Goal: Information Seeking & Learning: Learn about a topic

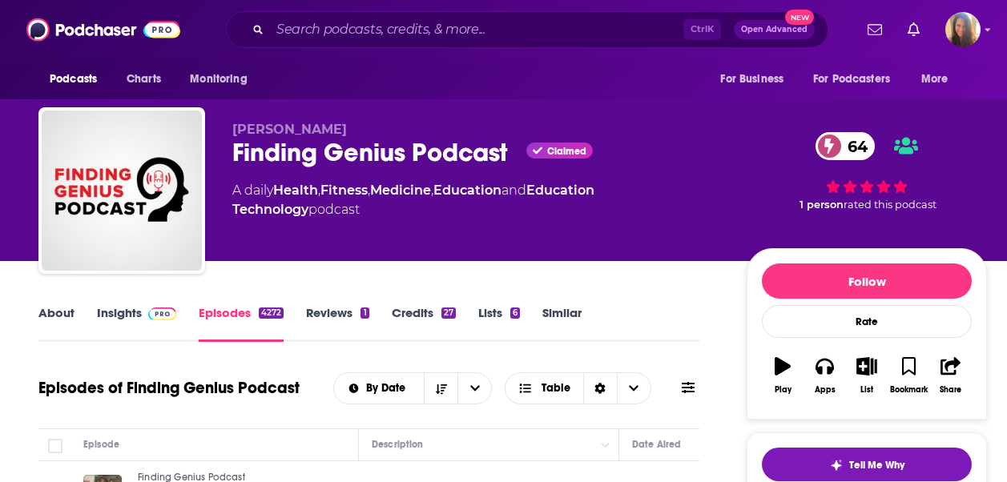
click at [45, 309] on link "About" at bounding box center [56, 323] width 36 height 37
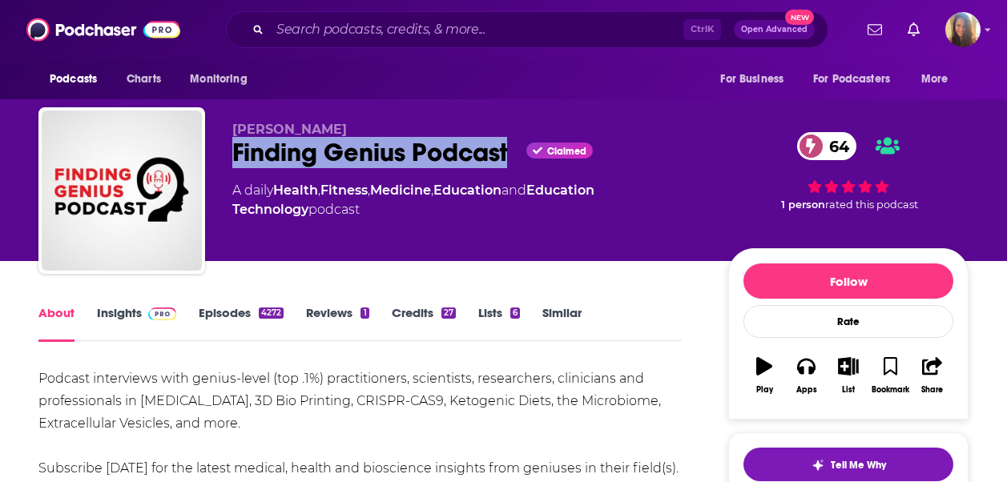
drag, startPoint x: 237, startPoint y: 151, endPoint x: 511, endPoint y: 166, distance: 274.4
click at [511, 166] on div "Richard Jacobs Finding Genius Podcast Claimed 64 A daily Health , Fitness , Med…" at bounding box center [503, 193] width 930 height 173
copy h1 "Finding Genius Podcast"
drag, startPoint x: 230, startPoint y: 134, endPoint x: 345, endPoint y: 131, distance: 115.4
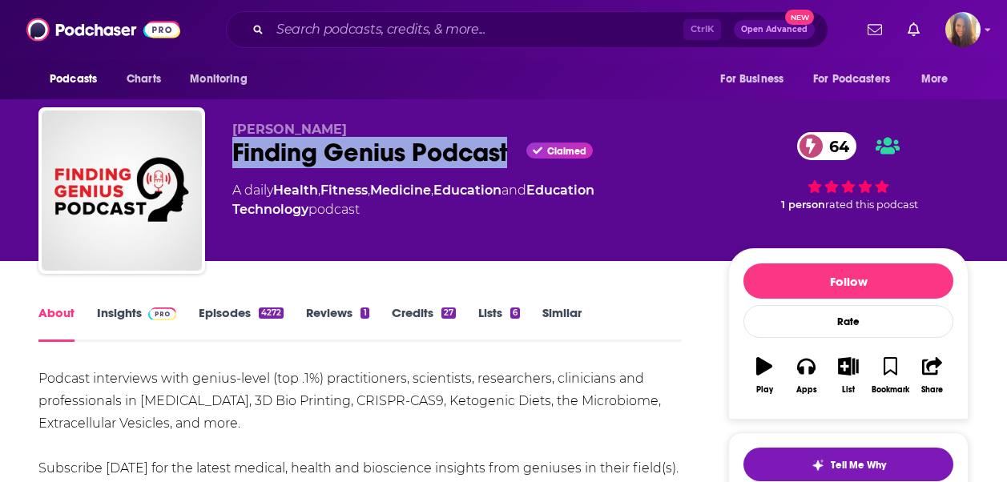
click at [345, 131] on div "Richard Jacobs Finding Genius Podcast Claimed 64 A daily Health , Fitness , Med…" at bounding box center [503, 193] width 930 height 173
copy span "Richard Jacobs"
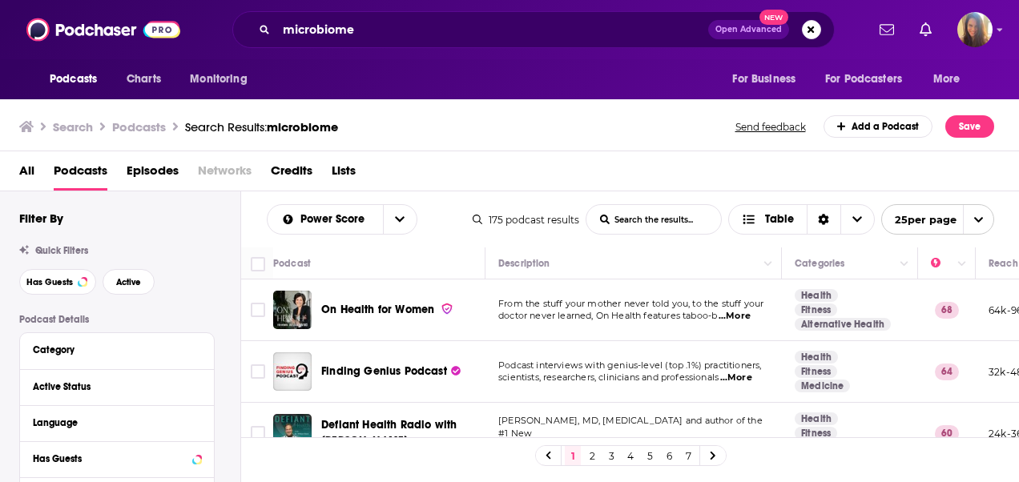
scroll to position [80, 0]
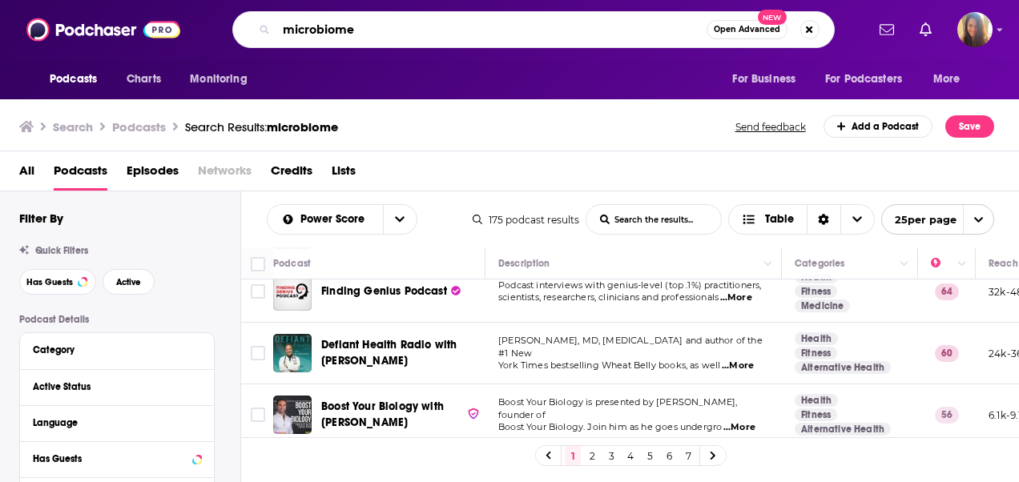
drag, startPoint x: 407, startPoint y: 30, endPoint x: 96, endPoint y: 24, distance: 310.9
click at [96, 24] on div "Podcasts Charts Monitoring microbiome Open Advanced New For Business For Podcas…" at bounding box center [509, 29] width 1019 height 59
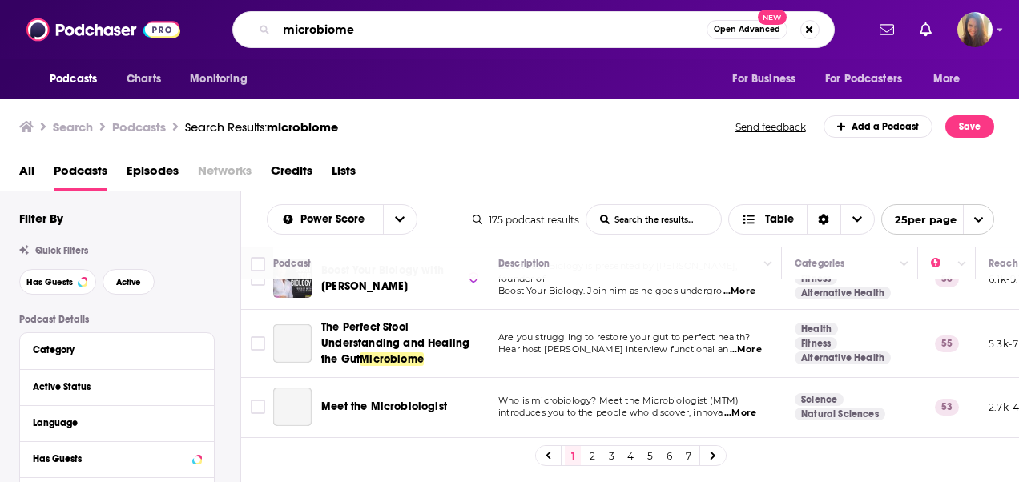
scroll to position [240, 0]
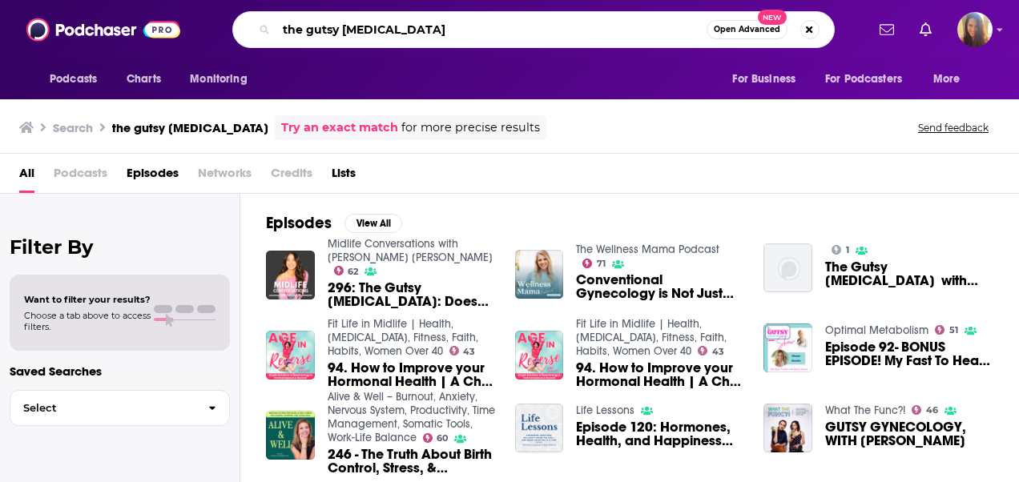
click at [390, 34] on input "the gutsy gynecologist" at bounding box center [491, 30] width 430 height 26
type input "the gutsy gynecologist"
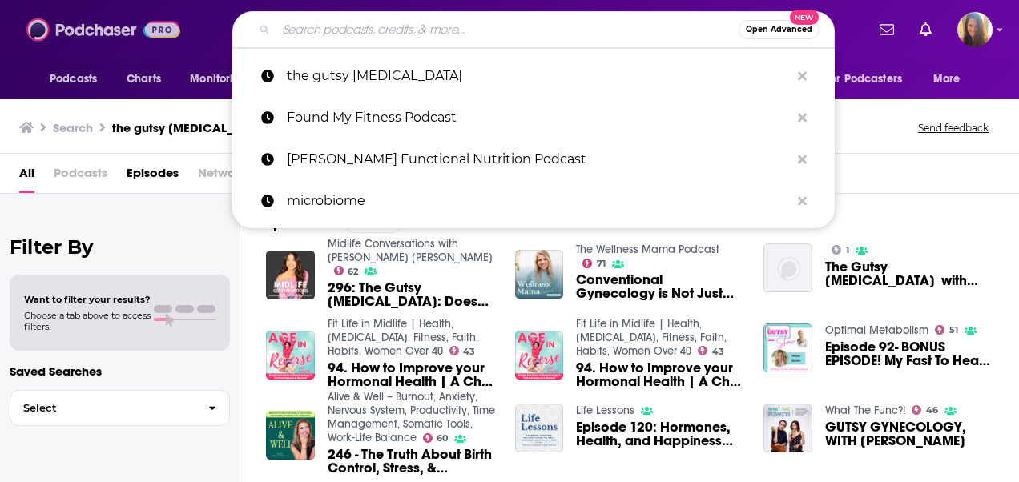
click at [110, 41] on img at bounding box center [103, 29] width 154 height 30
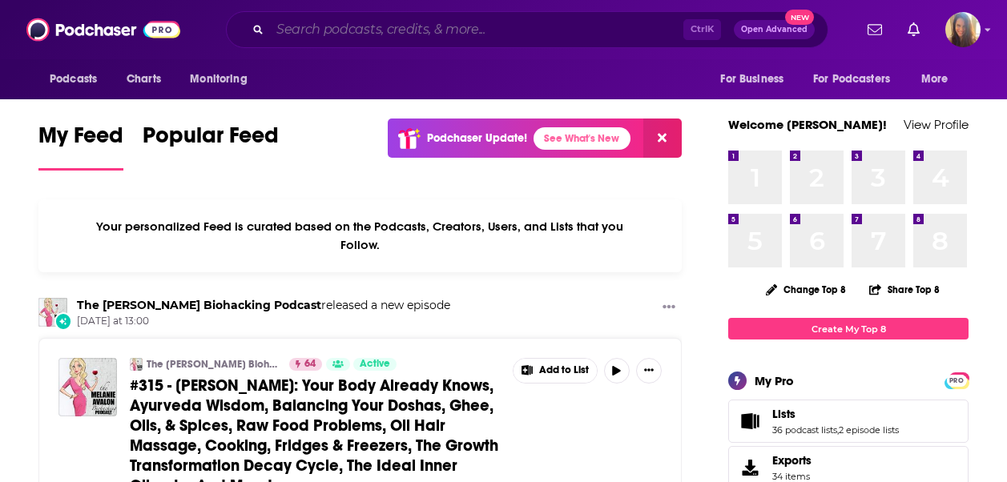
click at [349, 33] on input "Search podcasts, credits, & more..." at bounding box center [476, 30] width 413 height 26
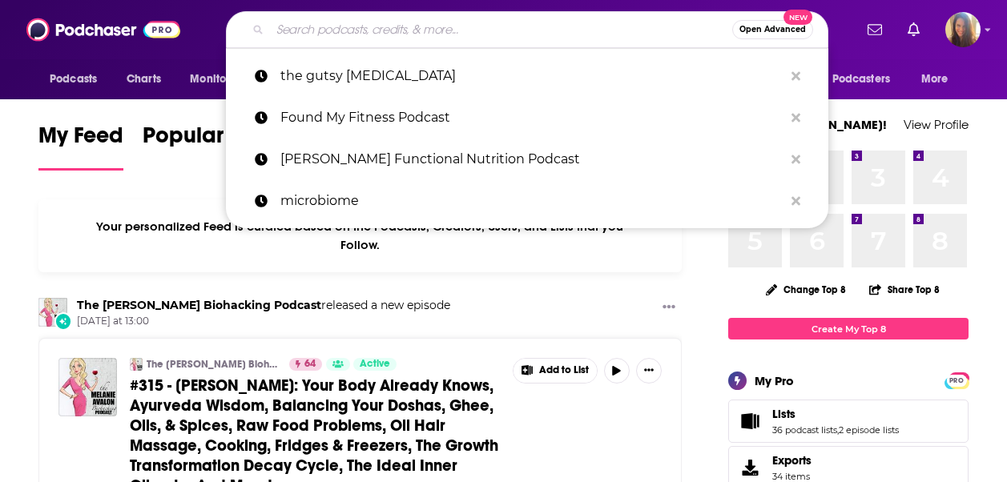
paste input "the gutsy gynecologist"
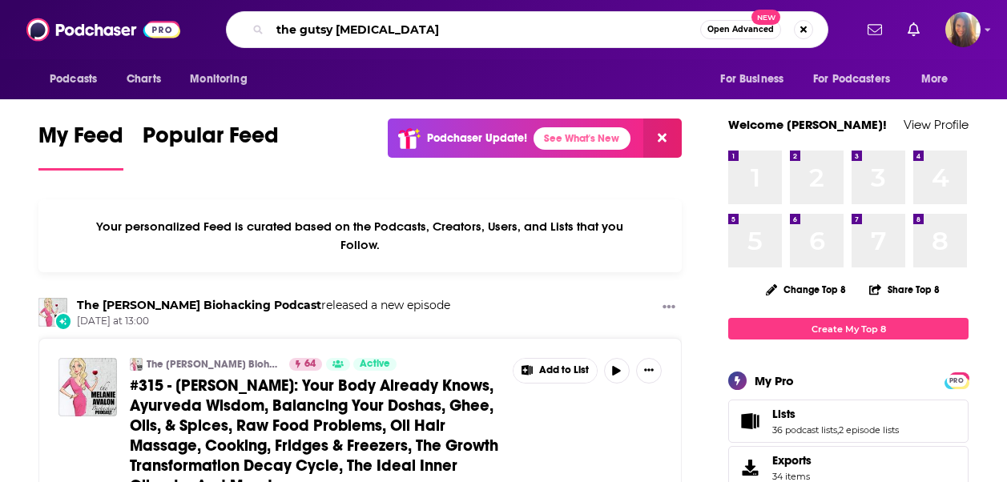
type input "the gutsy gynecologist"
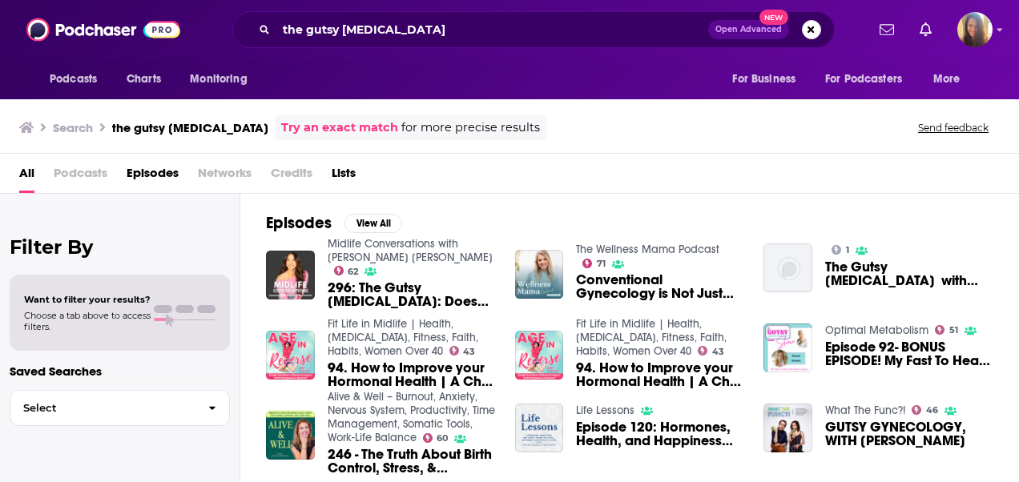
click at [82, 175] on span "Podcasts" at bounding box center [81, 176] width 54 height 33
drag, startPoint x: 34, startPoint y: 173, endPoint x: 123, endPoint y: 149, distance: 92.1
click at [35, 173] on div "All Podcasts Episodes Networks Credits Lists" at bounding box center [512, 176] width 987 height 33
click at [137, 177] on span "Episodes" at bounding box center [153, 176] width 52 height 33
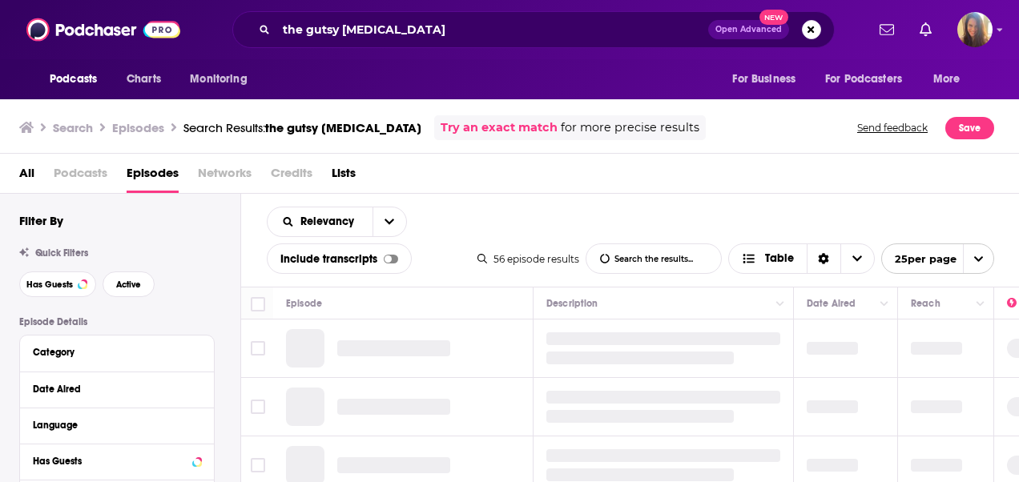
click at [24, 177] on span "All" at bounding box center [26, 176] width 15 height 33
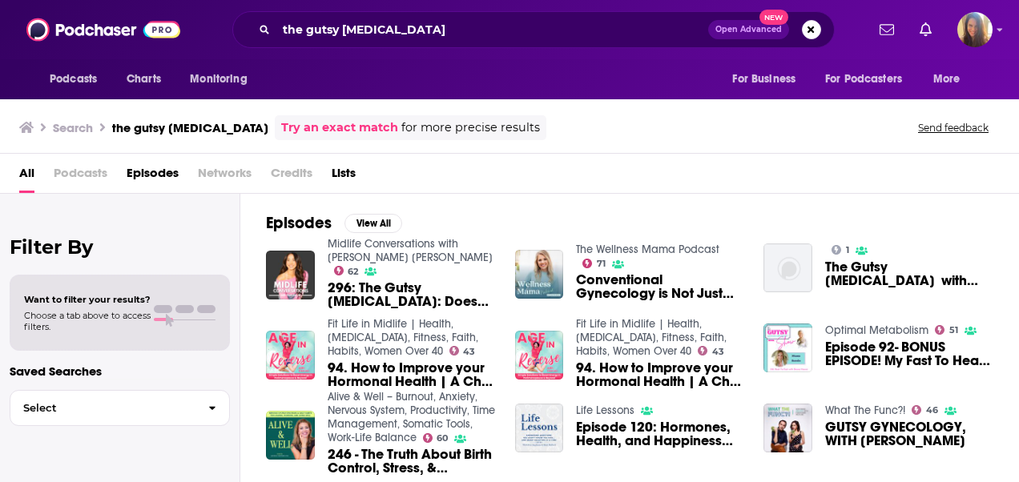
click at [73, 181] on span "Podcasts" at bounding box center [81, 176] width 54 height 33
click at [160, 167] on span "Episodes" at bounding box center [153, 176] width 52 height 33
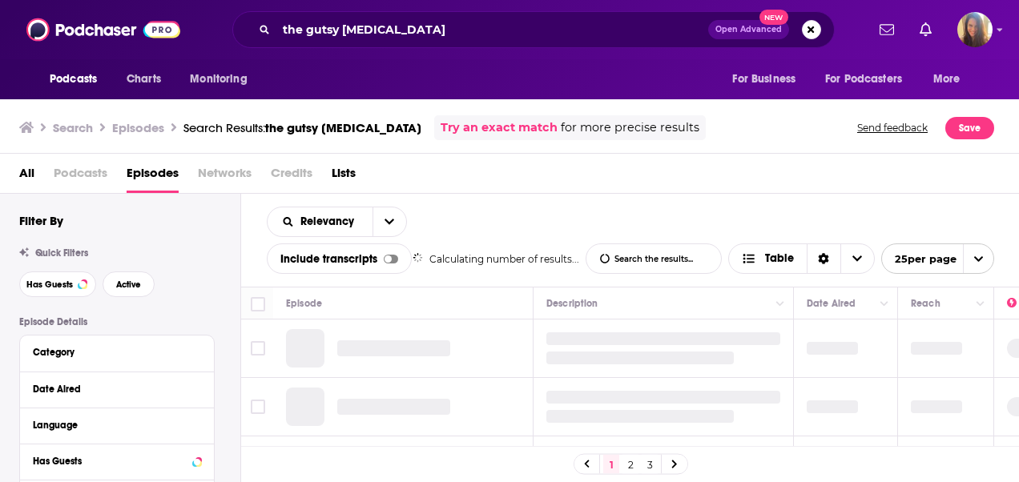
click at [73, 173] on span "Podcasts" at bounding box center [81, 176] width 54 height 33
click at [153, 179] on span "Episodes" at bounding box center [153, 176] width 52 height 33
click at [69, 175] on span "Podcasts" at bounding box center [81, 176] width 54 height 33
click at [32, 171] on span "All" at bounding box center [26, 176] width 15 height 33
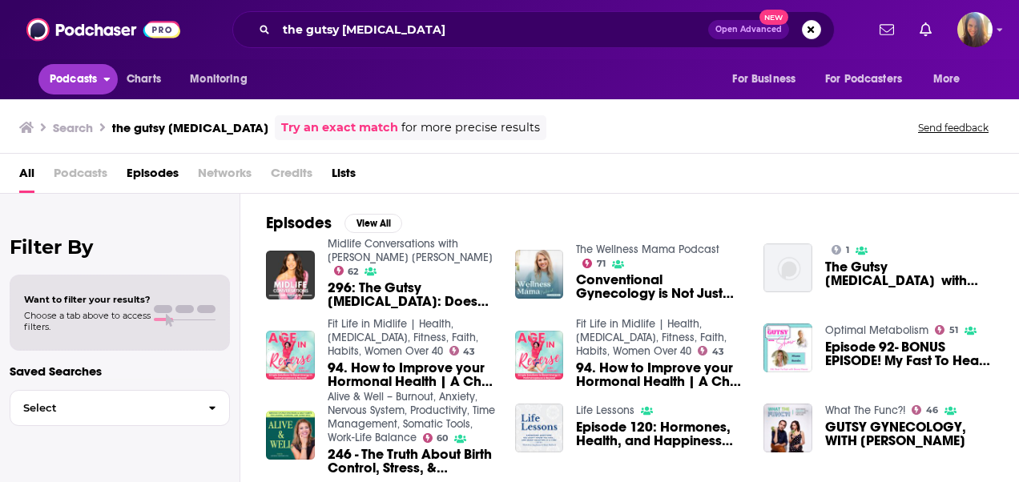
click at [84, 74] on span "Podcasts" at bounding box center [73, 79] width 47 height 22
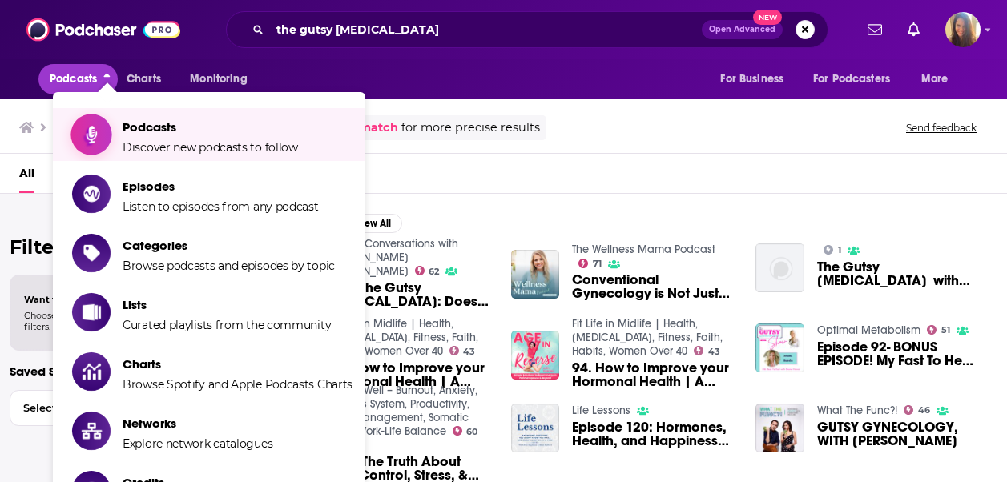
click at [143, 123] on span "Podcasts" at bounding box center [210, 126] width 175 height 15
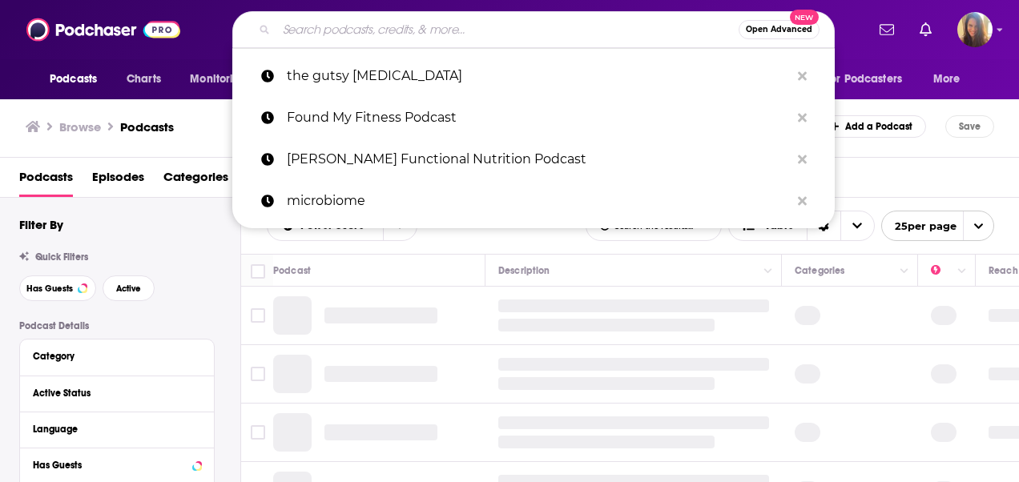
click at [385, 32] on input "Search podcasts, credits, & more..." at bounding box center [507, 30] width 462 height 26
paste input "the gutsy gynecologist"
type input "the gutsy gynecologist"
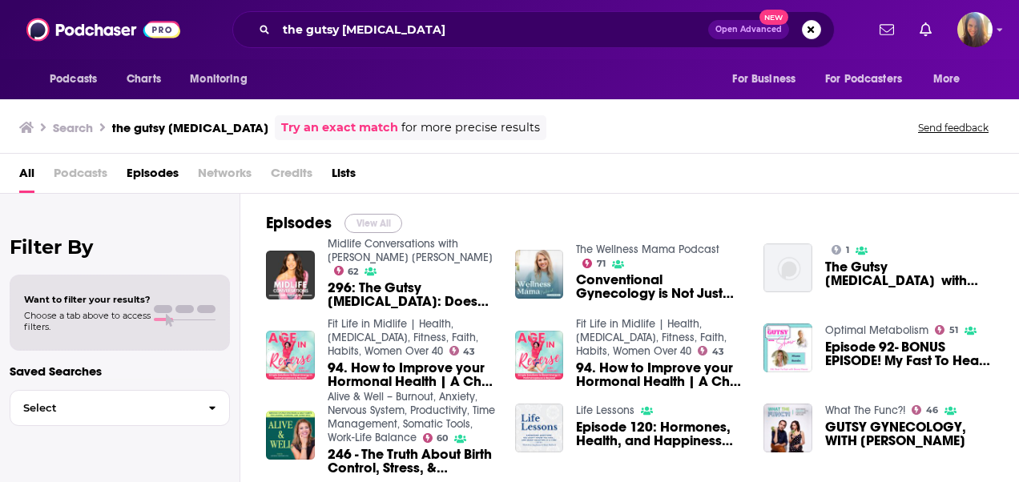
click at [365, 217] on button "View All" at bounding box center [373, 223] width 58 height 19
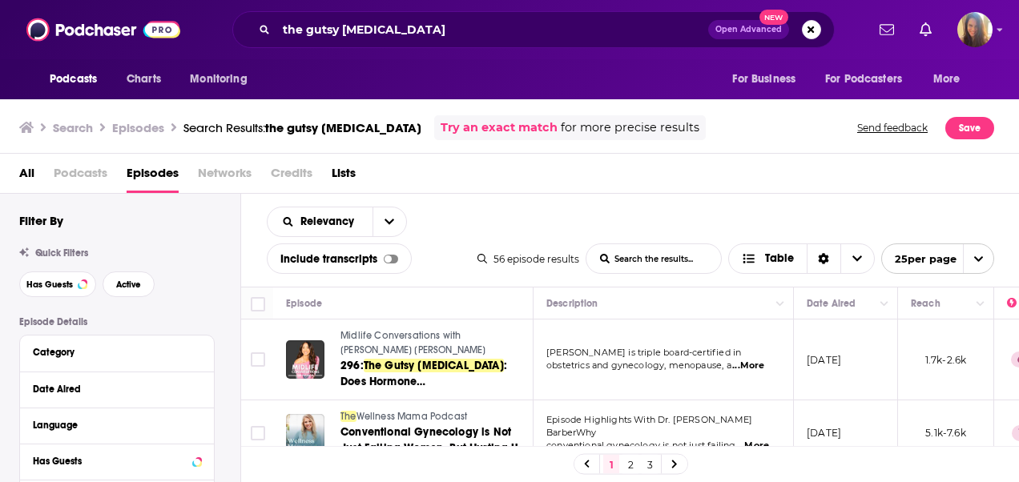
click at [100, 185] on span "Podcasts" at bounding box center [81, 176] width 54 height 33
click at [69, 135] on h3 "Search" at bounding box center [73, 127] width 40 height 15
click at [70, 126] on h3 "Search" at bounding box center [73, 127] width 40 height 15
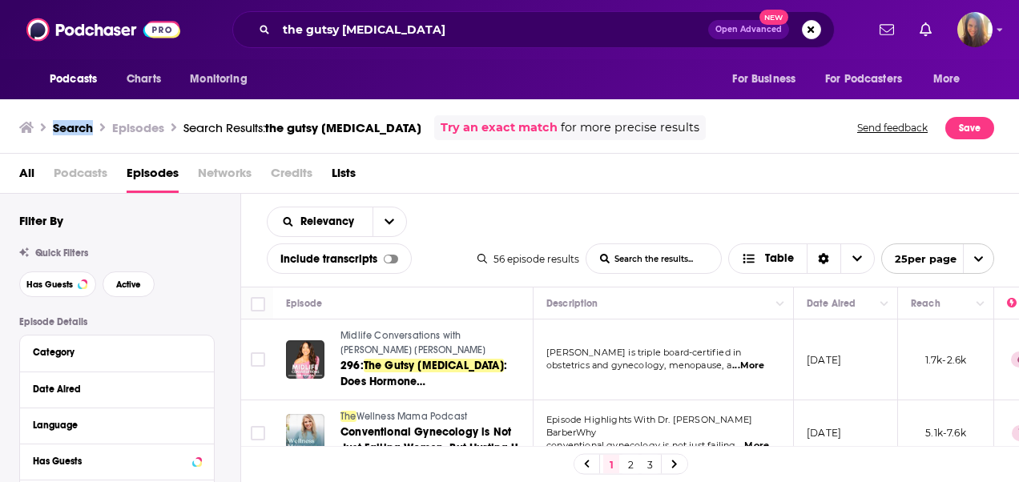
drag, startPoint x: 70, startPoint y: 126, endPoint x: 84, endPoint y: 140, distance: 20.4
click at [83, 139] on ul "Search Episodes Search Results: the gutsy gynecologist" at bounding box center [220, 127] width 402 height 25
click at [159, 130] on h3 "Episodes" at bounding box center [138, 127] width 52 height 15
click at [212, 130] on div "Search Results: the gutsy gynecologist" at bounding box center [302, 127] width 238 height 15
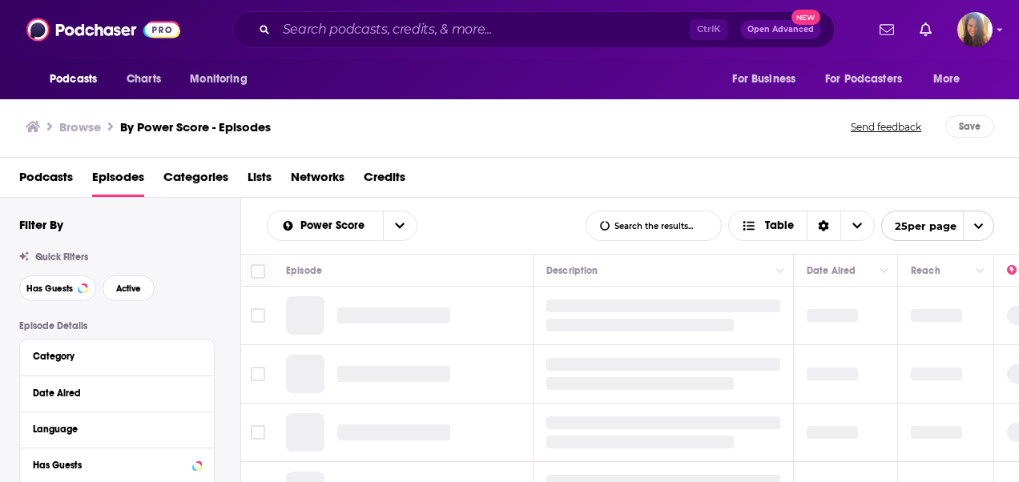
click at [55, 163] on div "Podcasts Episodes Categories Lists Networks Credits" at bounding box center [510, 178] width 1020 height 40
click at [55, 168] on span "Podcasts" at bounding box center [46, 180] width 54 height 33
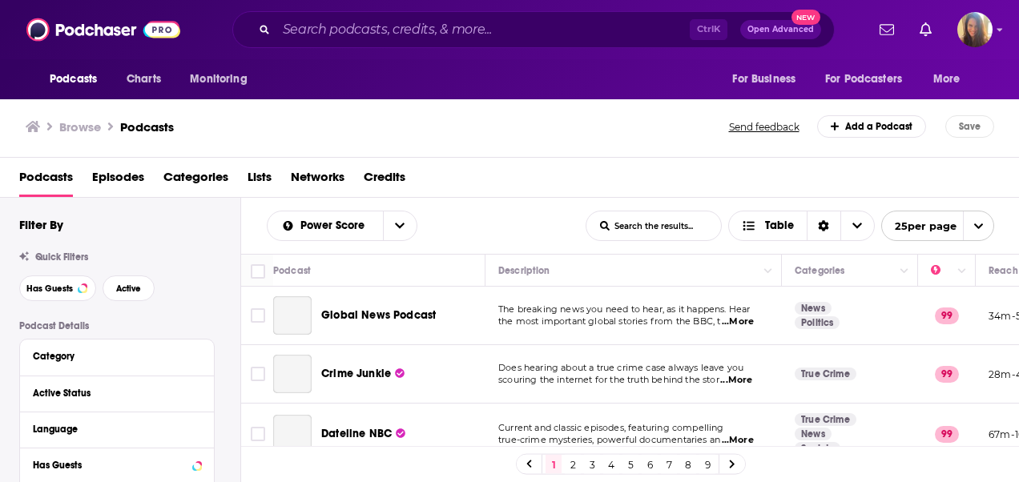
click at [54, 177] on span "Podcasts" at bounding box center [46, 180] width 54 height 33
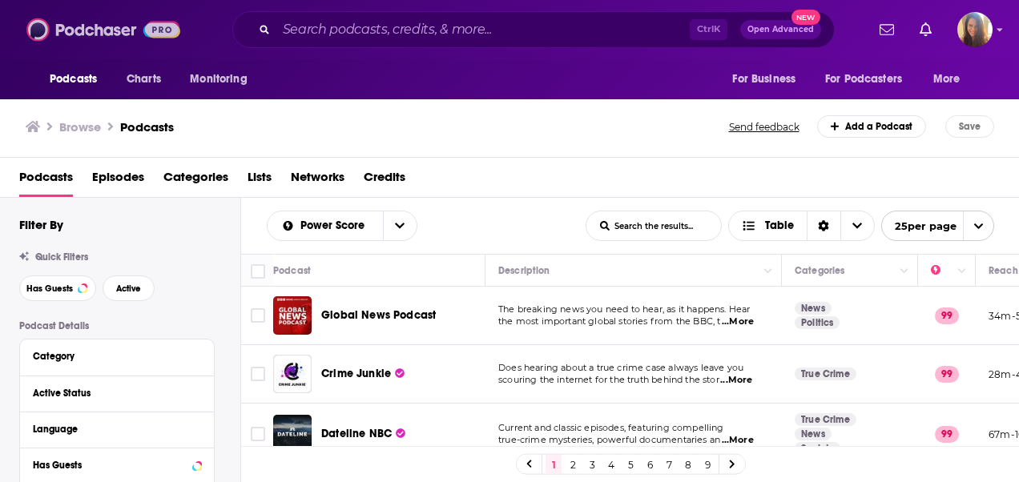
click at [92, 18] on img at bounding box center [103, 29] width 154 height 30
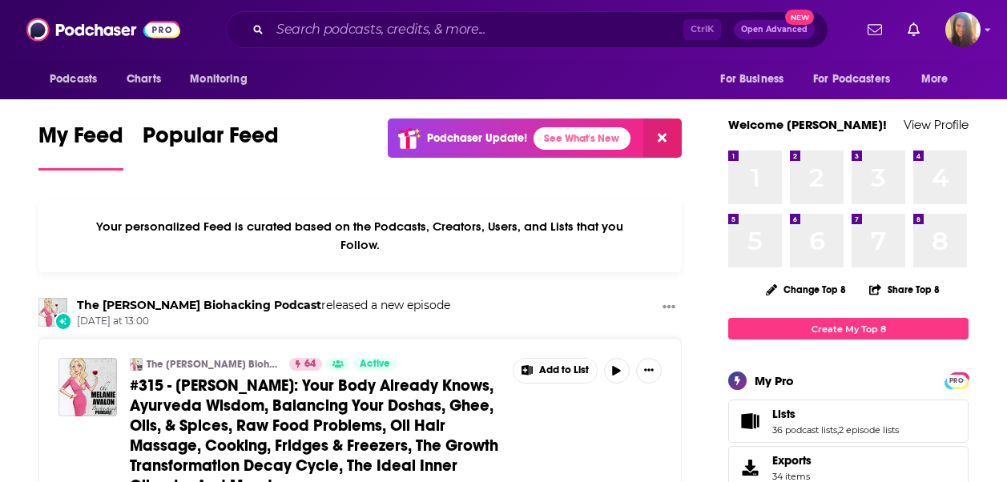
click at [99, 60] on div "Podcasts Charts Monitoring" at bounding box center [152, 79] width 229 height 40
click at [78, 82] on span "Podcasts" at bounding box center [73, 79] width 47 height 22
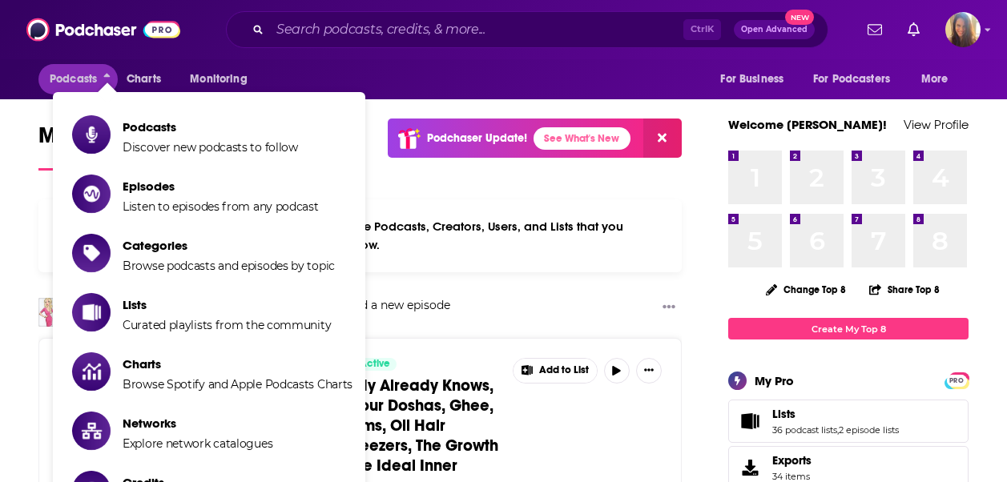
drag, startPoint x: 108, startPoint y: 103, endPoint x: 109, endPoint y: 121, distance: 17.6
click at [108, 111] on ul "Podcasts Discover new podcasts to follow Episodes Listen to episodes from any p…" at bounding box center [209, 342] width 312 height 500
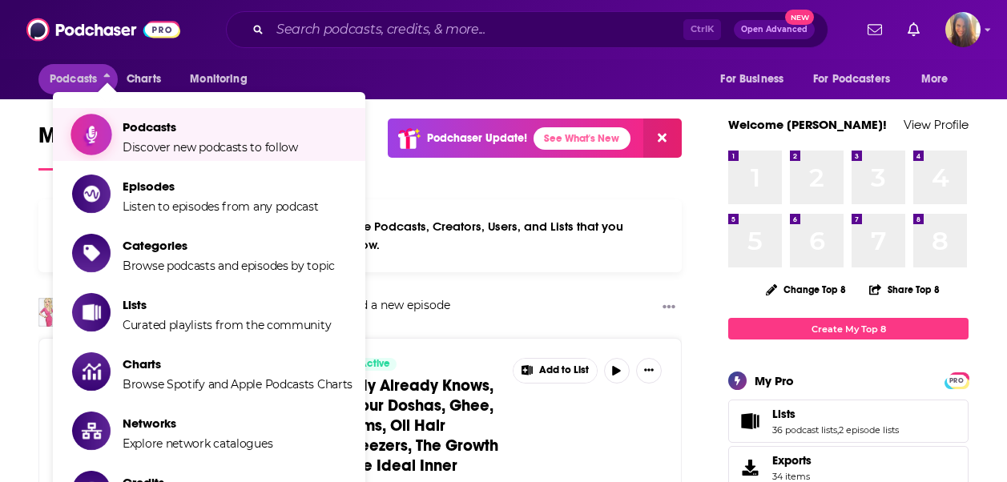
click at [109, 121] on span "Show item sub-menu" at bounding box center [91, 134] width 123 height 123
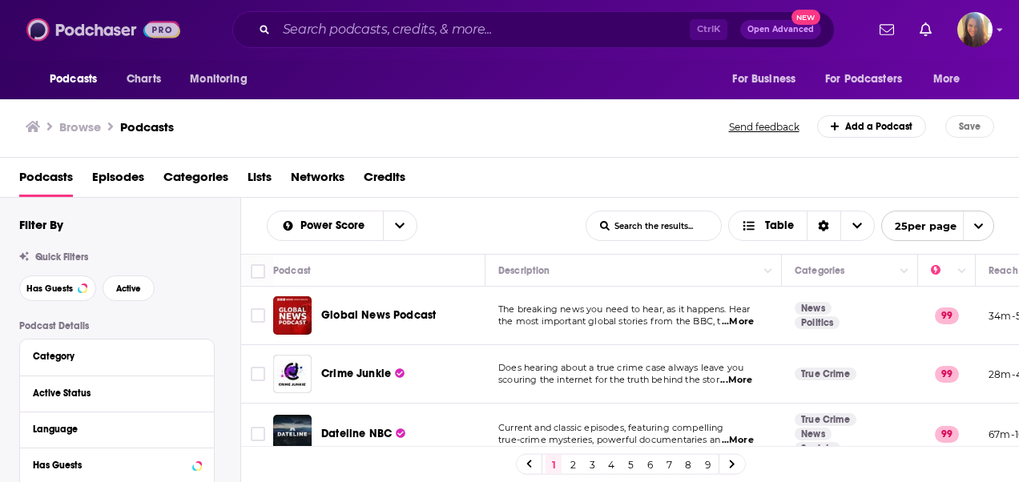
click at [70, 22] on img at bounding box center [103, 29] width 154 height 30
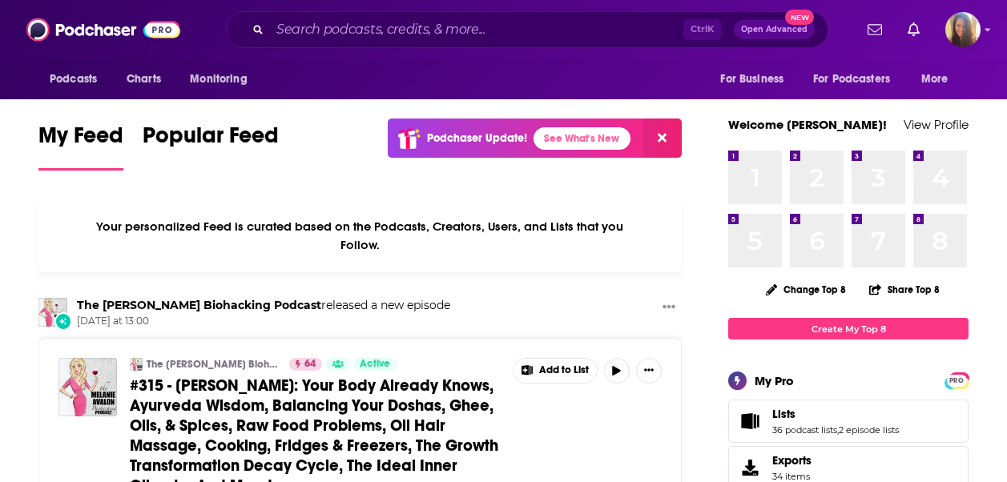
click at [667, 137] on button at bounding box center [662, 138] width 38 height 39
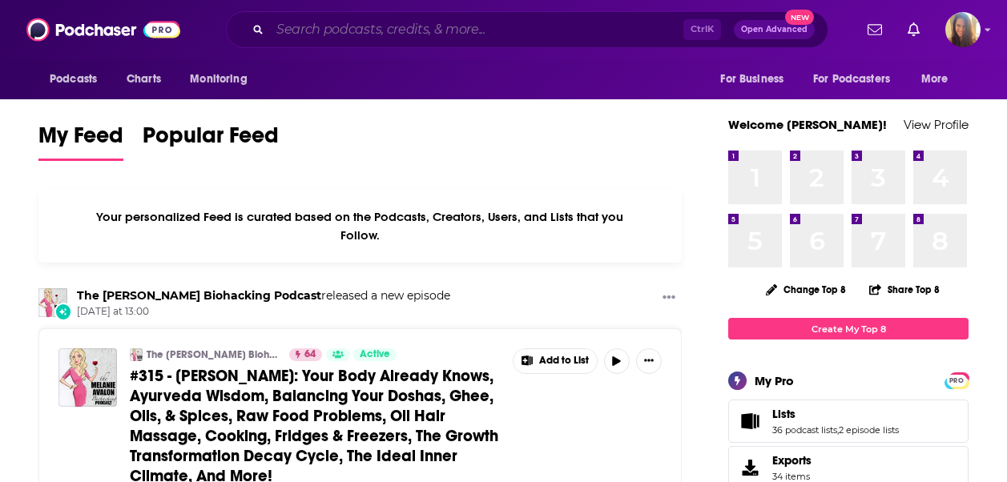
click at [288, 37] on input "Search podcasts, credits, & more..." at bounding box center [476, 30] width 413 height 26
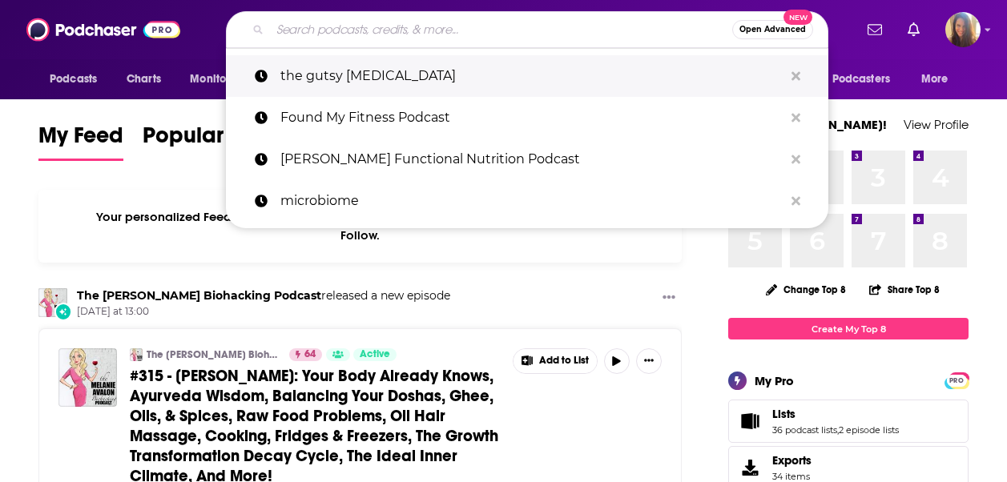
click at [293, 69] on p "the gutsy gynecologist" at bounding box center [531, 76] width 503 height 42
type input "the gutsy gynecologist"
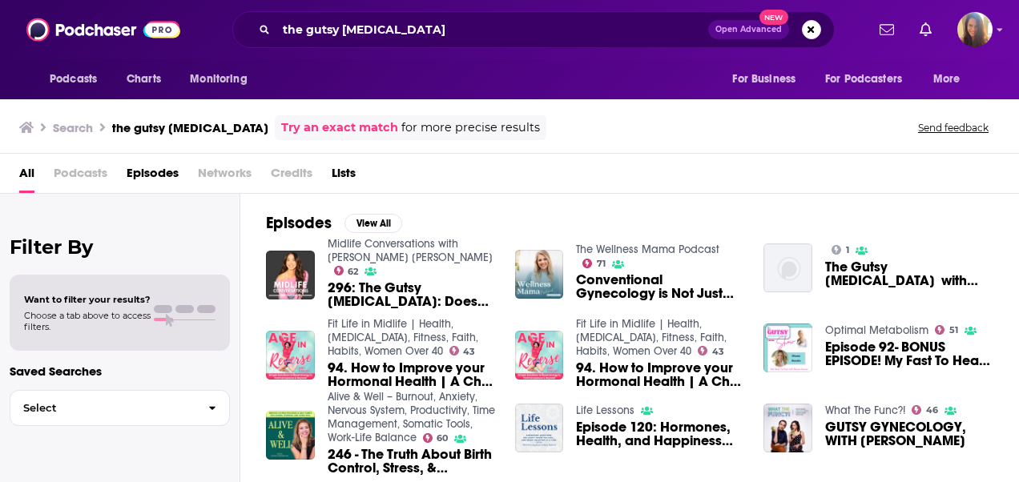
click at [382, 281] on span "296: The Gutsy Gynecologist: Does Hormone Replacement Therapy Help or Hurt? wit…" at bounding box center [412, 294] width 168 height 27
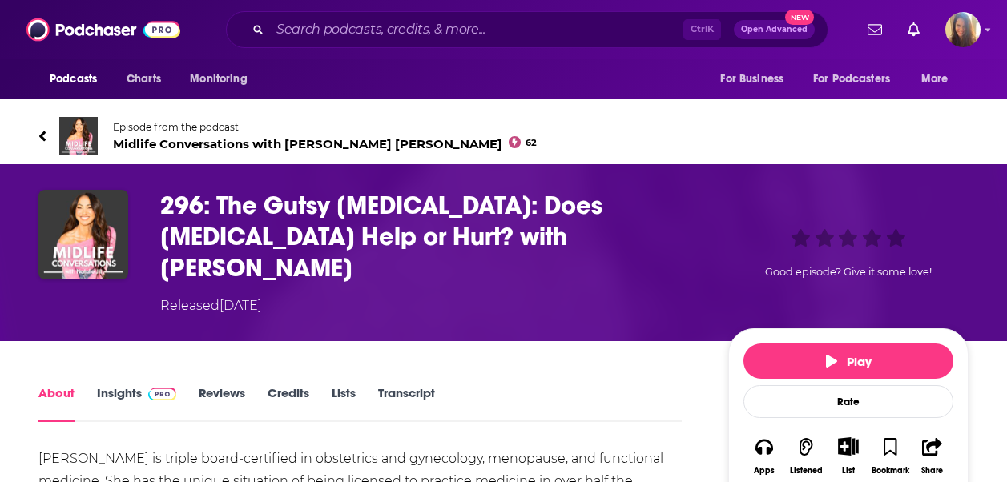
drag, startPoint x: 171, startPoint y: 262, endPoint x: 353, endPoint y: 263, distance: 181.9
click at [353, 263] on div "296: The Gutsy Gynecologist: Does Hormone Replacement Therapy Help or Hurt? wit…" at bounding box center [503, 253] width 930 height 126
copy h1 "Tabatha Barber"
click at [375, 38] on input "Search podcasts, credits, & more..." at bounding box center [476, 30] width 413 height 26
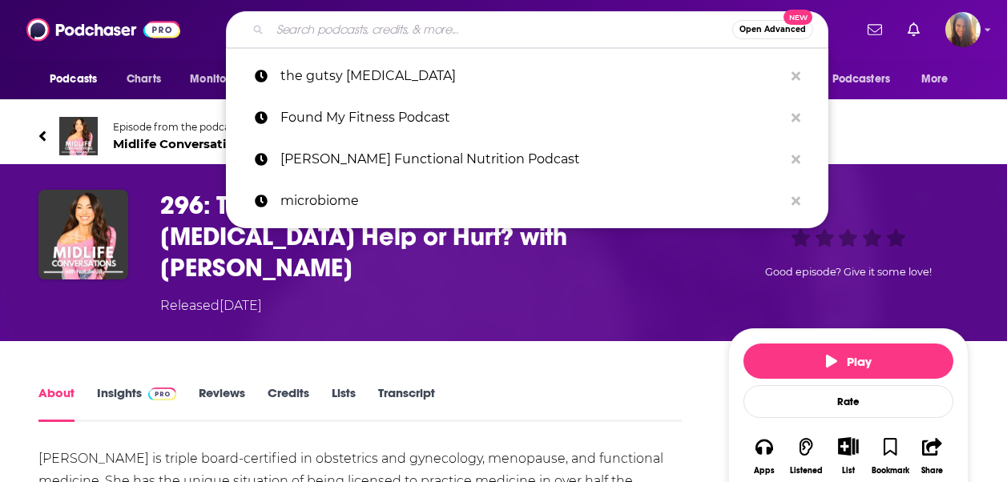
paste input "Tabatha Barber"
type input "Tabatha Barber"
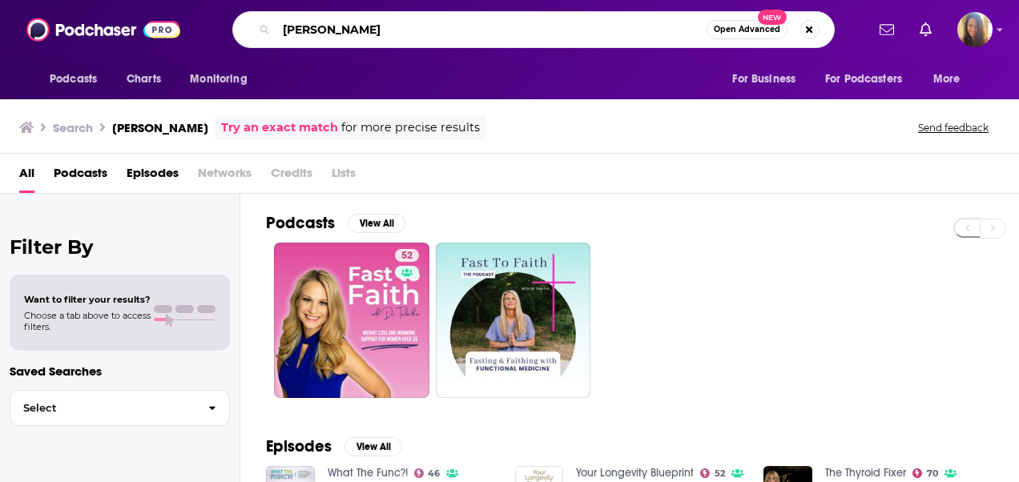
drag, startPoint x: 411, startPoint y: 37, endPoint x: 0, endPoint y: 34, distance: 411.0
click at [0, 34] on html "Podcasts Charts Monitoring Tabatha Barber Open Advanced New For Business For Po…" at bounding box center [509, 241] width 1019 height 482
type input "jenn trepeck"
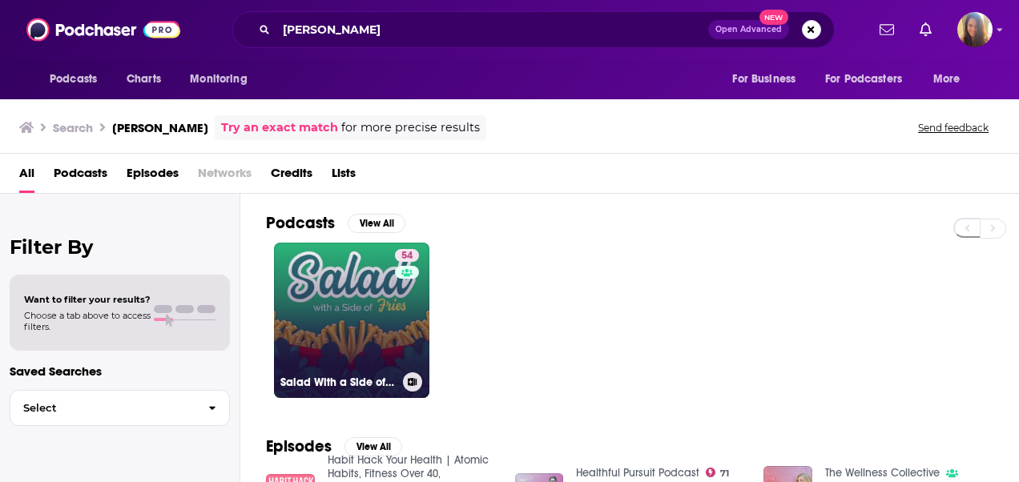
click at [328, 353] on link "54 Salad With a Side of Fries Nutrition, Wellness & Weight Loss" at bounding box center [351, 320] width 155 height 155
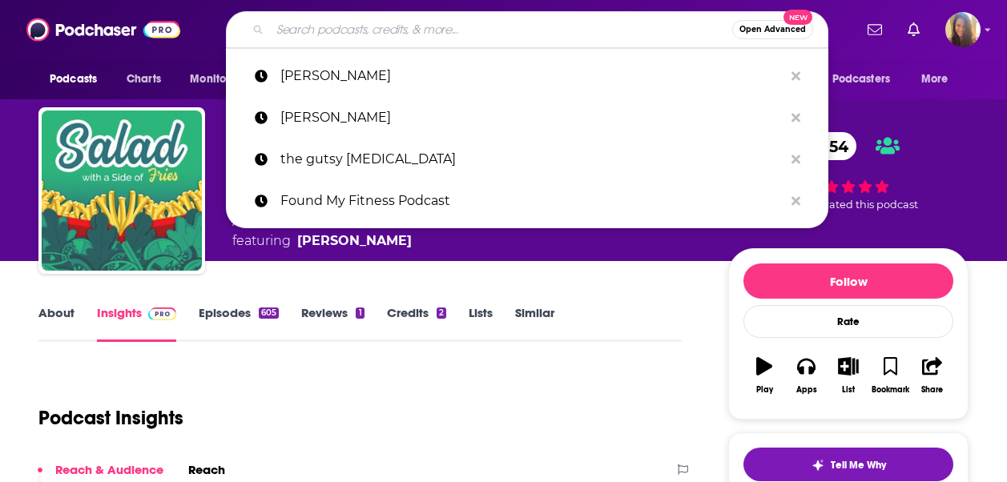
click at [414, 33] on input "Search podcasts, credits, & more..." at bounding box center [501, 30] width 462 height 26
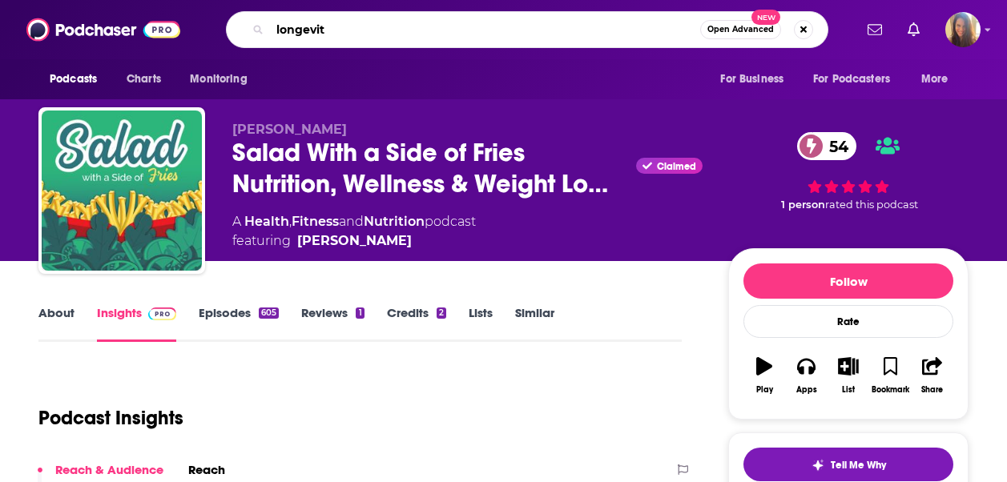
type input "longevity"
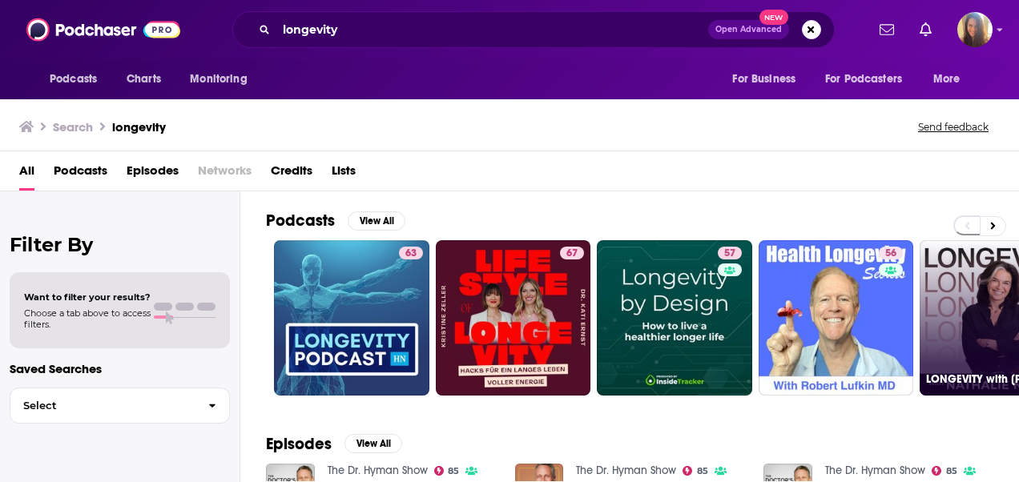
click at [991, 310] on link "71 LONGEVITY with Nathalie Niddam" at bounding box center [997, 317] width 155 height 155
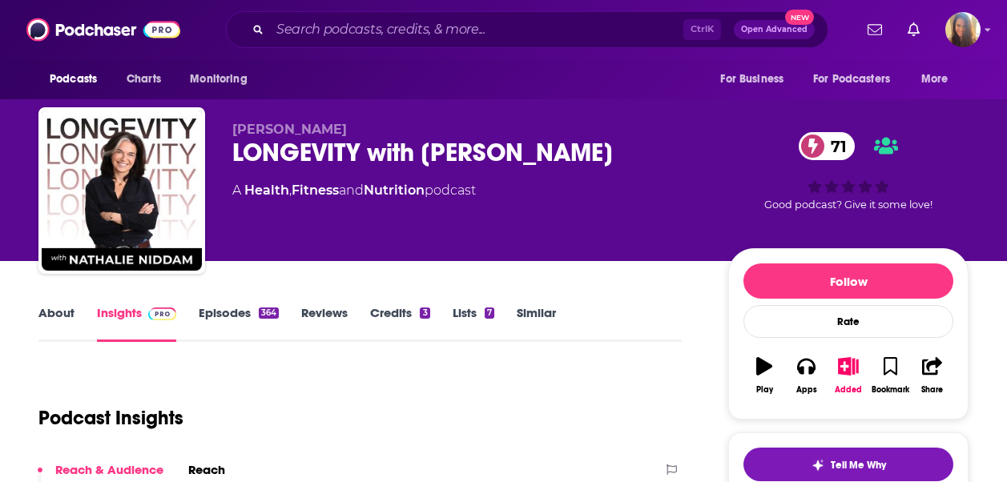
click at [518, 325] on link "Similar" at bounding box center [536, 323] width 39 height 37
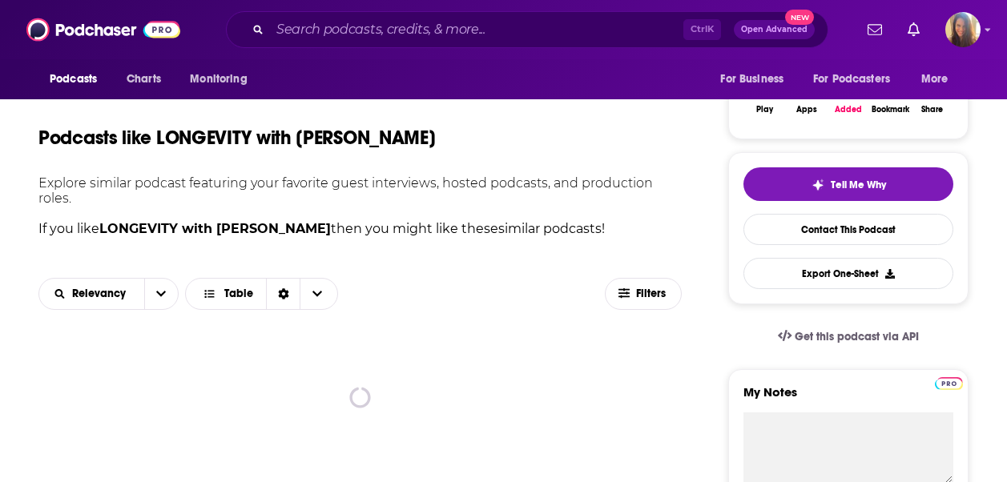
scroll to position [401, 0]
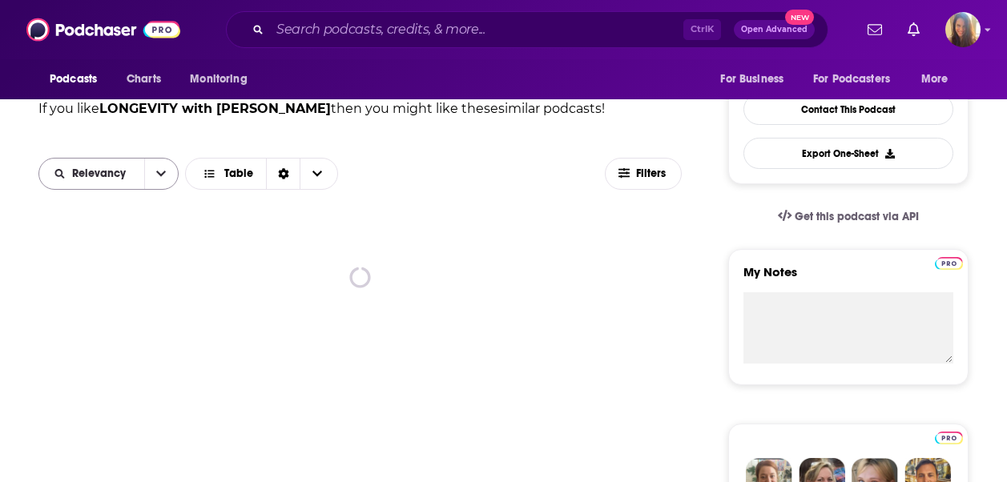
click at [159, 176] on icon "open menu" at bounding box center [161, 173] width 10 height 11
click at [159, 190] on div "By Rating" at bounding box center [108, 203] width 140 height 27
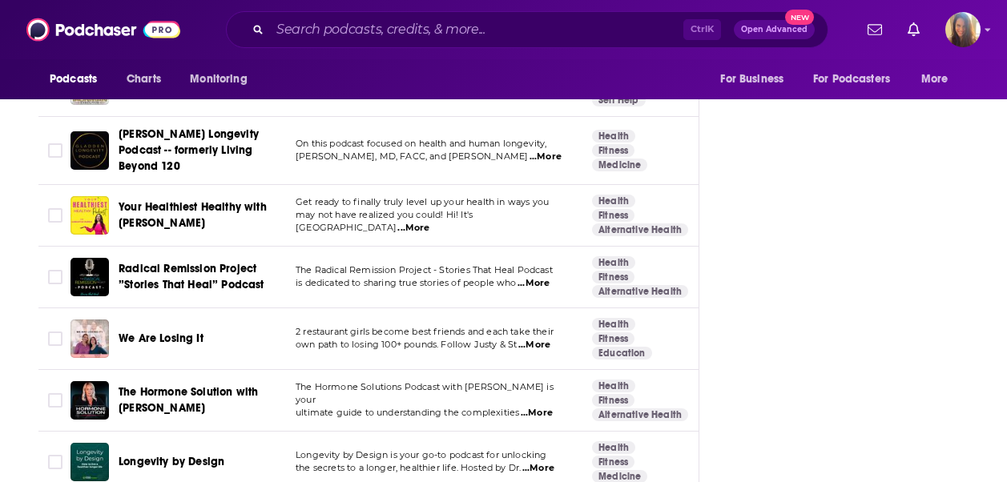
scroll to position [4245, 0]
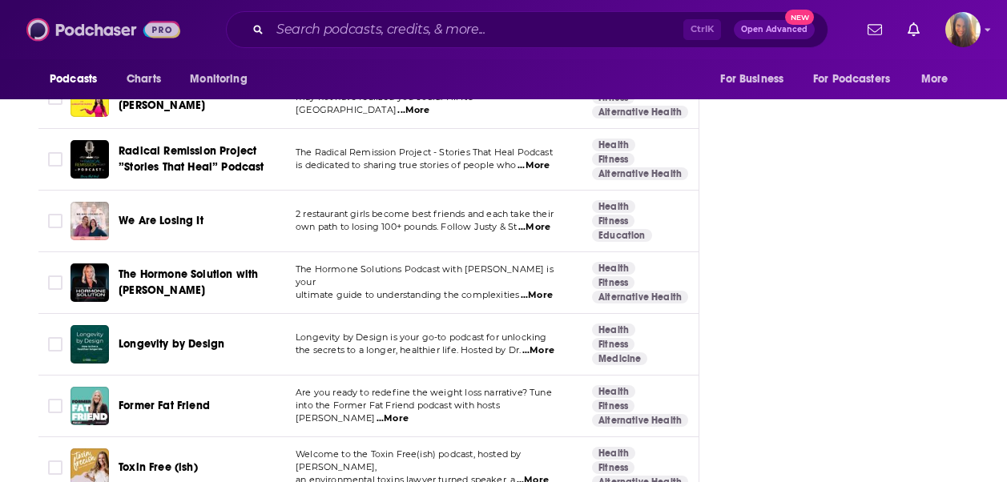
click at [83, 33] on img at bounding box center [103, 29] width 154 height 30
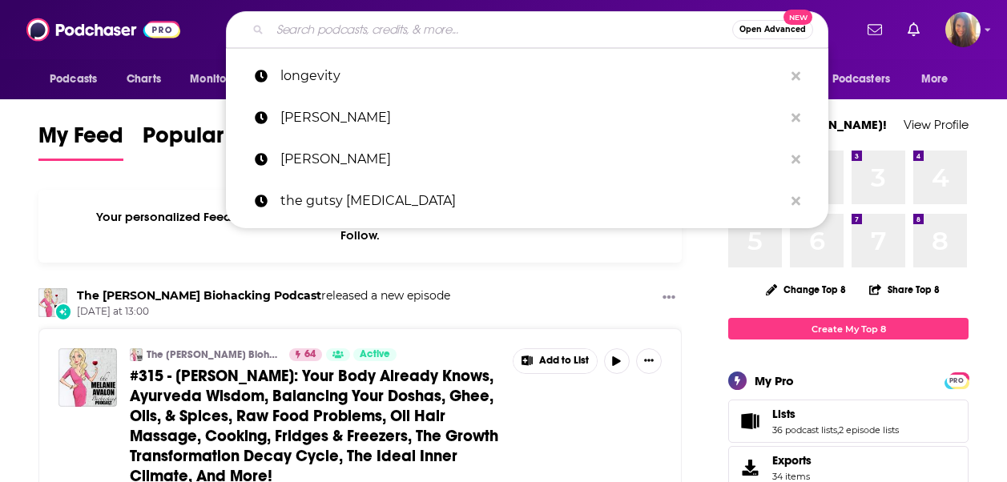
click at [325, 32] on input "Search podcasts, credits, & more..." at bounding box center [501, 30] width 462 height 26
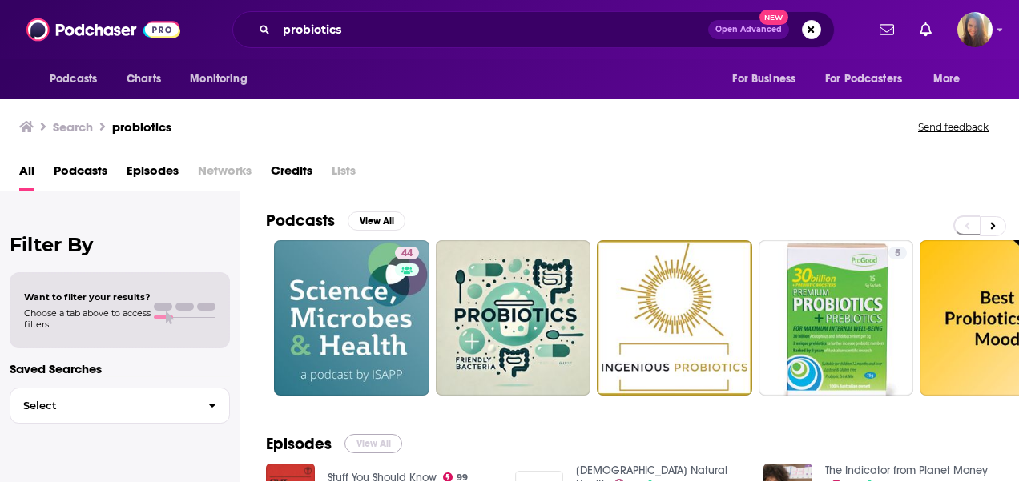
click at [388, 446] on button "View All" at bounding box center [373, 443] width 58 height 19
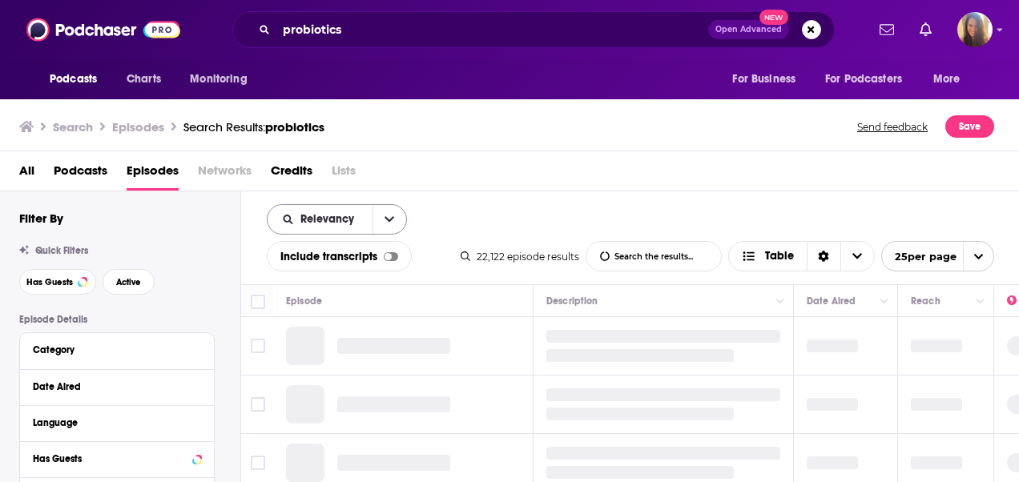
click at [385, 208] on button "open menu" at bounding box center [390, 219] width 34 height 29
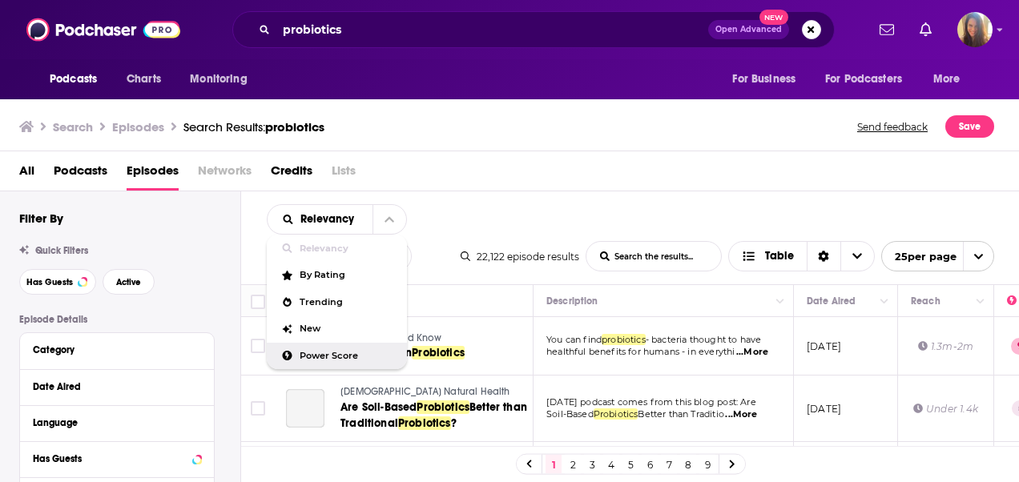
click at [308, 353] on span "Power Score" at bounding box center [347, 356] width 95 height 9
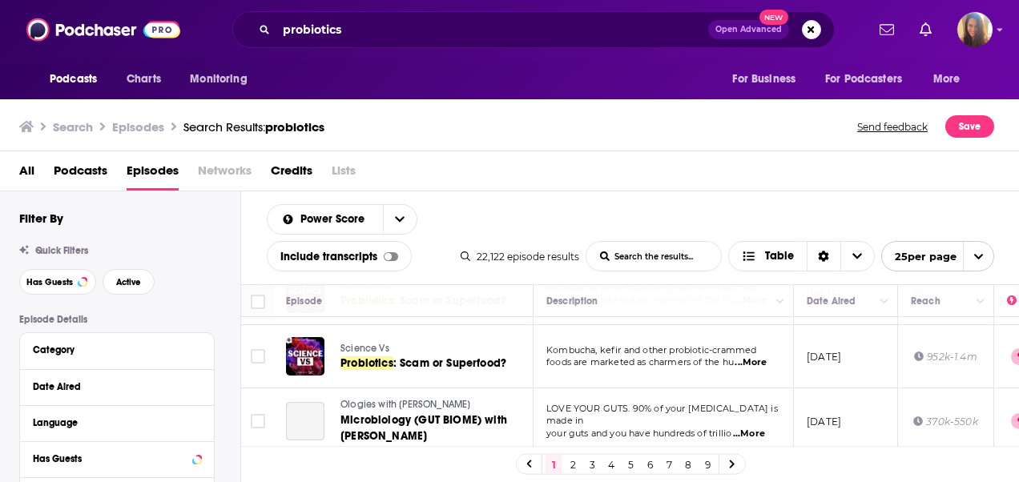
scroll to position [1563, 0]
click at [574, 464] on link "2" at bounding box center [573, 464] width 16 height 19
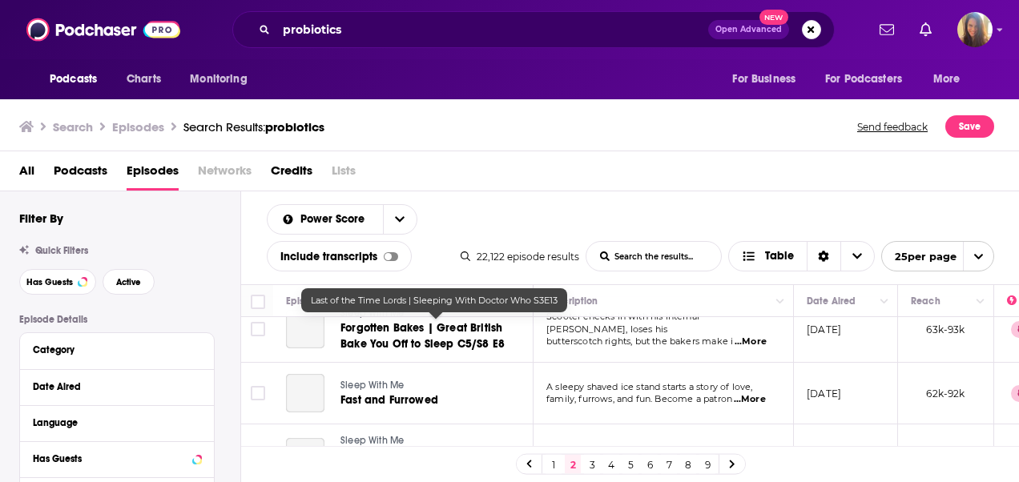
scroll to position [1515, 0]
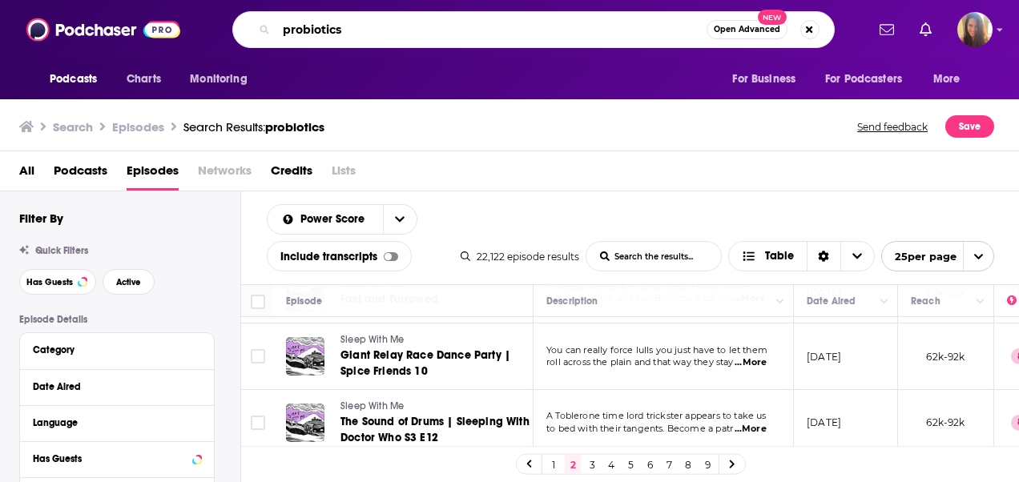
drag, startPoint x: 307, startPoint y: 34, endPoint x: 0, endPoint y: 19, distance: 307.2
click at [0, 19] on html "Podcasts Charts Monitoring probiotics Open Advanced New For Business For Podcas…" at bounding box center [509, 241] width 1019 height 482
type input "the full body fix show"
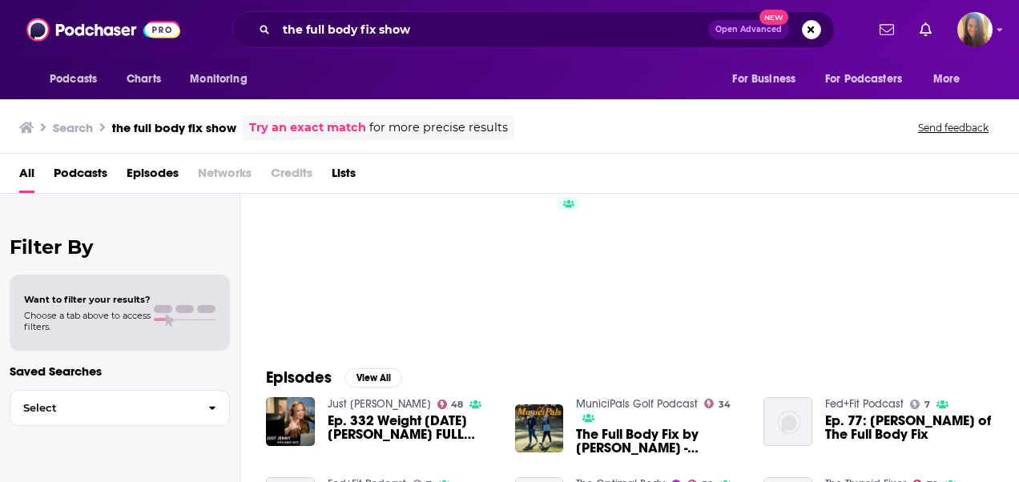
scroll to position [160, 0]
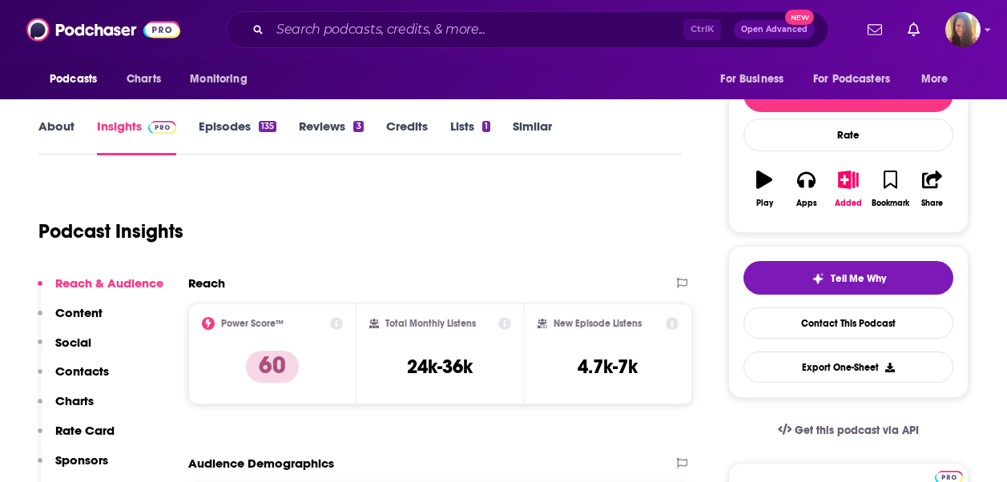
scroll to position [80, 0]
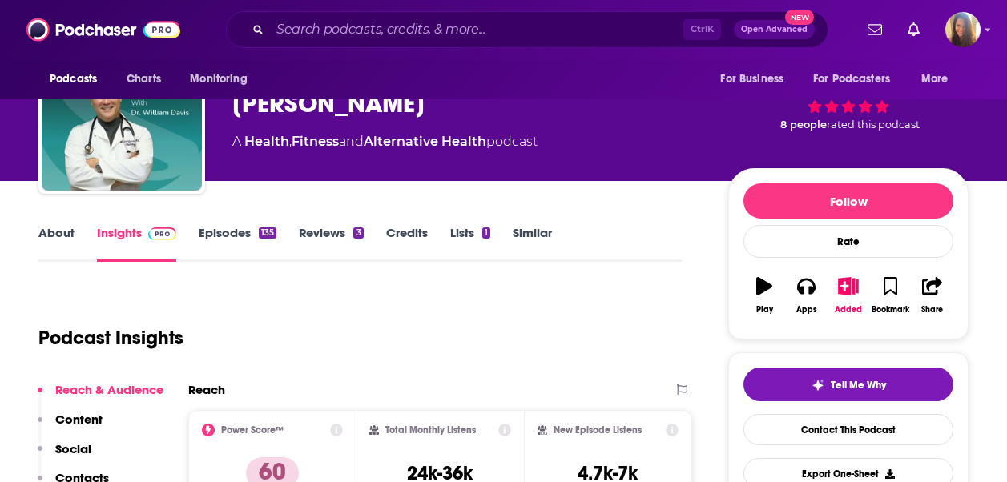
click at [224, 241] on link "Episodes 135" at bounding box center [238, 243] width 78 height 37
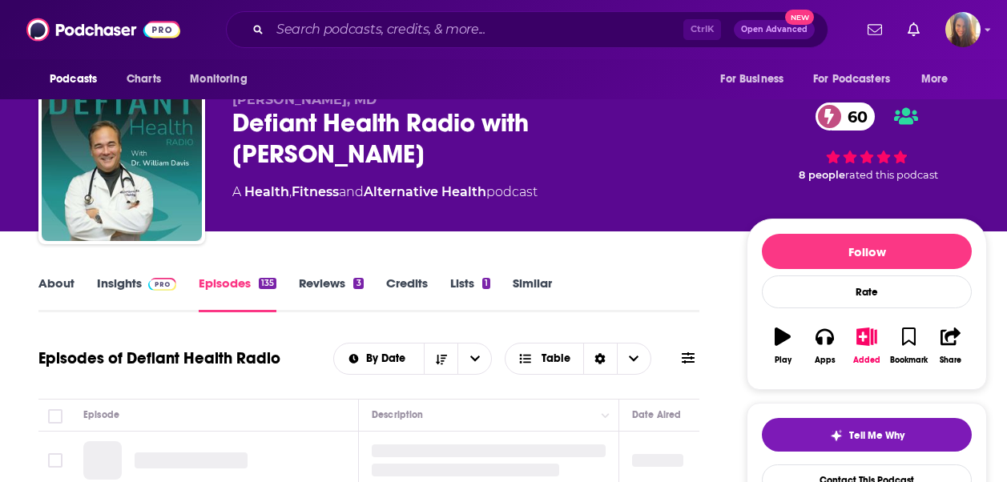
scroll to position [160, 0]
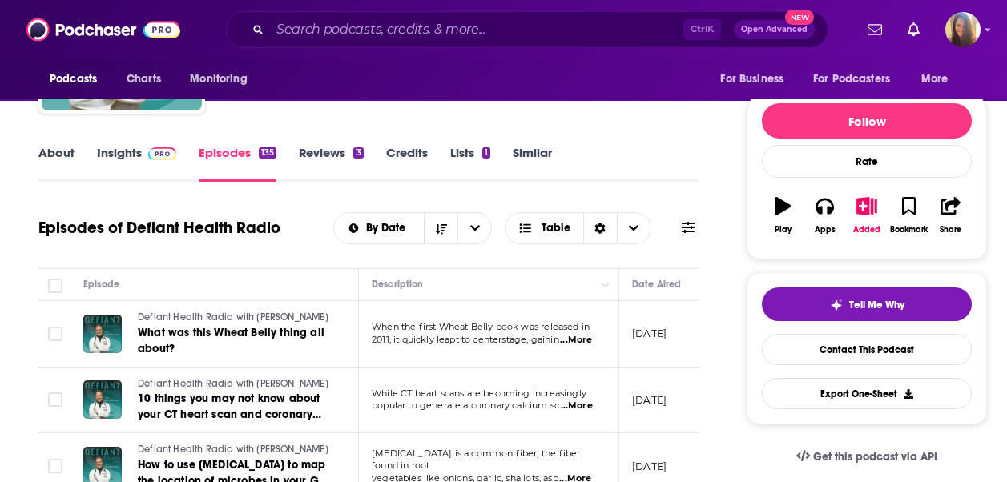
click at [58, 152] on link "About" at bounding box center [56, 163] width 36 height 37
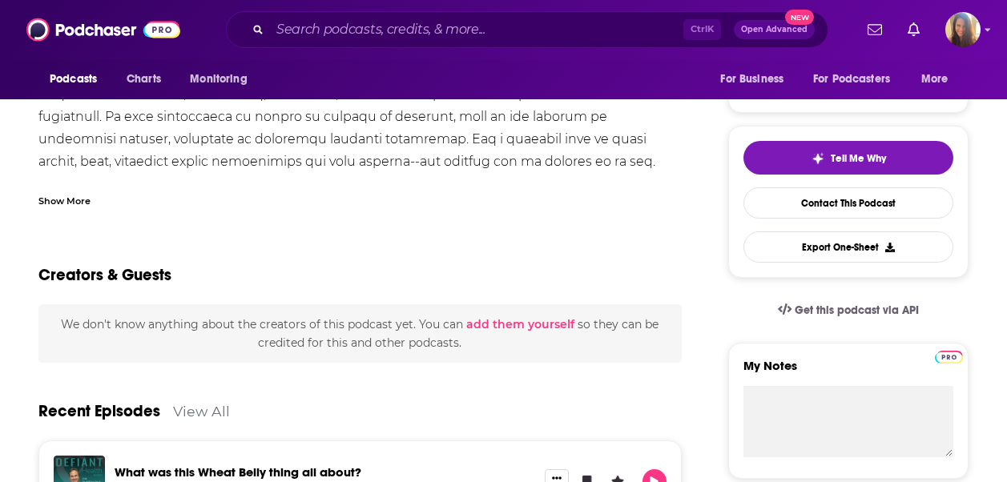
scroll to position [320, 0]
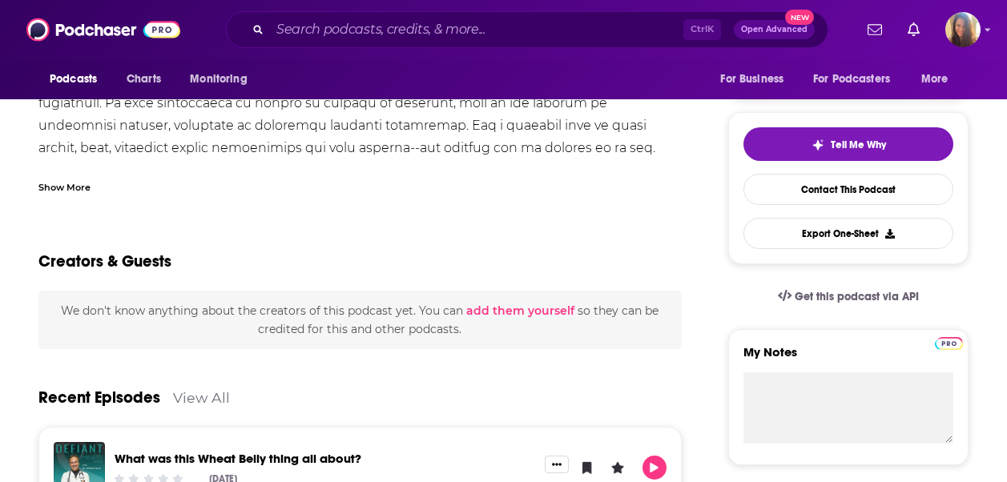
click at [57, 187] on div "Show More" at bounding box center [64, 186] width 52 height 15
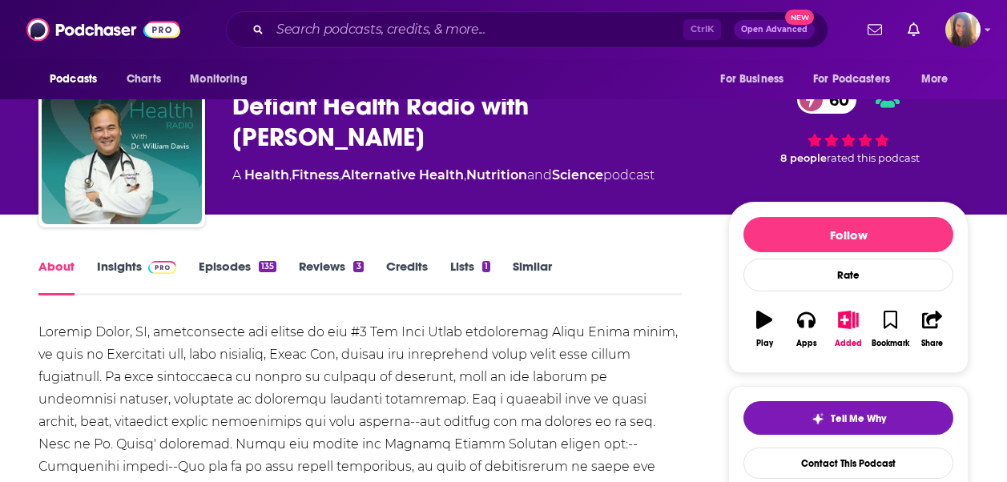
scroll to position [0, 0]
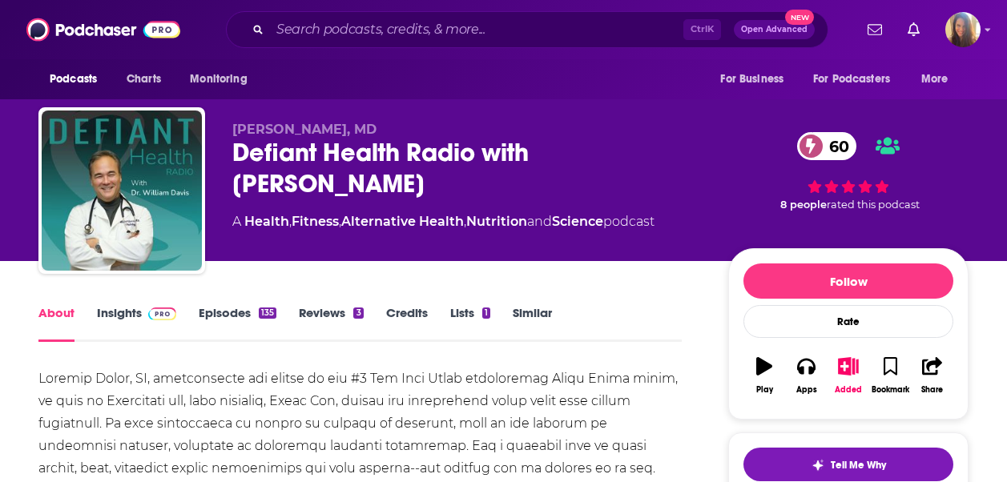
drag, startPoint x: 230, startPoint y: 153, endPoint x: 305, endPoint y: 183, distance: 81.2
click at [305, 183] on div "William Davis, MD Defiant Health Radio with Dr. William Davis 60 A Health , Fit…" at bounding box center [503, 193] width 930 height 173
copy h1 "Defiant Health Radio with Dr. William Davis"
click at [160, 314] on img at bounding box center [162, 314] width 28 height 13
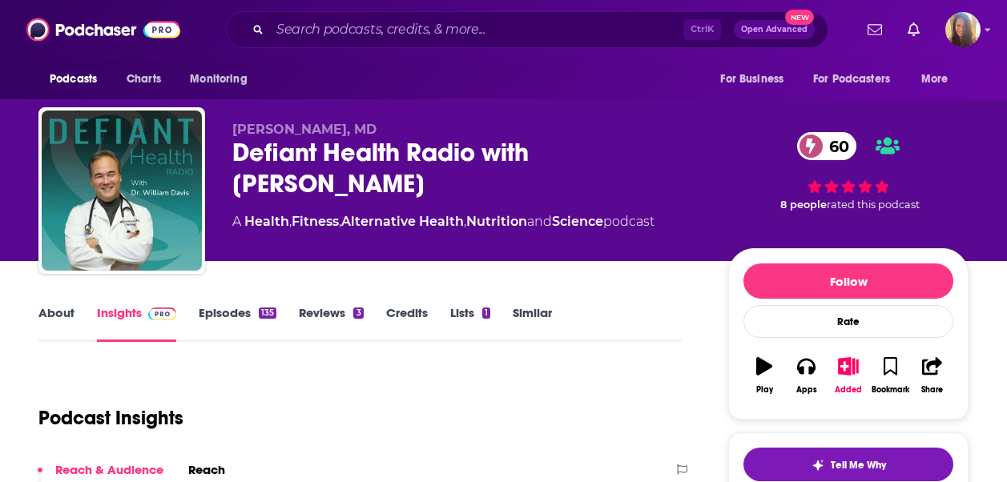
drag, startPoint x: 230, startPoint y: 157, endPoint x: 304, endPoint y: 181, distance: 78.3
click at [304, 181] on div "William Davis, MD Defiant Health Radio with Dr. William Davis 60 A Health , Fit…" at bounding box center [503, 193] width 930 height 173
copy h2 "Defiant Health Radio with Dr. William Davis"
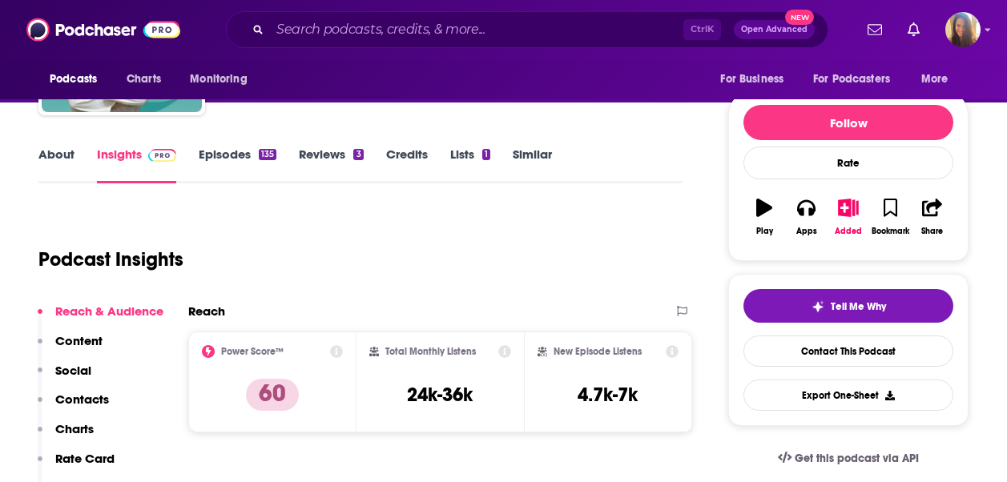
scroll to position [160, 0]
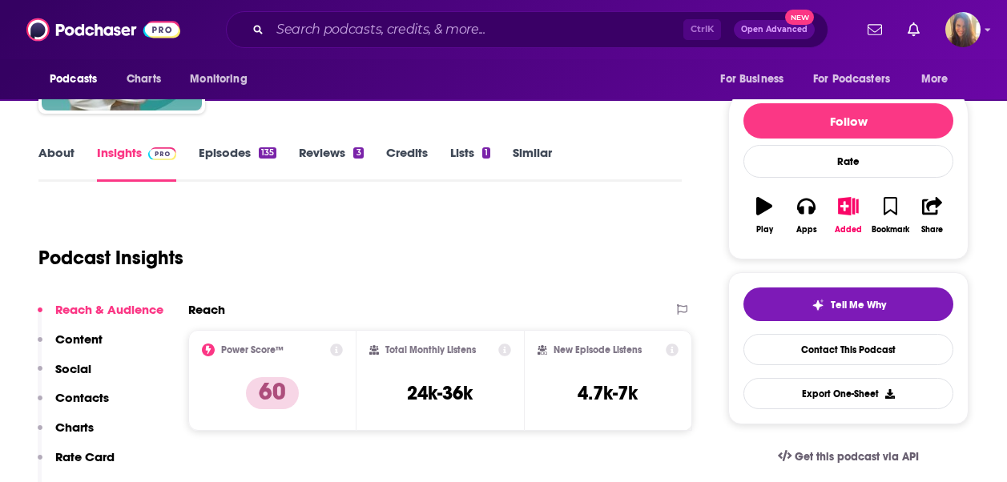
click at [537, 152] on link "Similar" at bounding box center [532, 163] width 39 height 37
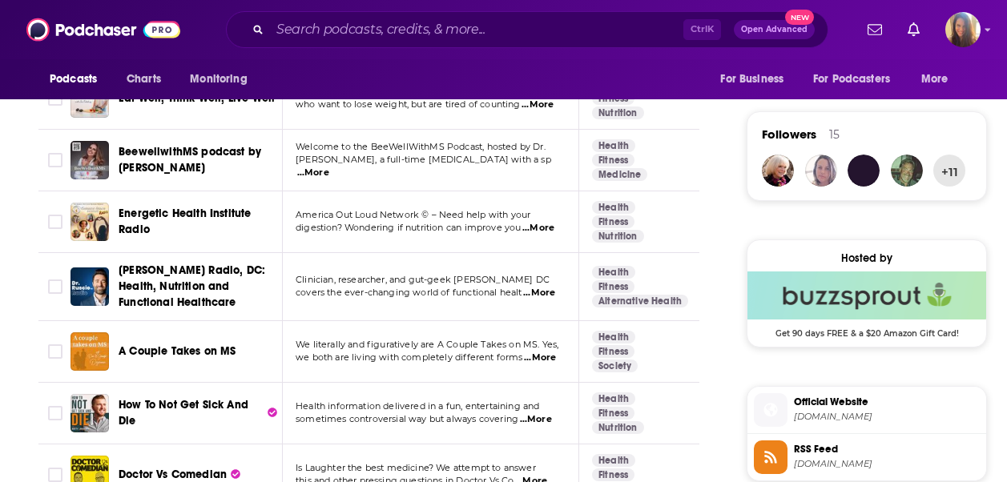
scroll to position [1200, 0]
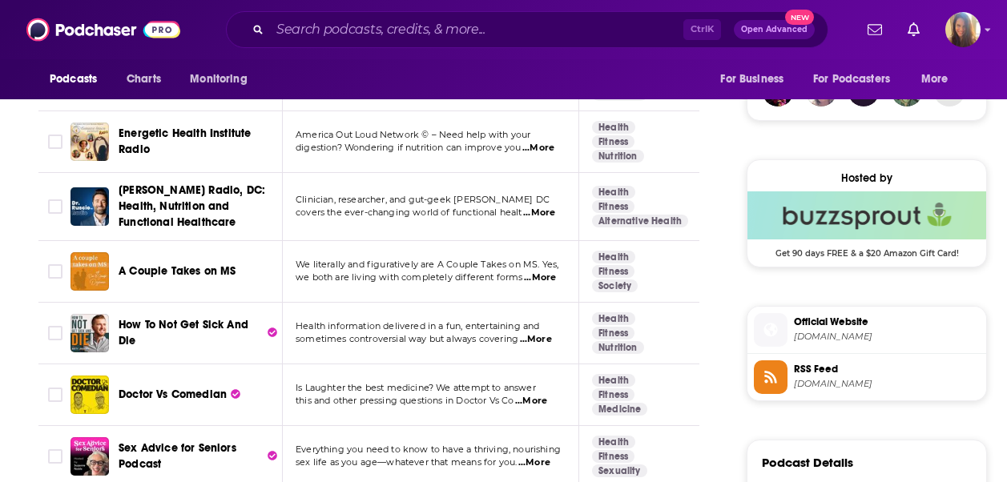
drag, startPoint x: 141, startPoint y: 327, endPoint x: 0, endPoint y: 334, distance: 141.2
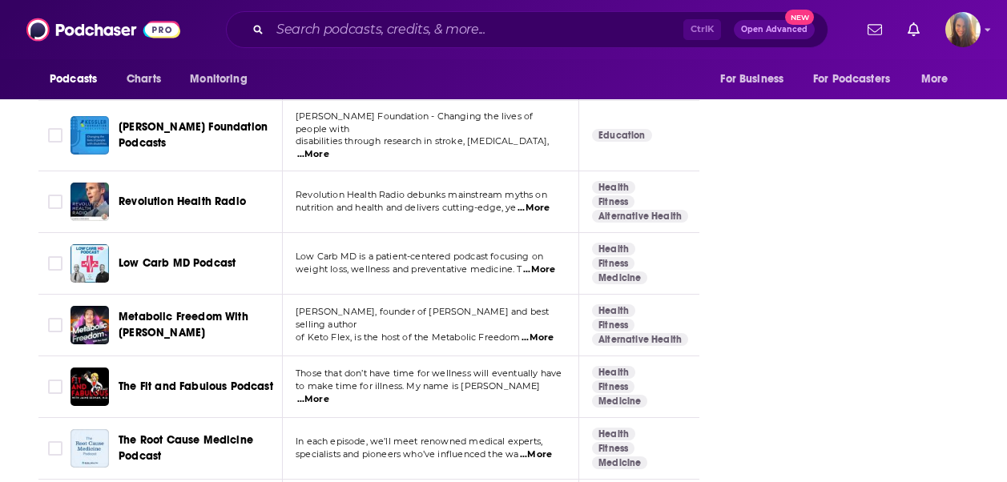
scroll to position [2081, 0]
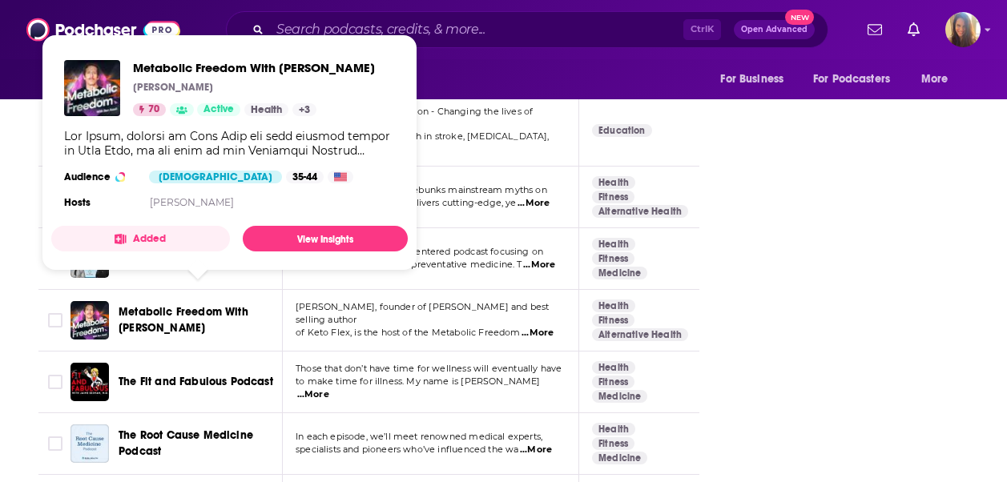
click at [145, 305] on span "Metabolic Freedom With Ben Azadi" at bounding box center [184, 320] width 130 height 30
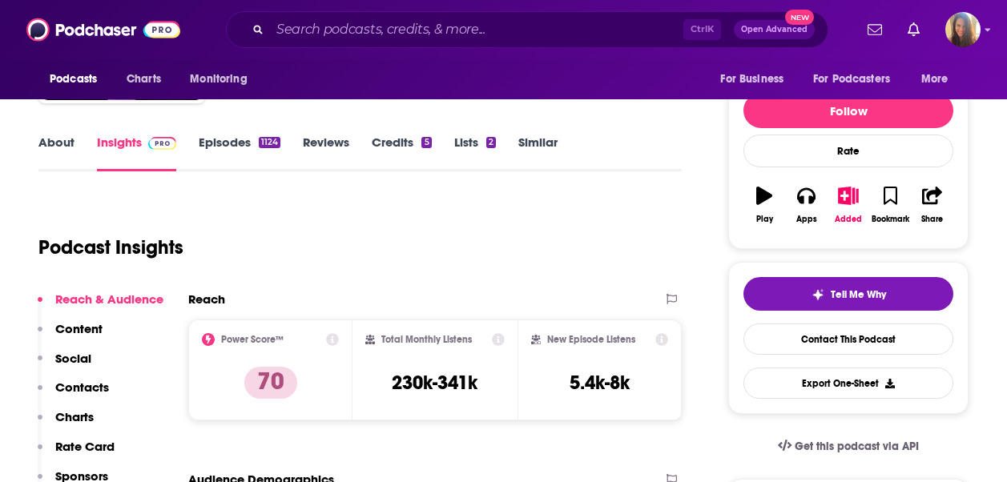
scroll to position [160, 0]
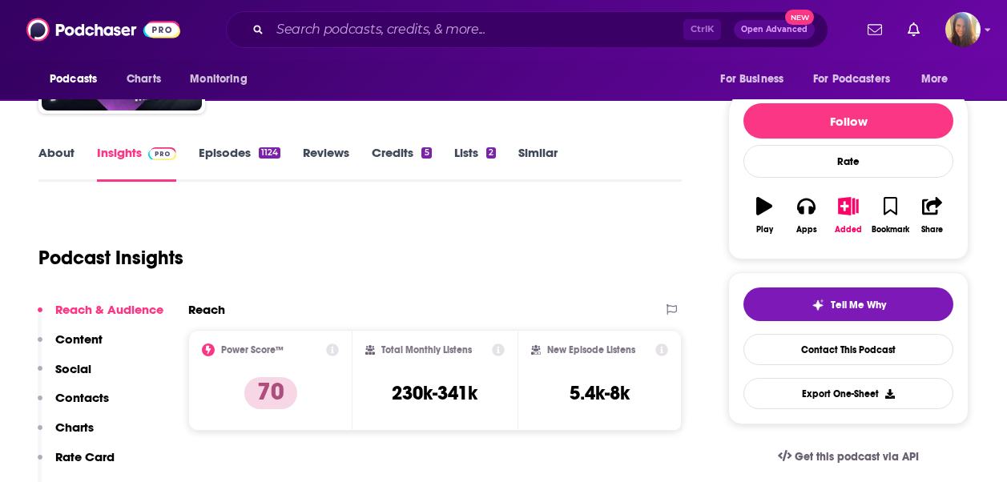
click at [220, 160] on link "Episodes 1124" at bounding box center [240, 163] width 82 height 37
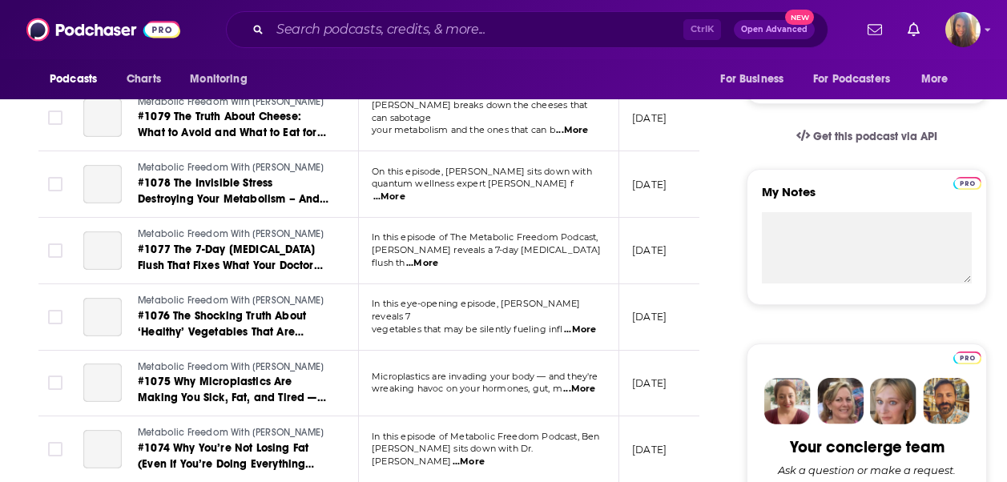
scroll to position [80, 0]
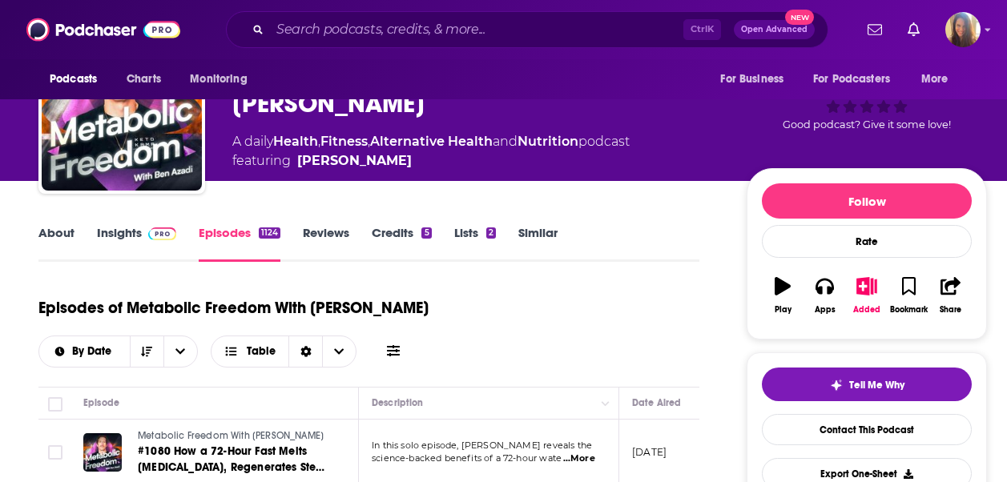
click at [535, 235] on link "Similar" at bounding box center [537, 243] width 39 height 37
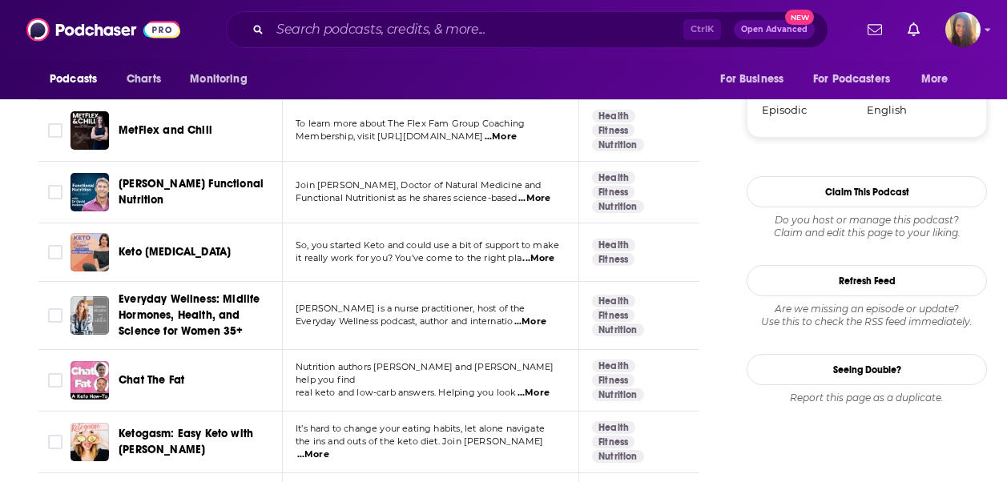
scroll to position [2003, 0]
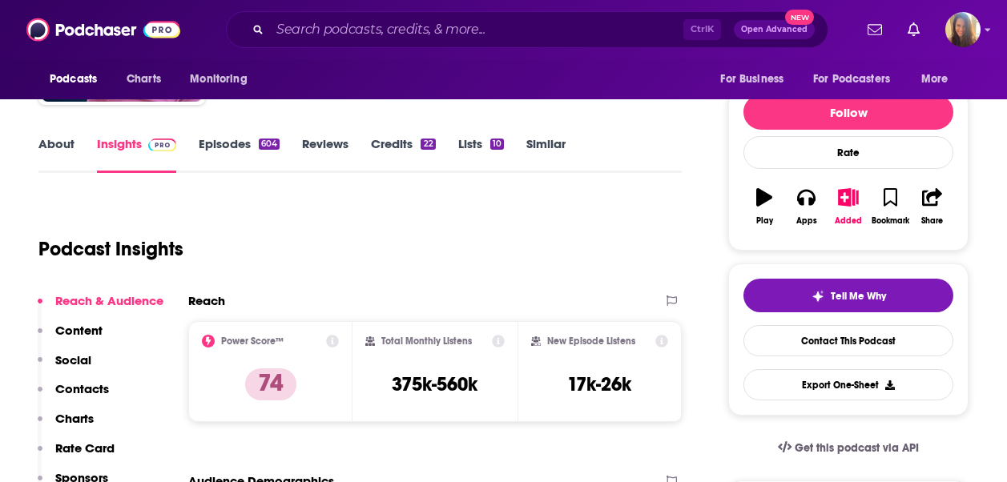
scroll to position [80, 0]
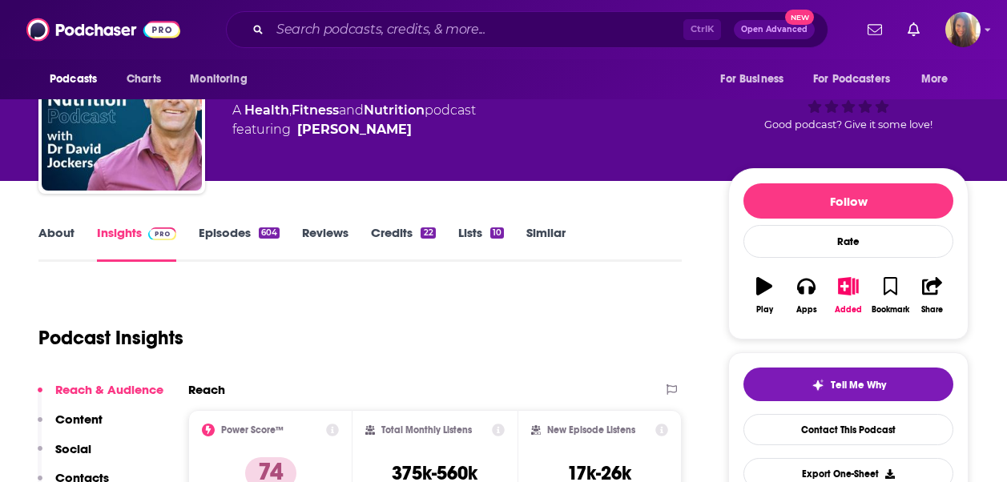
click at [41, 232] on link "About" at bounding box center [56, 243] width 36 height 37
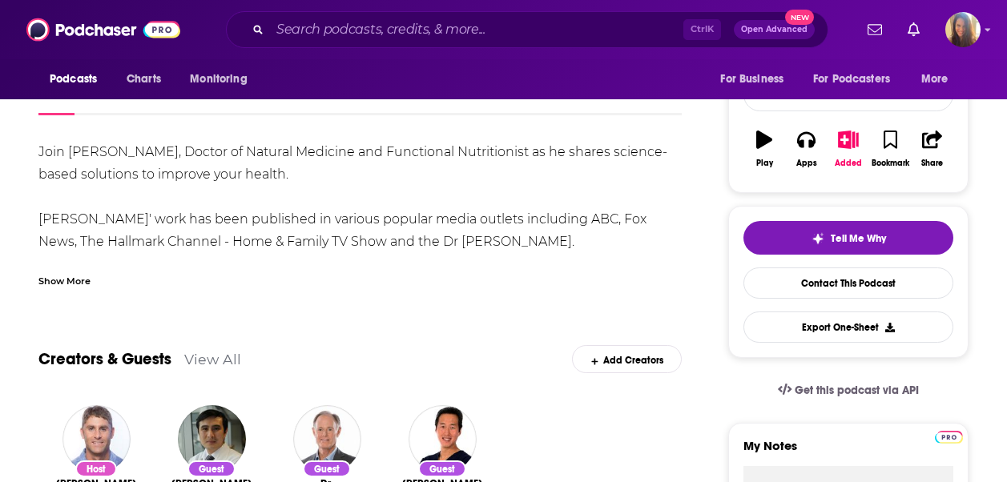
scroll to position [240, 0]
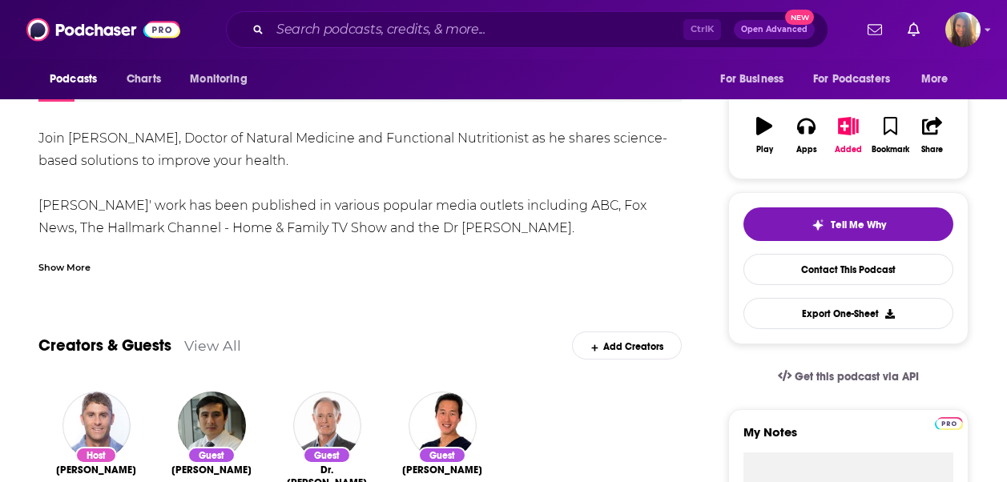
click at [83, 262] on div "Show More" at bounding box center [64, 266] width 52 height 15
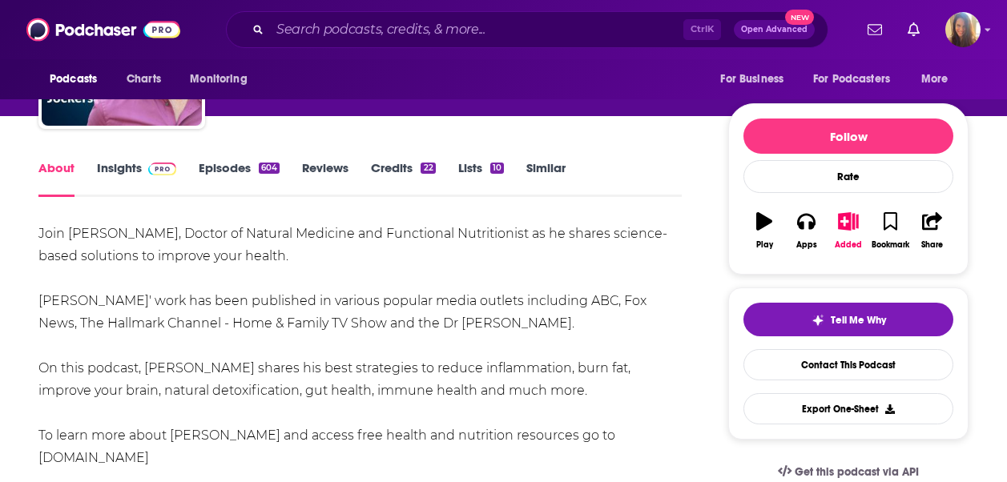
scroll to position [0, 0]
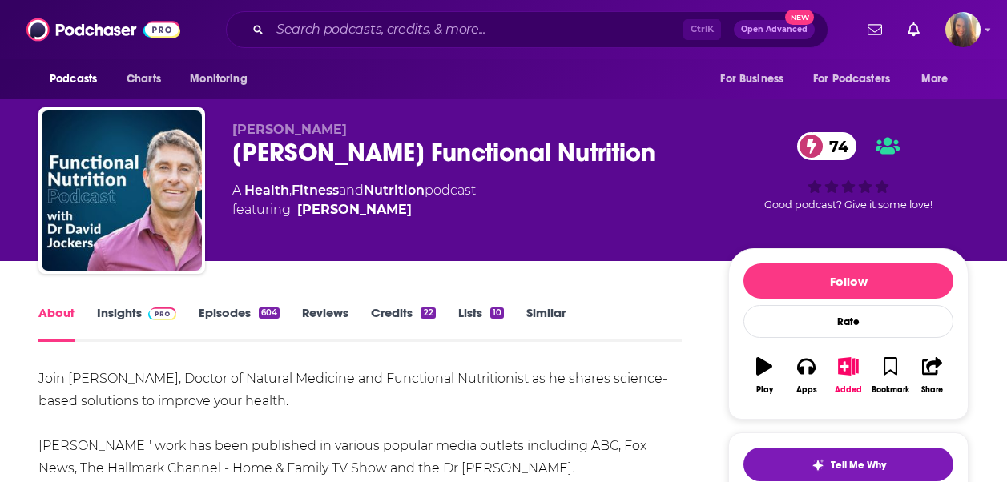
click at [236, 319] on link "Episodes 604" at bounding box center [239, 323] width 81 height 37
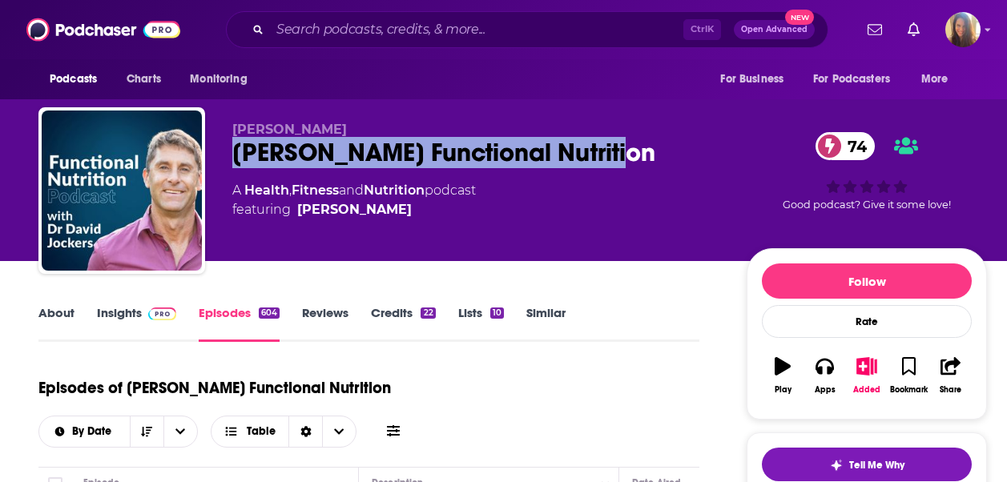
drag, startPoint x: 220, startPoint y: 154, endPoint x: 603, endPoint y: 154, distance: 383.8
click at [603, 154] on div "Dr. Jockers Dr. Jockers Functional Nutrition 74 A Health , Fitness and Nutritio…" at bounding box center [512, 193] width 949 height 173
copy h2 "[PERSON_NAME] Functional Nutrition"
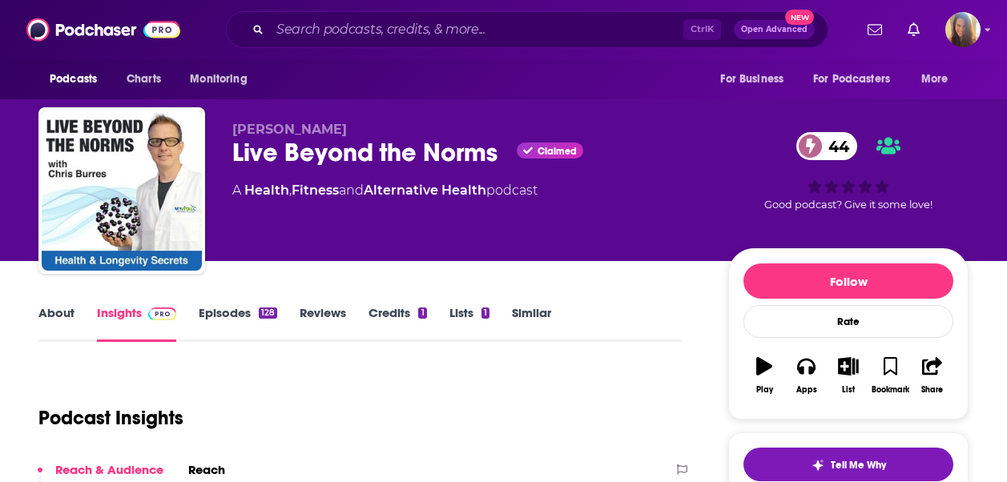
click at [60, 316] on link "About" at bounding box center [56, 323] width 36 height 37
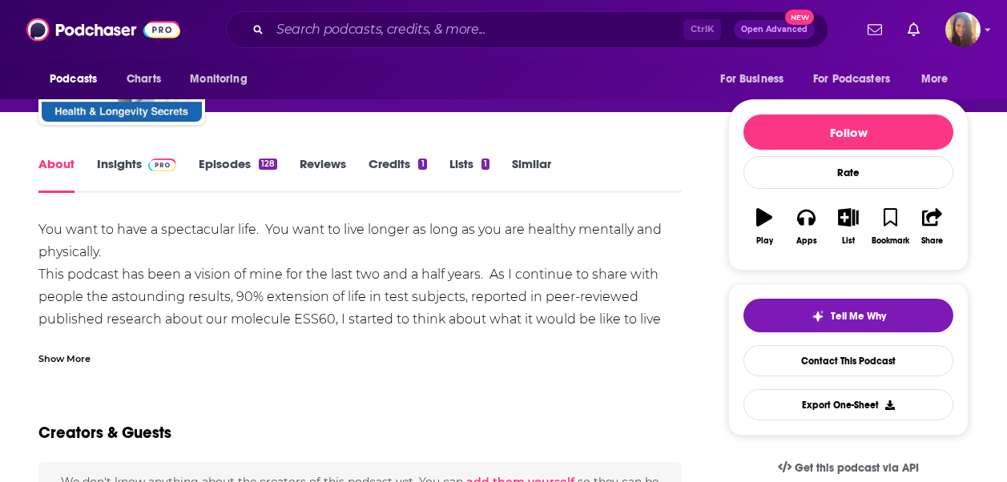
scroll to position [160, 0]
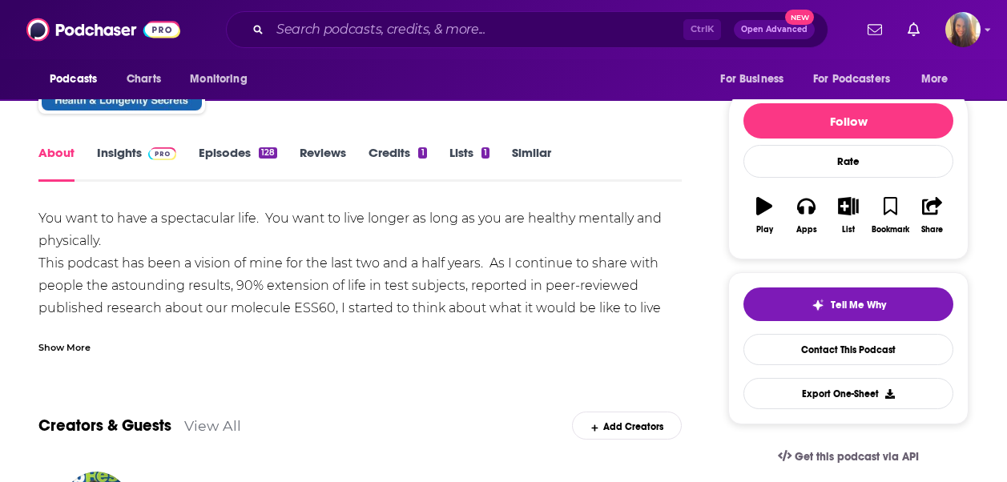
click at [71, 331] on div "Show More" at bounding box center [359, 341] width 643 height 27
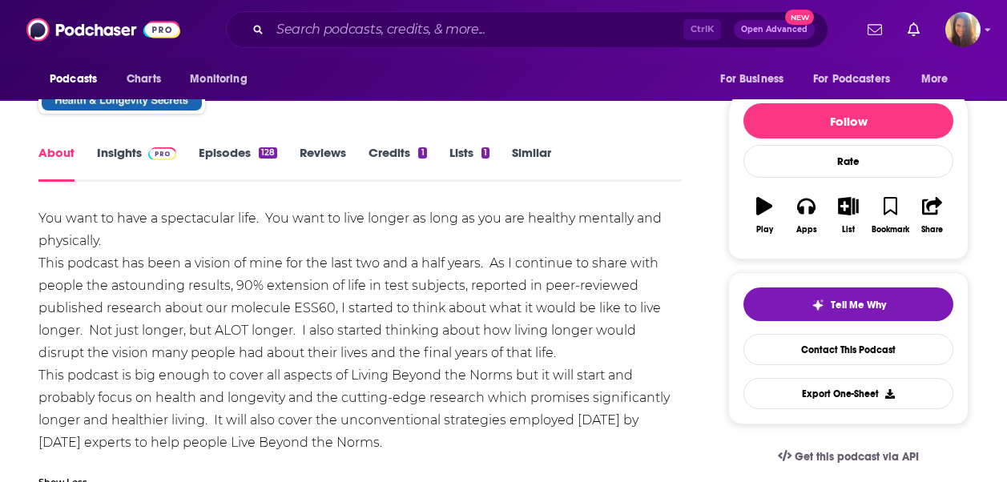
click at [232, 151] on link "Episodes 128" at bounding box center [238, 163] width 79 height 37
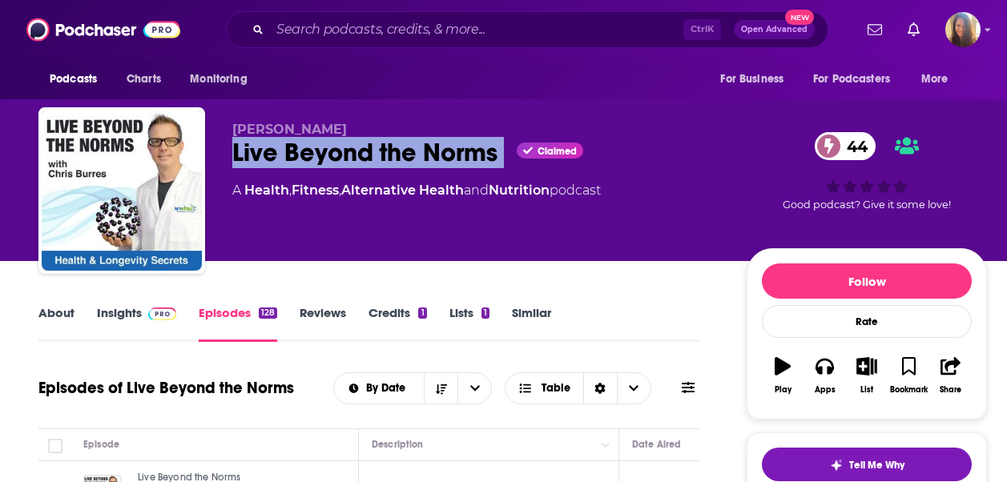
drag, startPoint x: 236, startPoint y: 139, endPoint x: 518, endPoint y: 151, distance: 282.3
click at [518, 151] on div "[PERSON_NAME] Live Beyond the Norms Claimed 44 A Health , Fitness , Alternative…" at bounding box center [512, 193] width 949 height 173
copy div "Live Beyond the Norms"
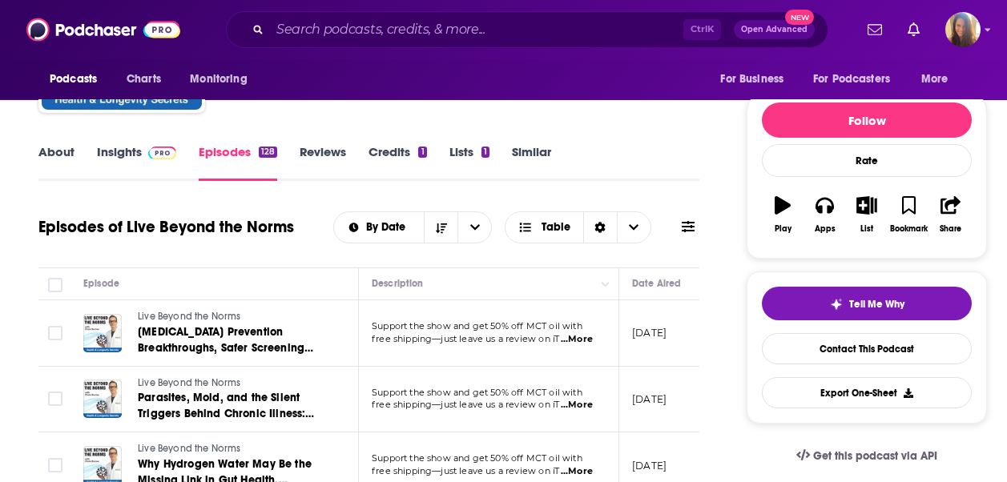
scroll to position [80, 0]
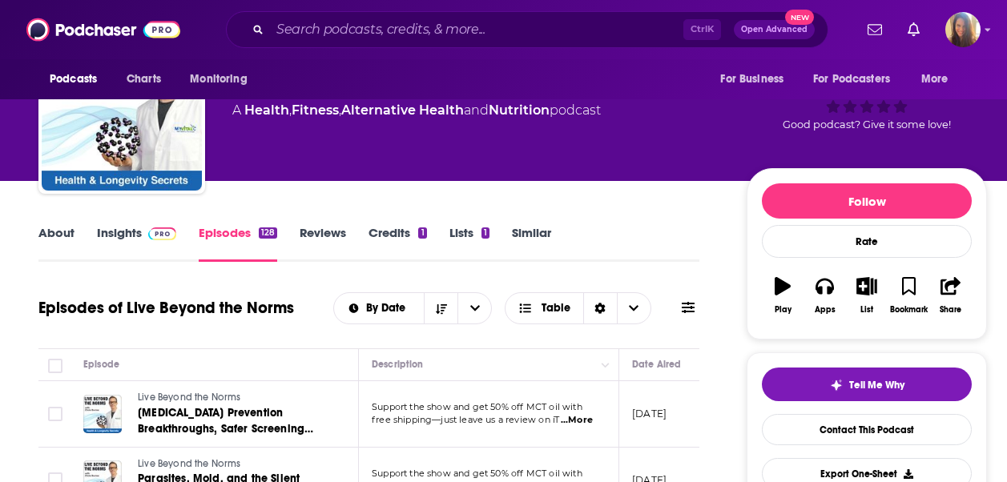
click at [534, 224] on div "About Insights Episodes 128 Reviews Credits 1 Lists 1 Similar" at bounding box center [368, 242] width 661 height 39
click at [535, 234] on link "Similar" at bounding box center [531, 243] width 39 height 37
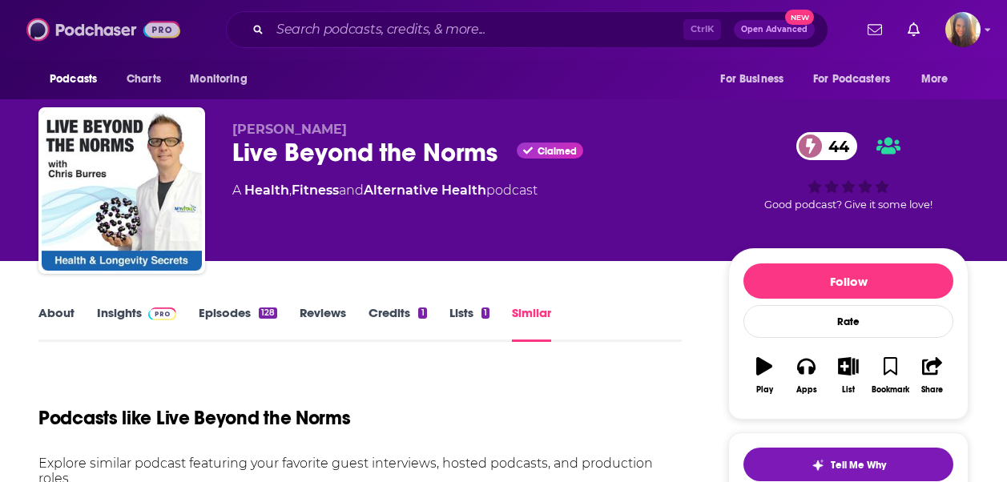
click at [103, 23] on img at bounding box center [103, 29] width 154 height 30
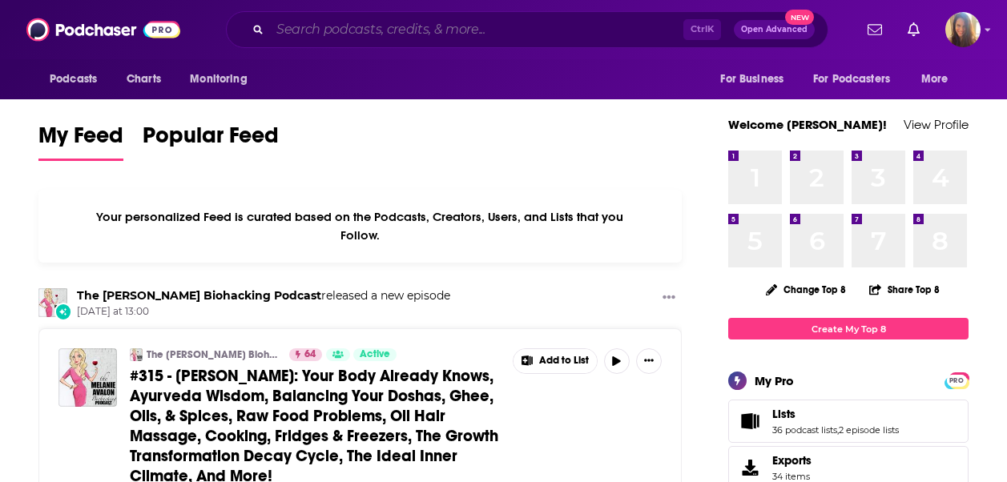
click at [449, 35] on input "Search podcasts, credits, & more..." at bounding box center [476, 30] width 413 height 26
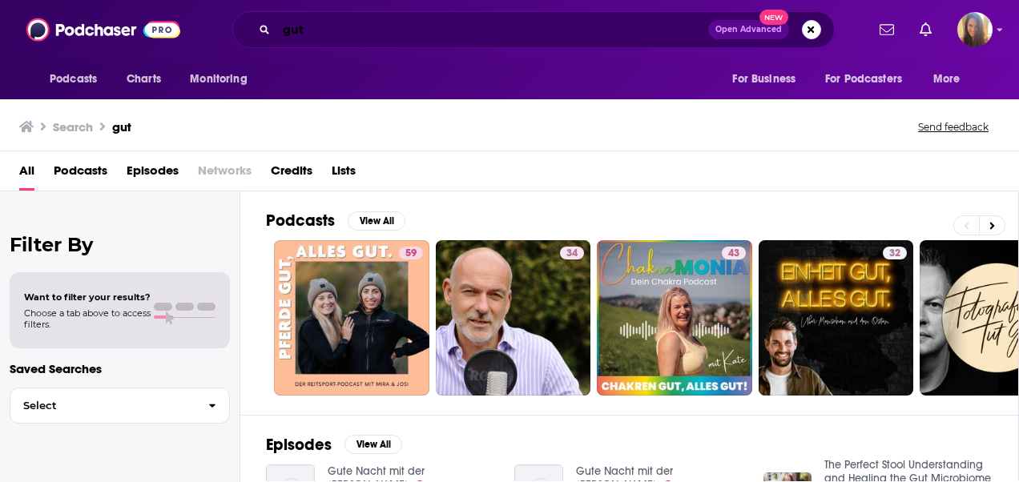
click at [396, 34] on input "gut" at bounding box center [492, 30] width 432 height 26
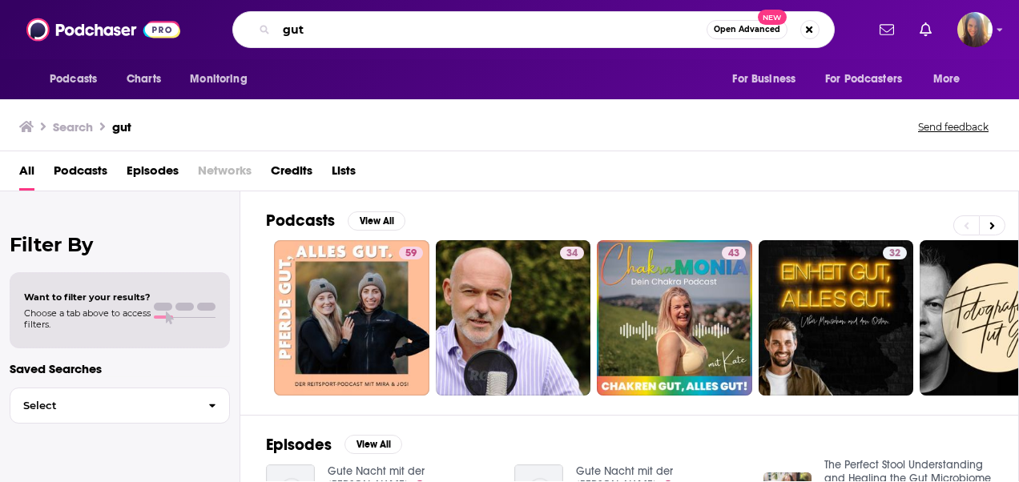
paste input "Glyphosate"
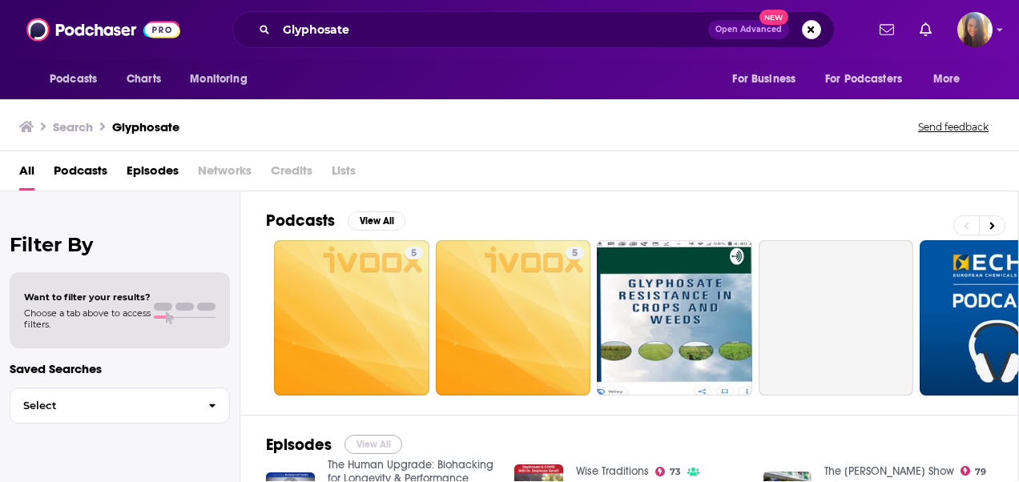
click at [356, 447] on button "View All" at bounding box center [373, 444] width 58 height 19
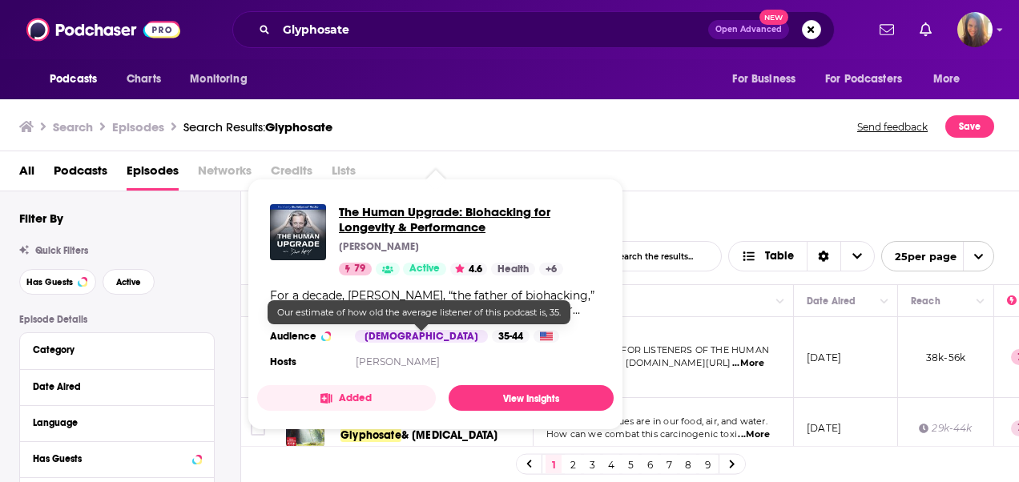
drag, startPoint x: 413, startPoint y: 334, endPoint x: 374, endPoint y: 231, distance: 110.3
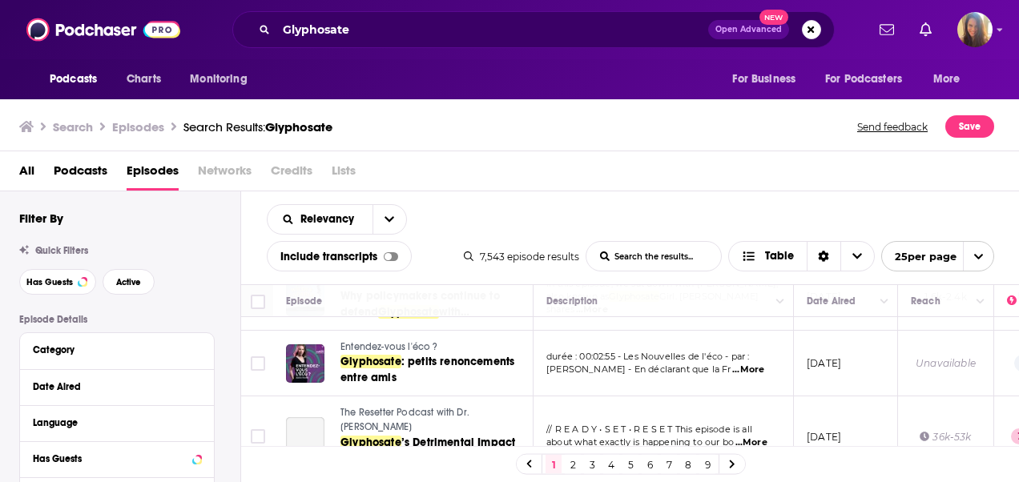
scroll to position [320, 0]
click at [391, 212] on button "open menu" at bounding box center [390, 219] width 34 height 29
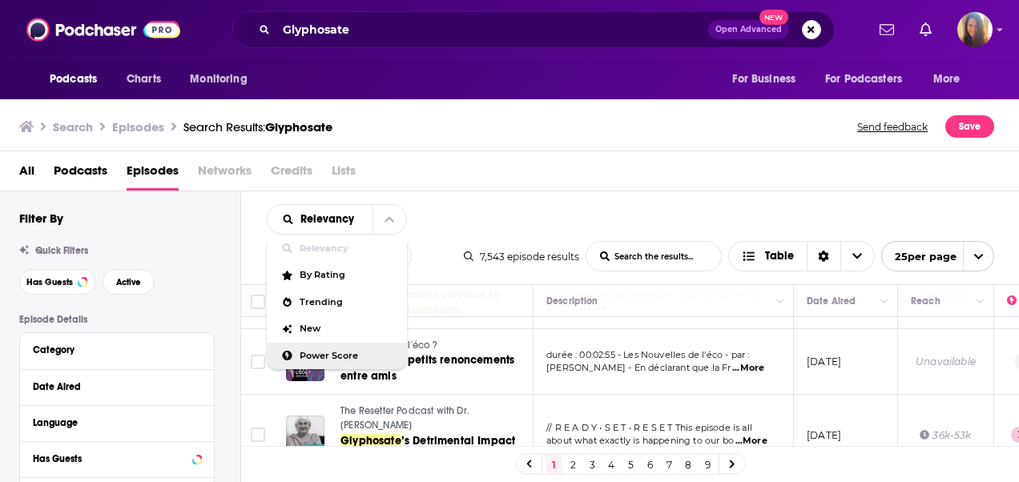
click at [304, 353] on span "Power Score" at bounding box center [347, 356] width 95 height 9
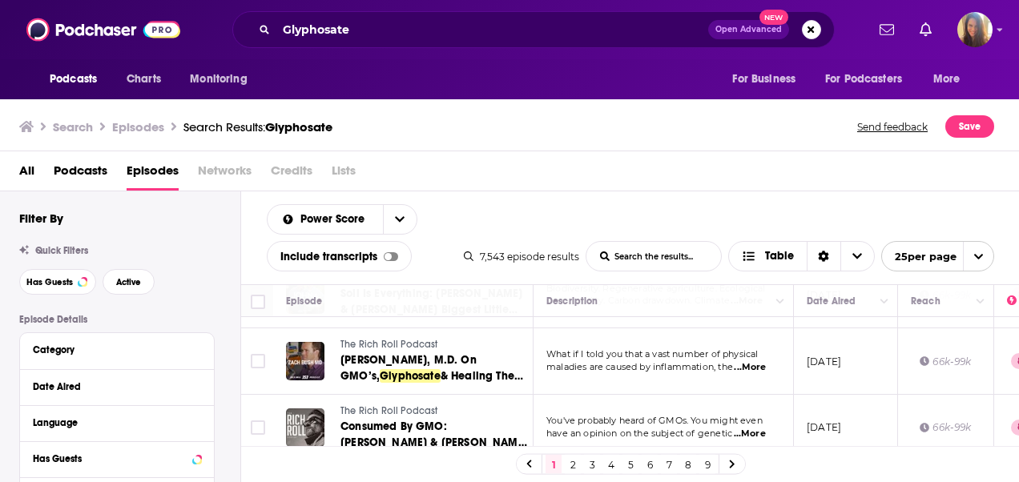
click at [679, 177] on div "All Podcasts Episodes Networks Credits Lists" at bounding box center [513, 174] width 988 height 33
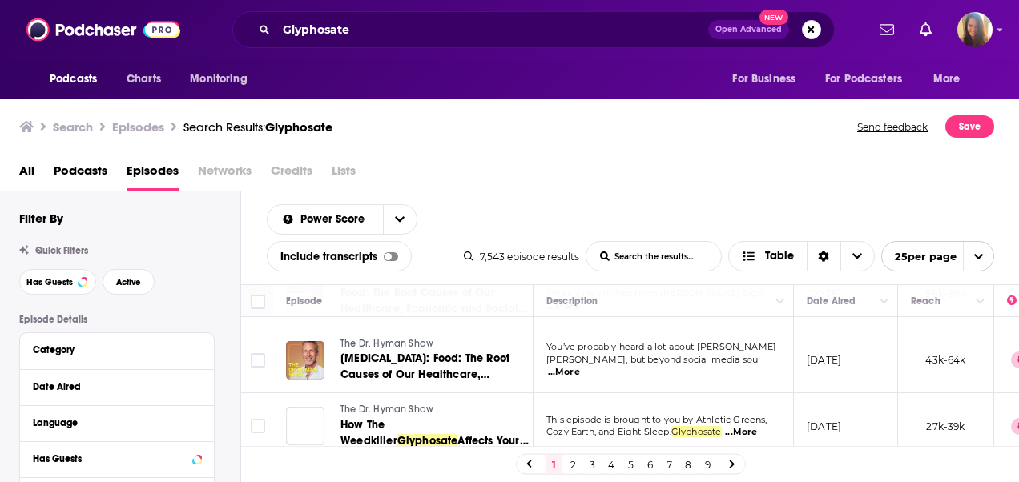
scroll to position [1529, 0]
click at [574, 459] on link "2" at bounding box center [573, 464] width 16 height 19
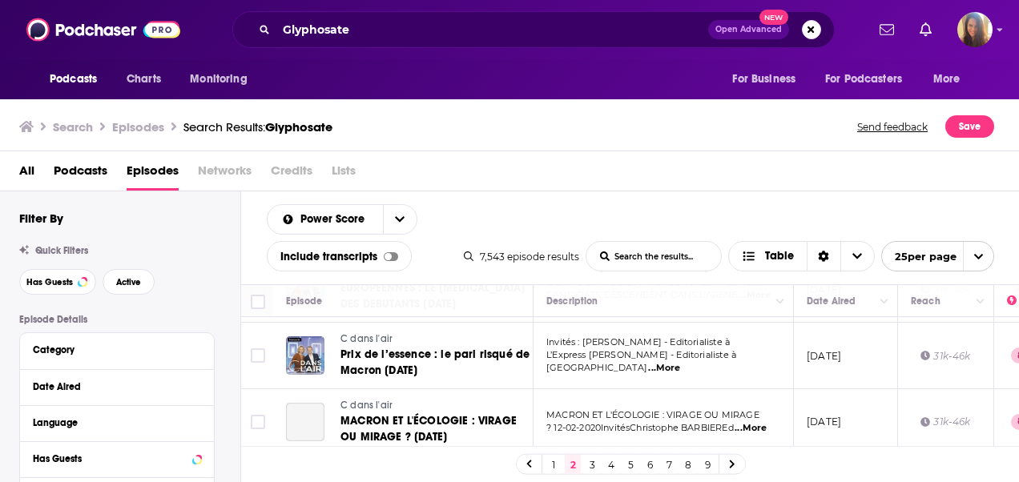
scroll to position [1529, 0]
click at [593, 463] on link "3" at bounding box center [592, 464] width 16 height 19
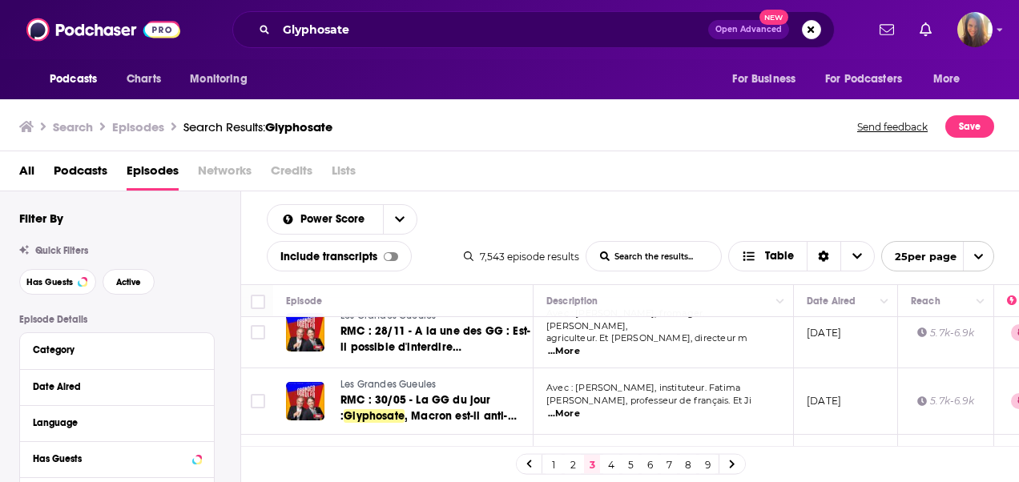
scroll to position [1501, 0]
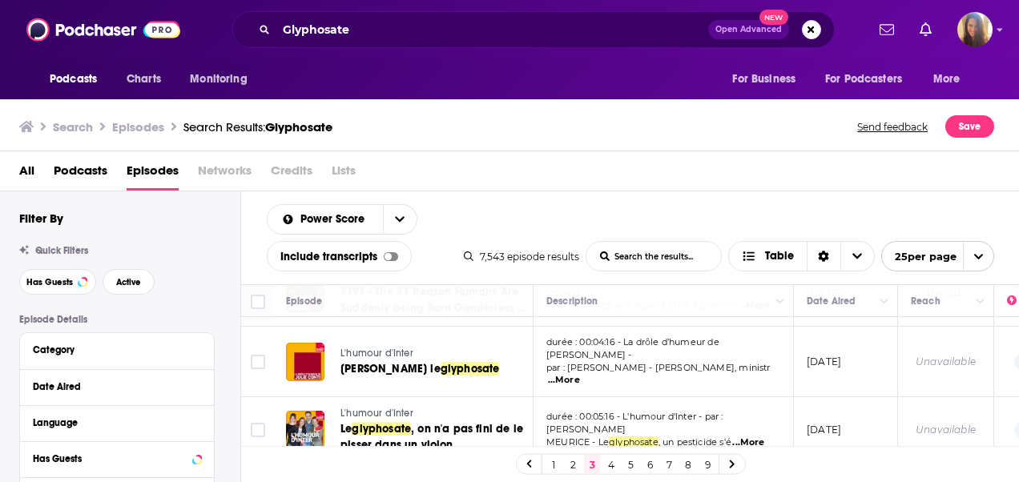
click at [606, 465] on link "4" at bounding box center [611, 464] width 16 height 19
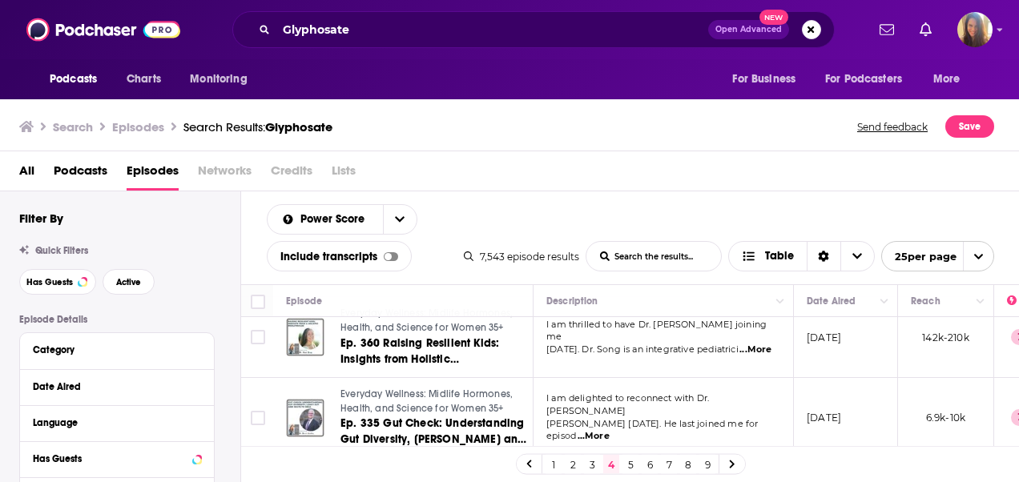
scroll to position [1529, 0]
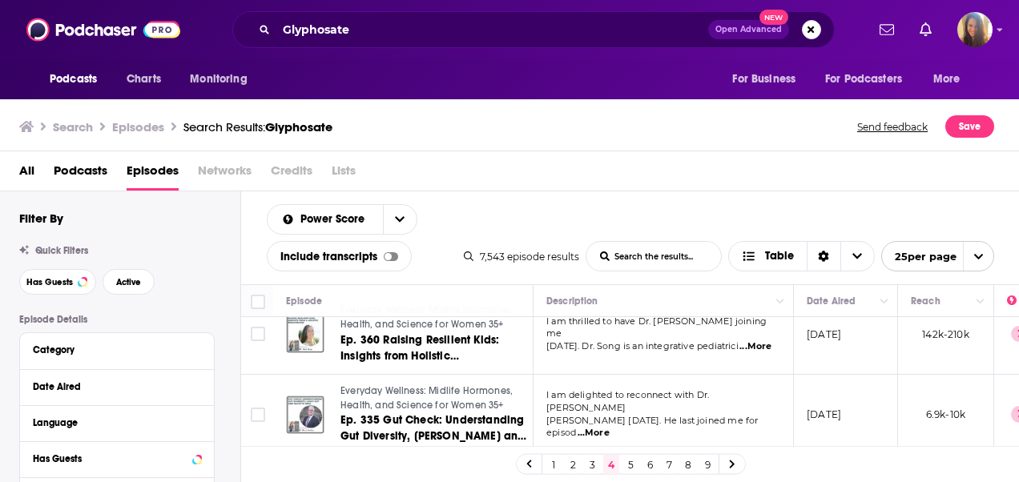
click at [626, 468] on link "5" at bounding box center [631, 464] width 16 height 19
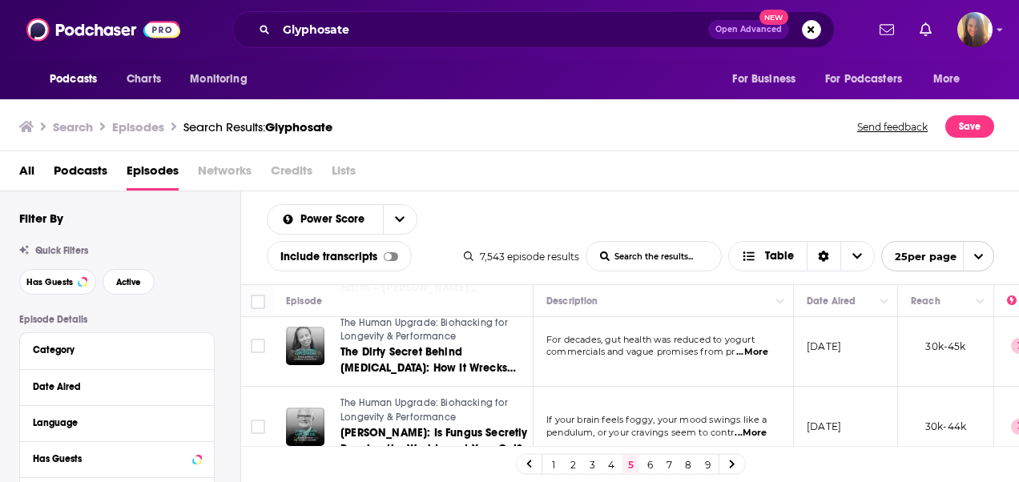
scroll to position [1644, 0]
click at [647, 469] on link "6" at bounding box center [650, 464] width 16 height 19
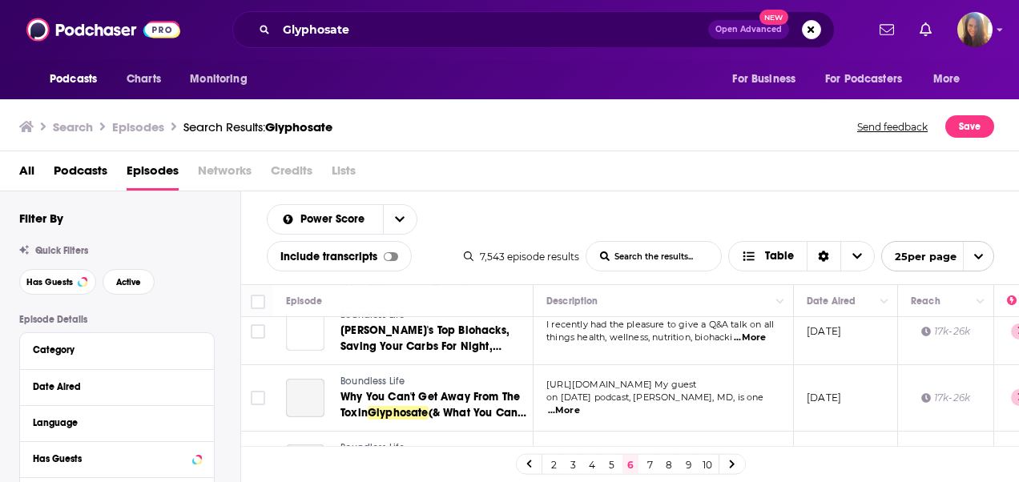
scroll to position [1577, 0]
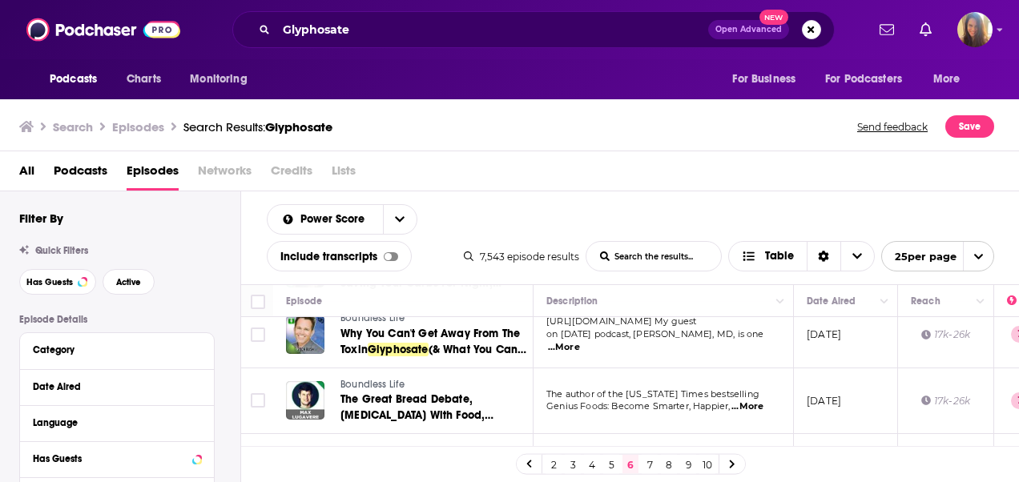
click at [647, 466] on link "7" at bounding box center [650, 464] width 16 height 19
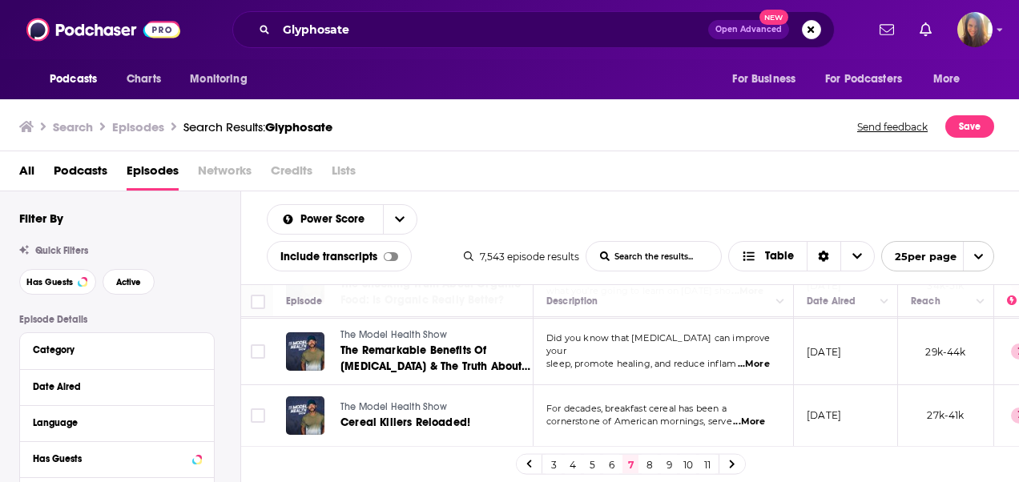
scroll to position [1546, 0]
drag, startPoint x: 655, startPoint y: 467, endPoint x: 538, endPoint y: 67, distance: 416.5
click at [655, 466] on link "8" at bounding box center [650, 464] width 16 height 19
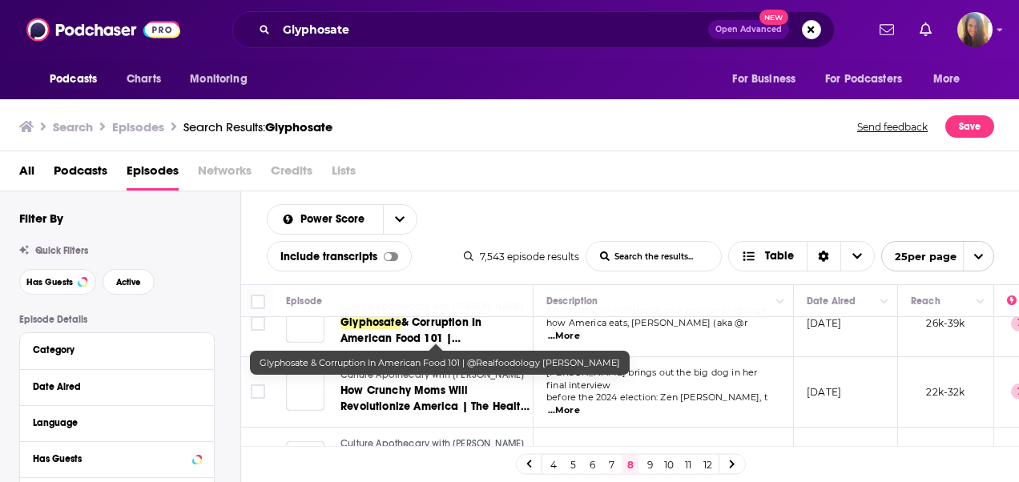
scroll to position [610, 0]
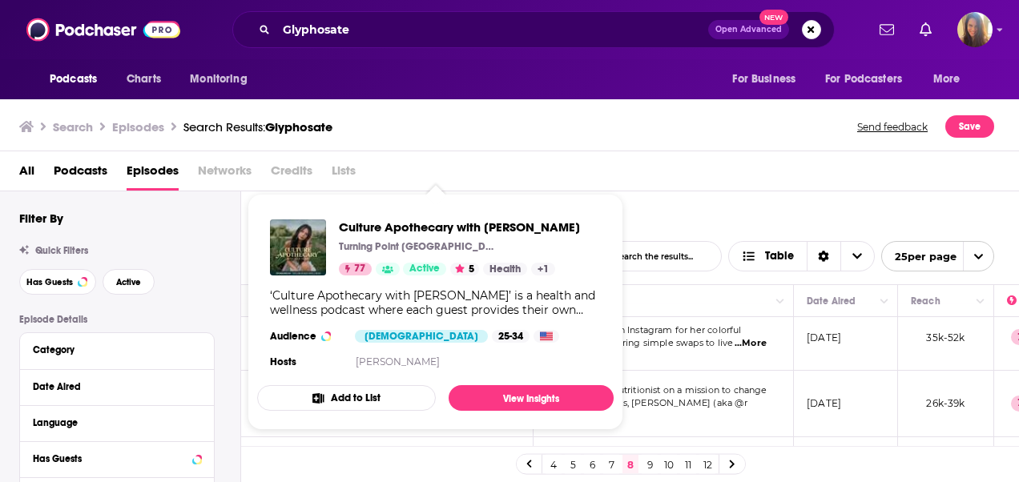
drag, startPoint x: 370, startPoint y: 387, endPoint x: 707, endPoint y: 225, distance: 373.4
click at [707, 225] on div "Power Score List Search Input Search the results... Include transcripts Table 7…" at bounding box center [630, 237] width 779 height 93
drag, startPoint x: 353, startPoint y: 386, endPoint x: 339, endPoint y: 232, distance: 155.2
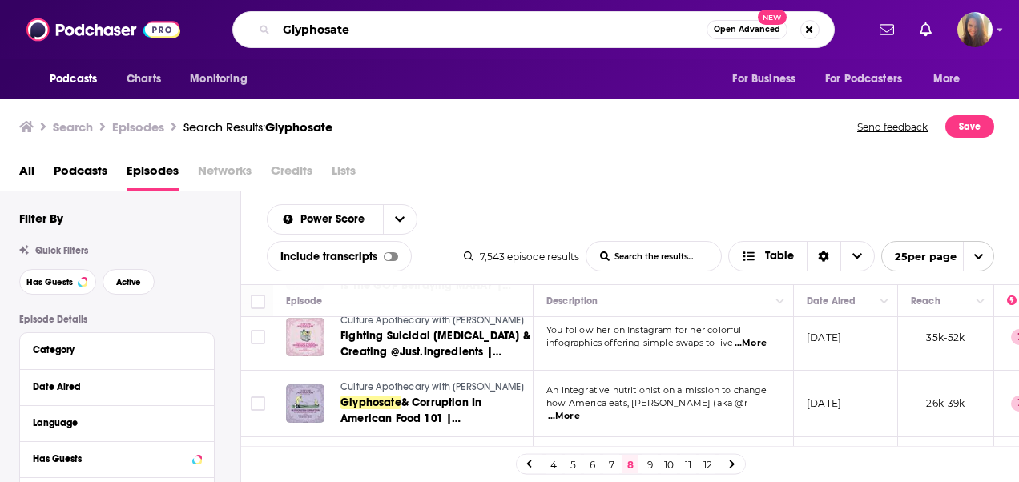
click at [375, 17] on div "Glyphosate Open Advanced New" at bounding box center [533, 29] width 602 height 37
type input "radical health rebel"
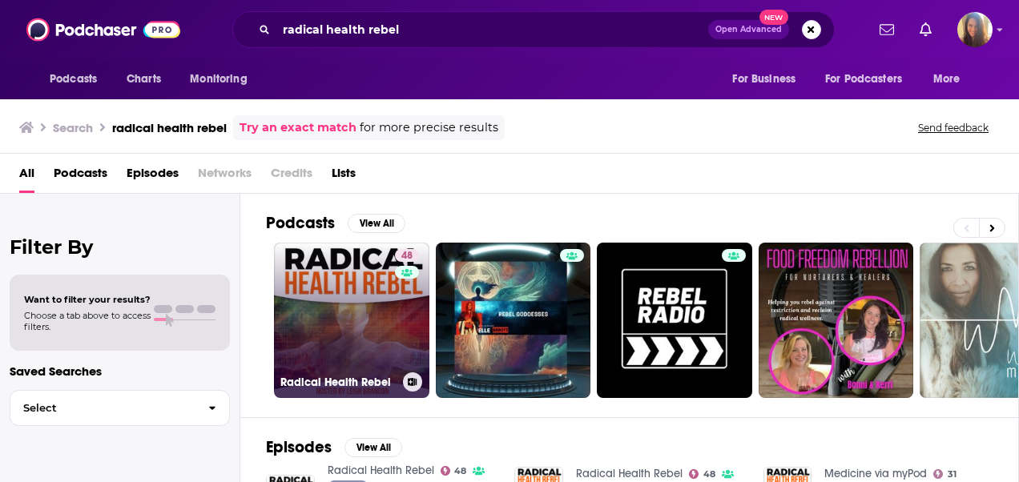
click at [340, 315] on link "48 Radical Health Rebel" at bounding box center [351, 320] width 155 height 155
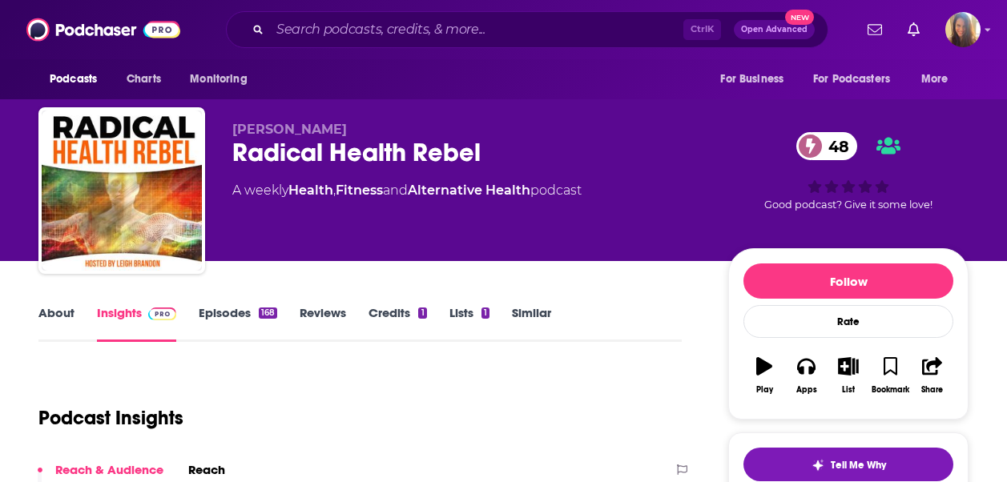
click at [240, 312] on link "Episodes 168" at bounding box center [238, 323] width 79 height 37
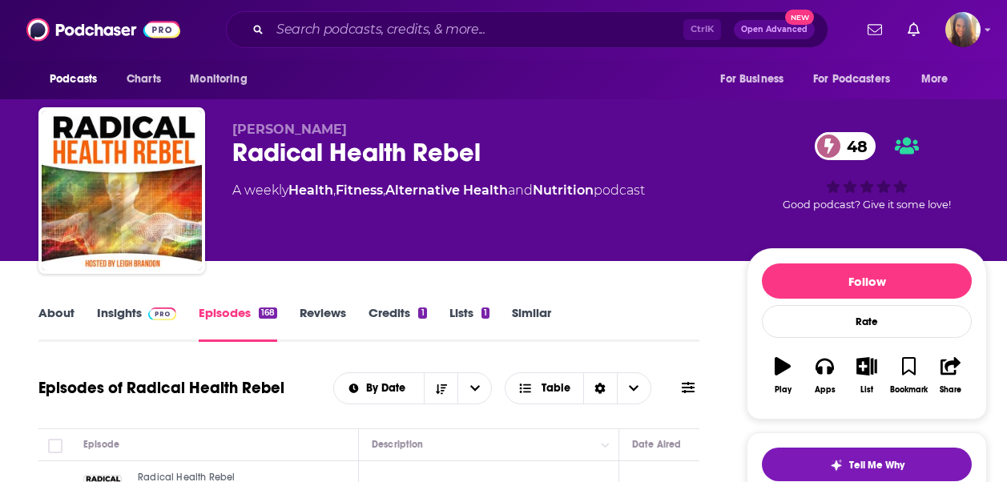
click at [61, 315] on link "About" at bounding box center [56, 323] width 36 height 37
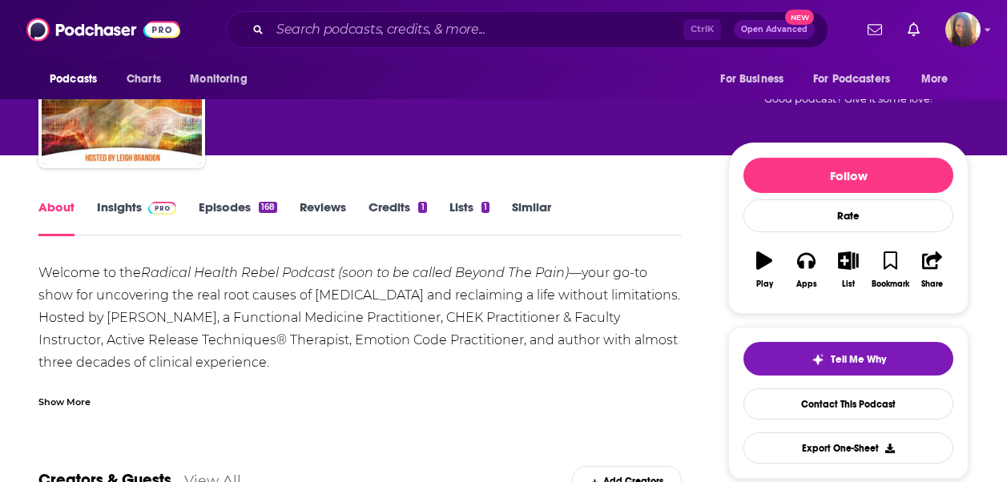
scroll to position [160, 0]
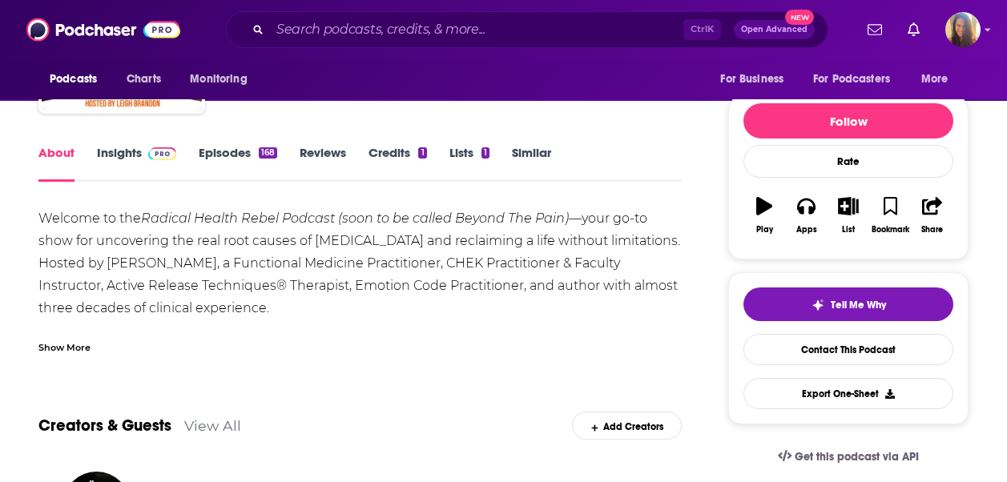
click at [220, 157] on link "Episodes 168" at bounding box center [238, 163] width 79 height 37
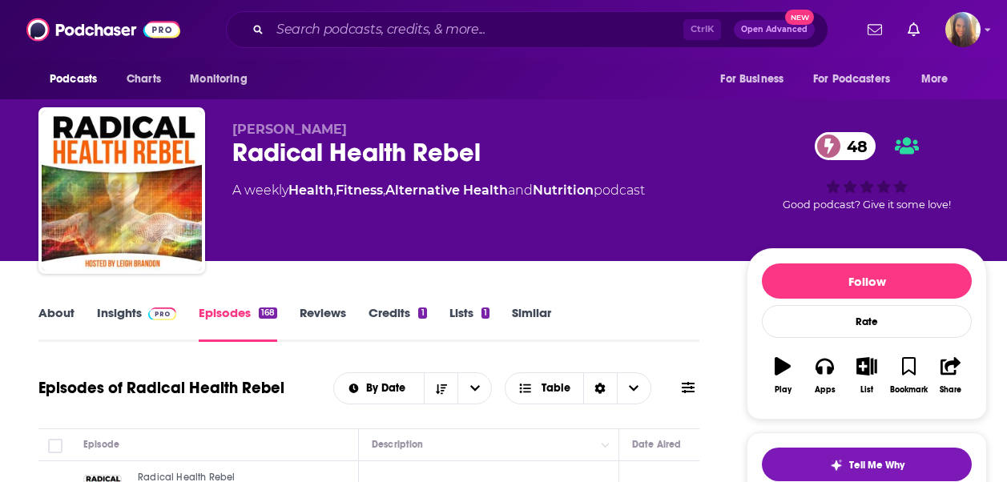
click at [544, 316] on link "Similar" at bounding box center [531, 323] width 39 height 37
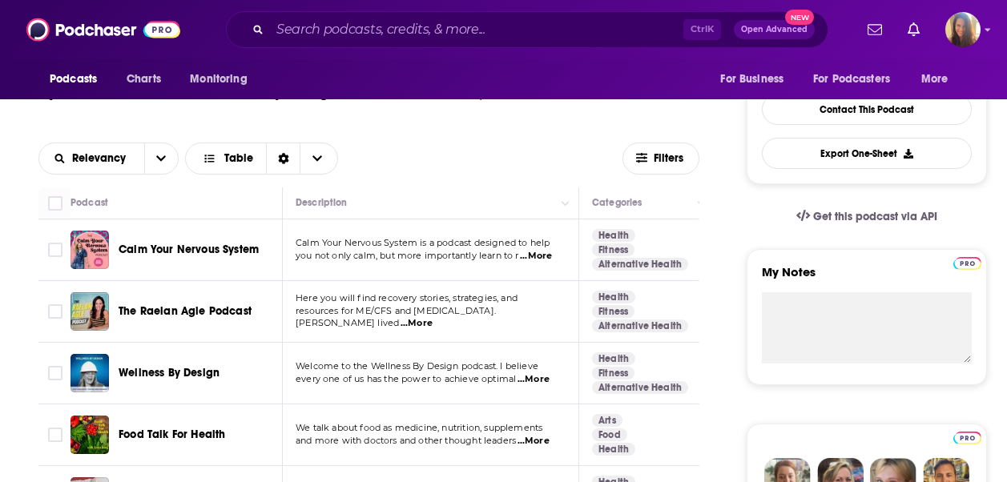
scroll to position [561, 0]
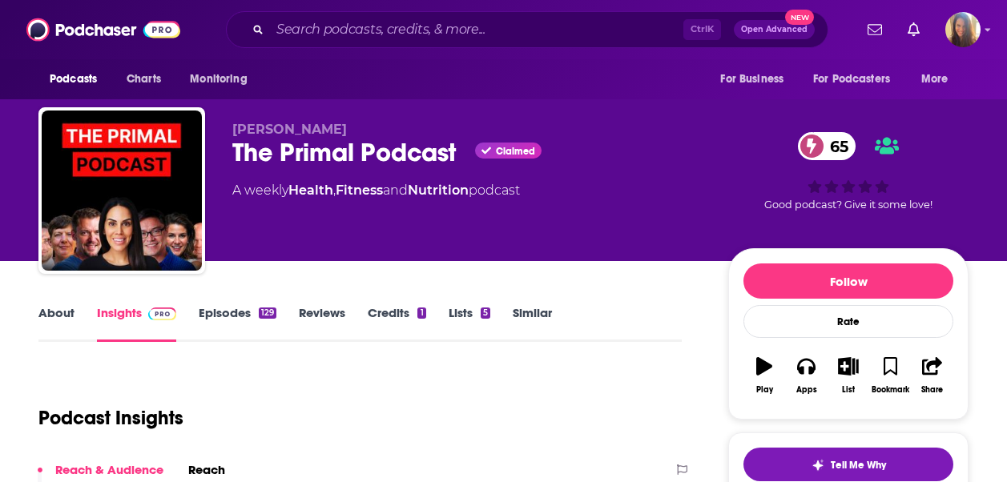
click at [54, 311] on link "About" at bounding box center [56, 323] width 36 height 37
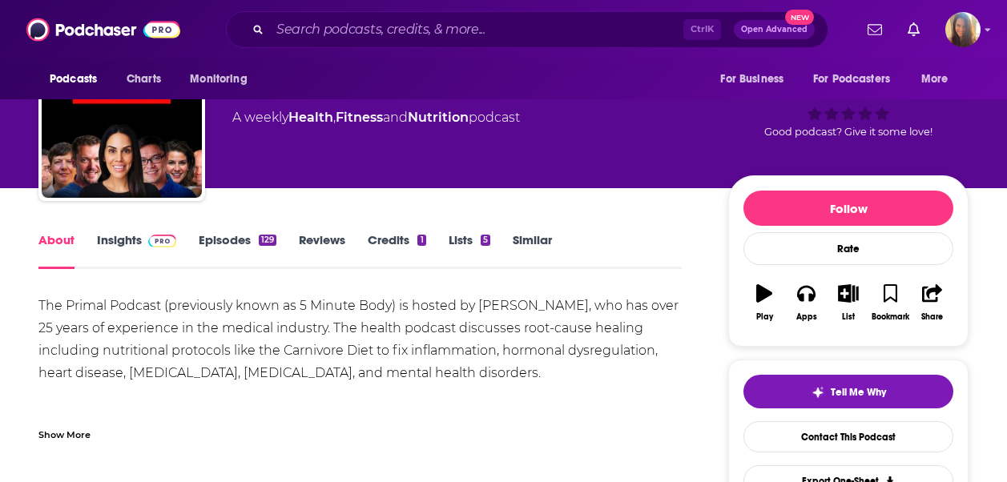
scroll to position [160, 0]
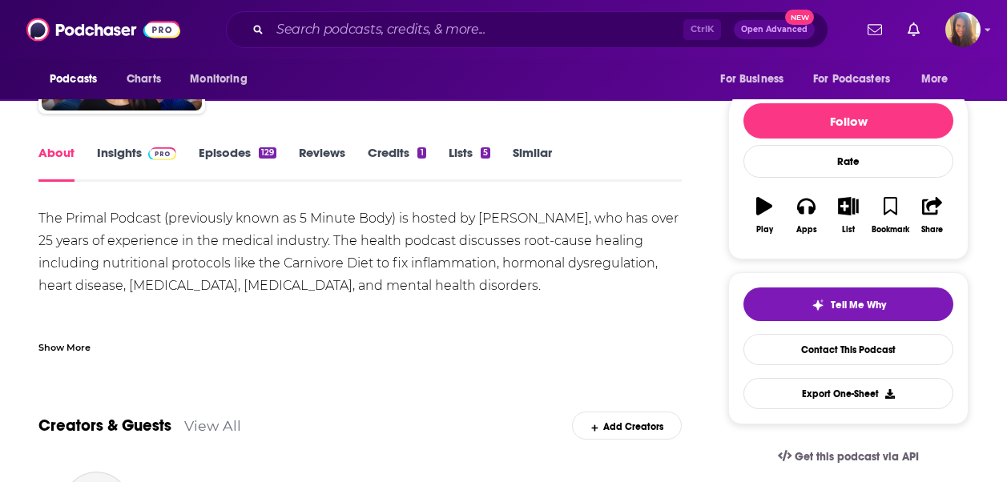
click at [64, 332] on div "Show More" at bounding box center [359, 341] width 643 height 27
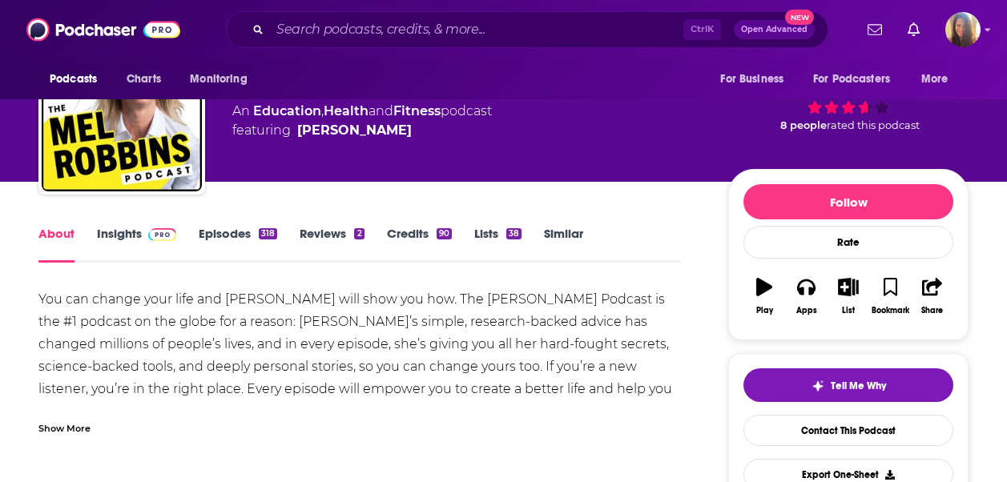
scroll to position [80, 0]
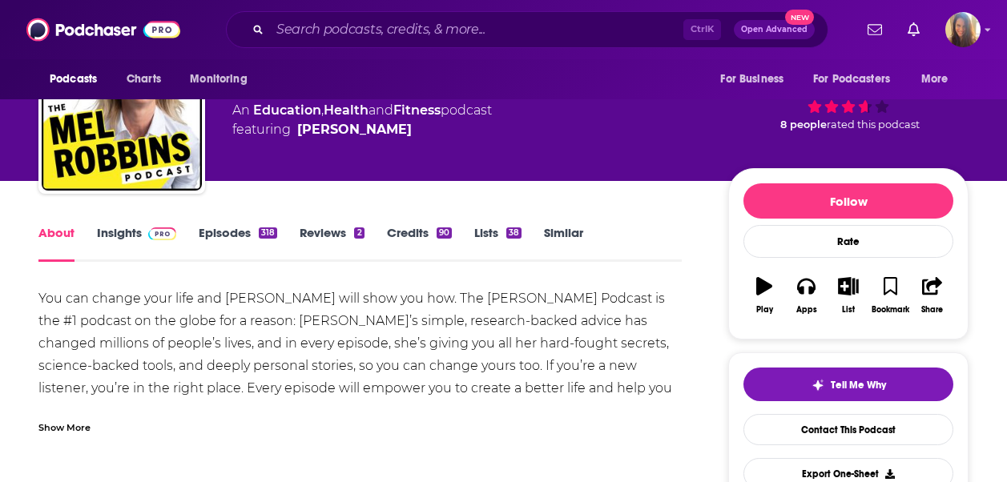
click at [66, 419] on div "Show More" at bounding box center [64, 426] width 52 height 15
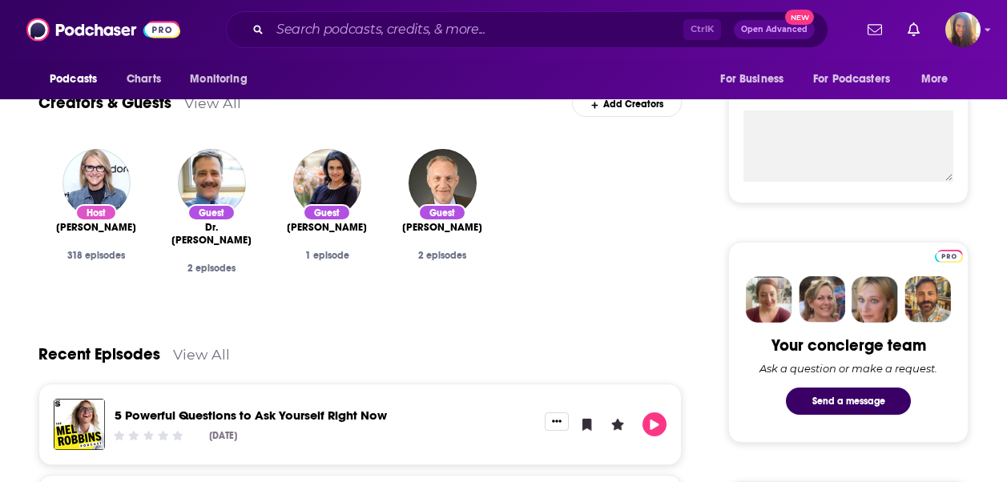
scroll to position [401, 0]
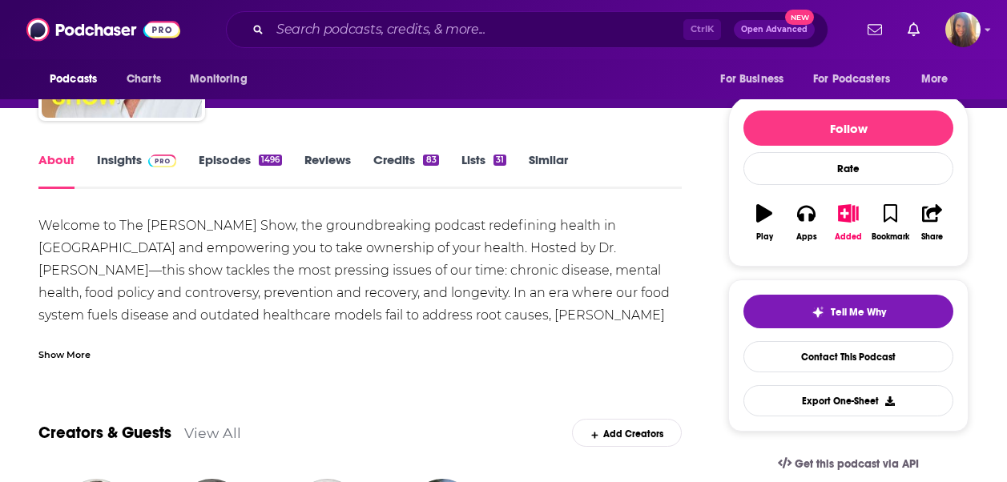
scroll to position [160, 0]
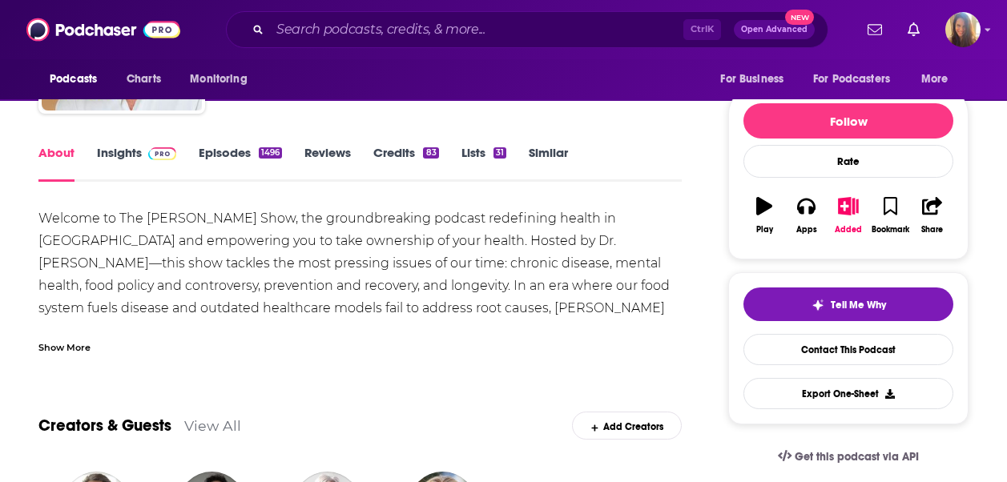
click at [118, 156] on link "Insights" at bounding box center [136, 163] width 79 height 37
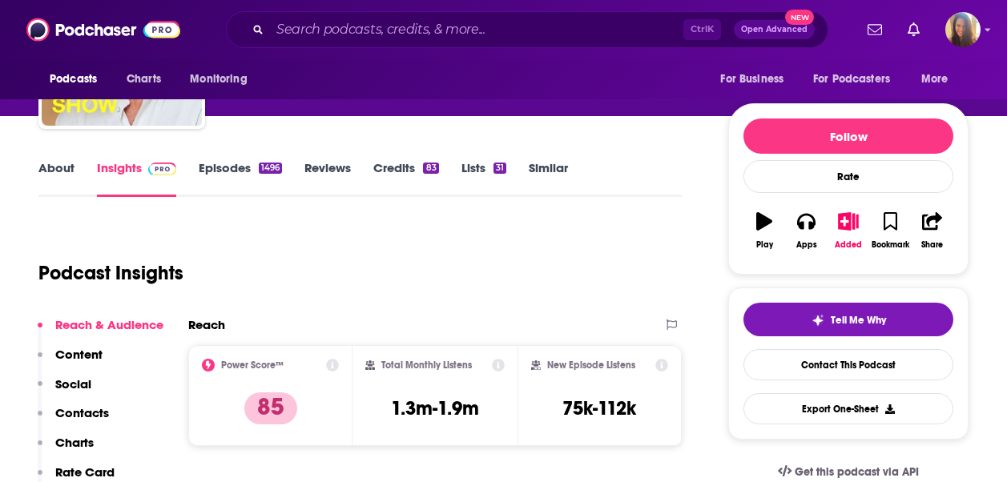
scroll to position [80, 0]
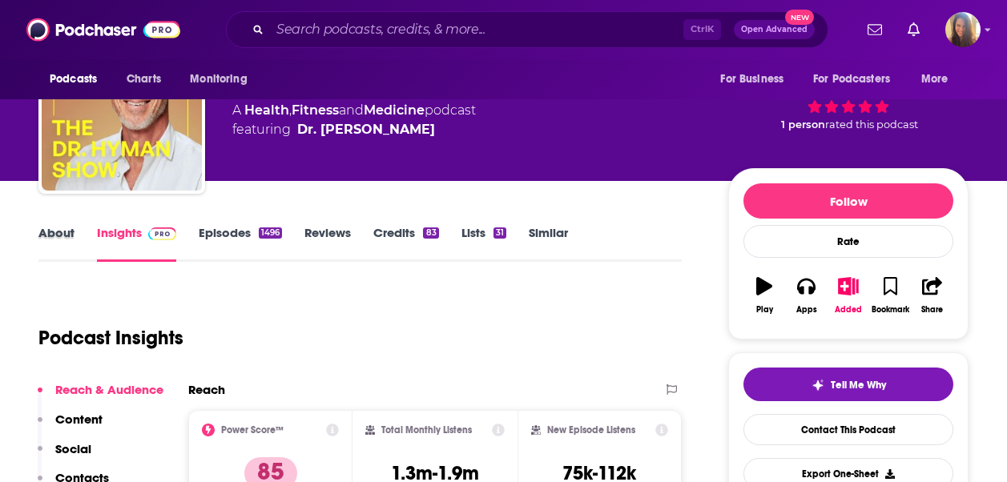
click at [84, 236] on div "About" at bounding box center [67, 243] width 58 height 37
click at [72, 237] on link "About" at bounding box center [56, 243] width 36 height 37
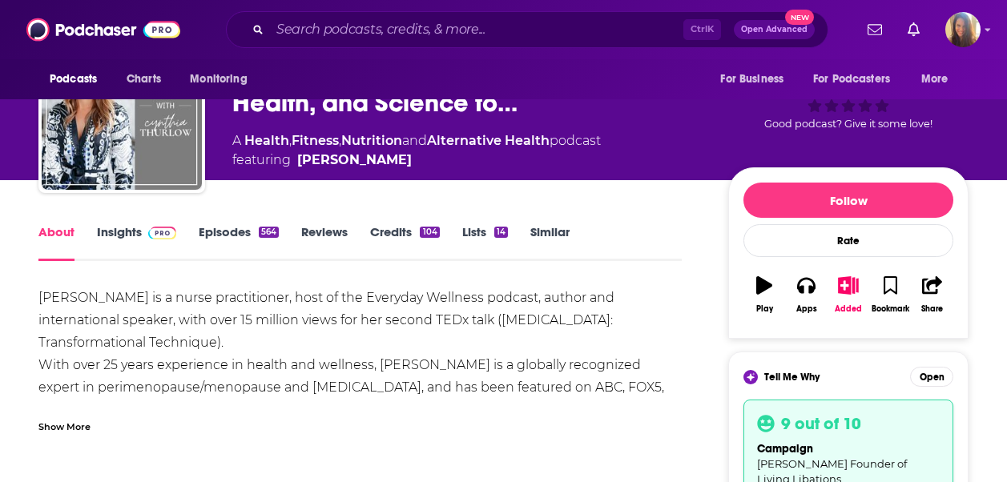
scroll to position [80, 0]
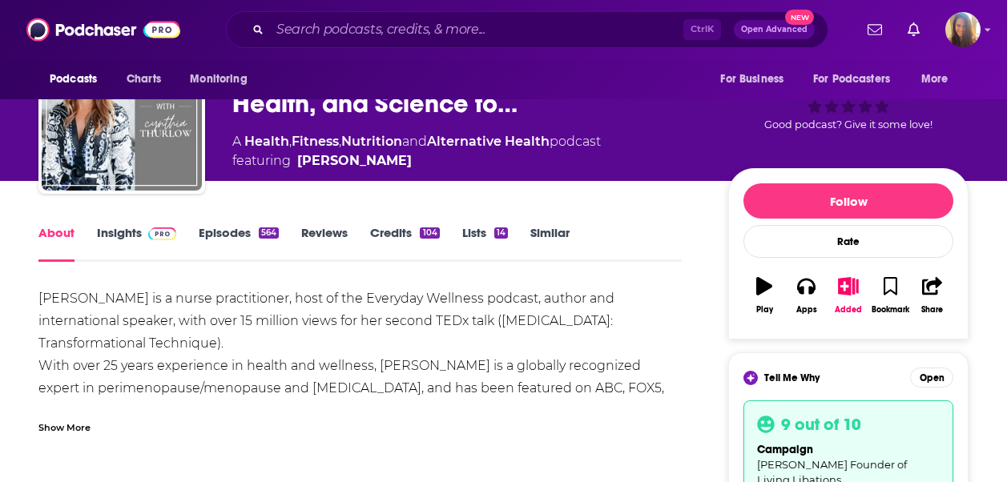
drag, startPoint x: 131, startPoint y: 238, endPoint x: 314, endPoint y: 57, distance: 257.8
click at [131, 238] on link "Insights" at bounding box center [136, 243] width 79 height 37
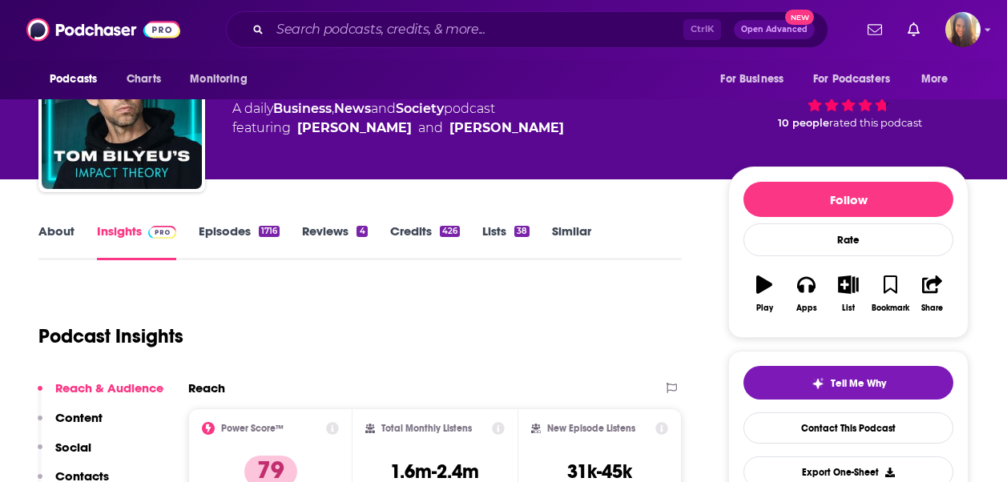
scroll to position [80, 0]
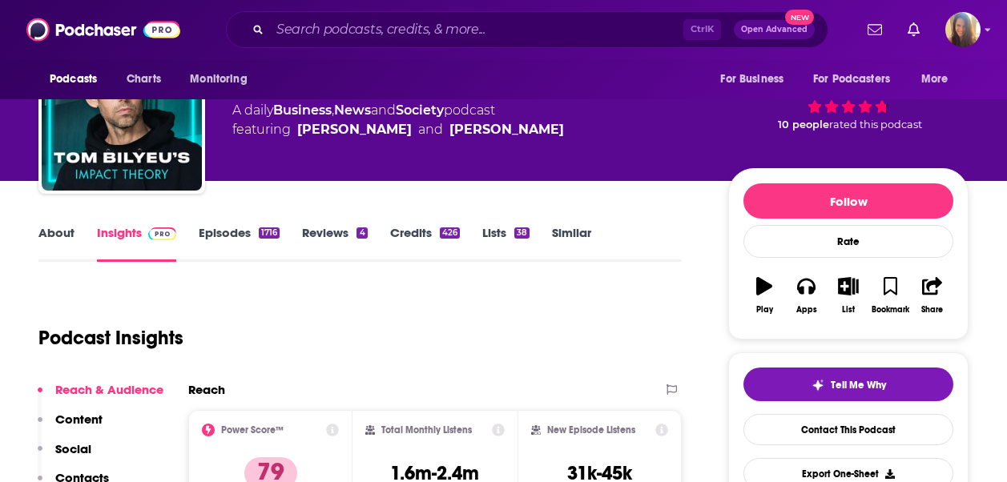
click at [50, 241] on link "About" at bounding box center [56, 243] width 36 height 37
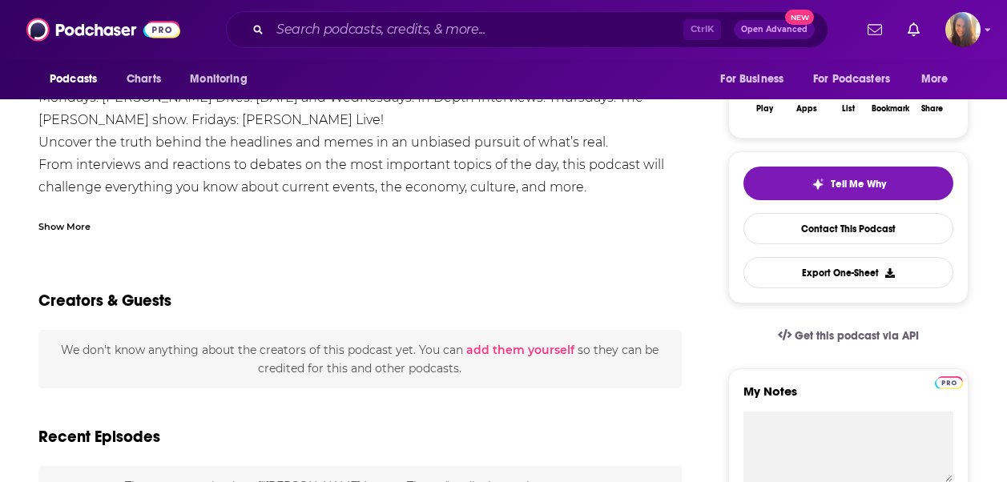
scroll to position [320, 0]
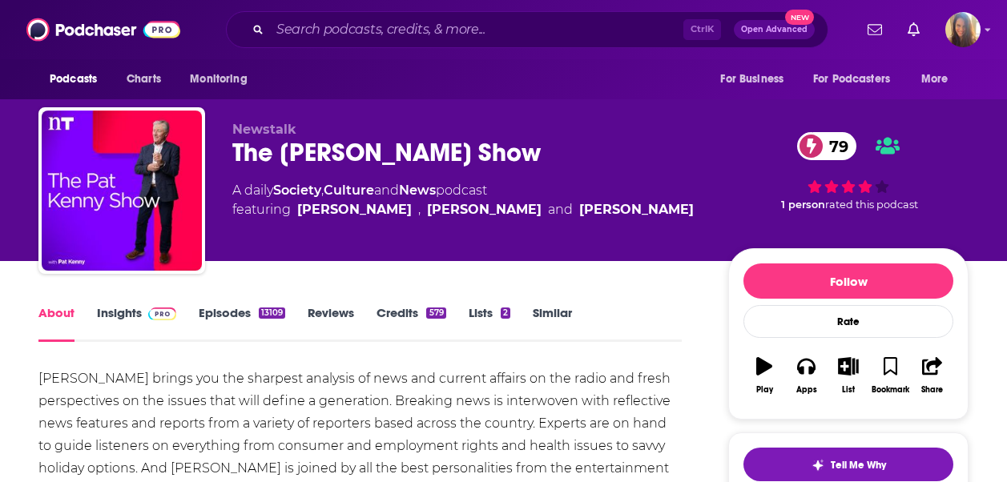
click at [149, 305] on span at bounding box center [162, 312] width 28 height 15
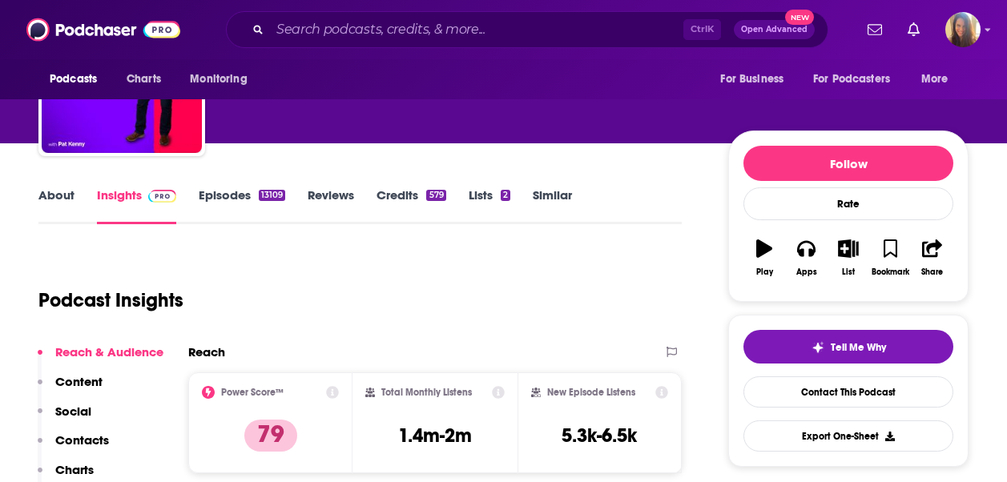
scroll to position [80, 0]
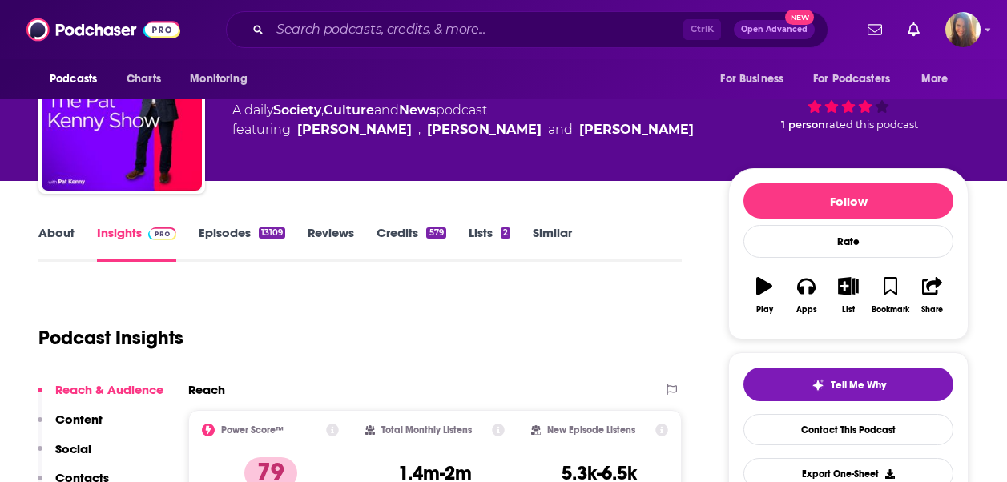
click at [58, 240] on link "About" at bounding box center [56, 243] width 36 height 37
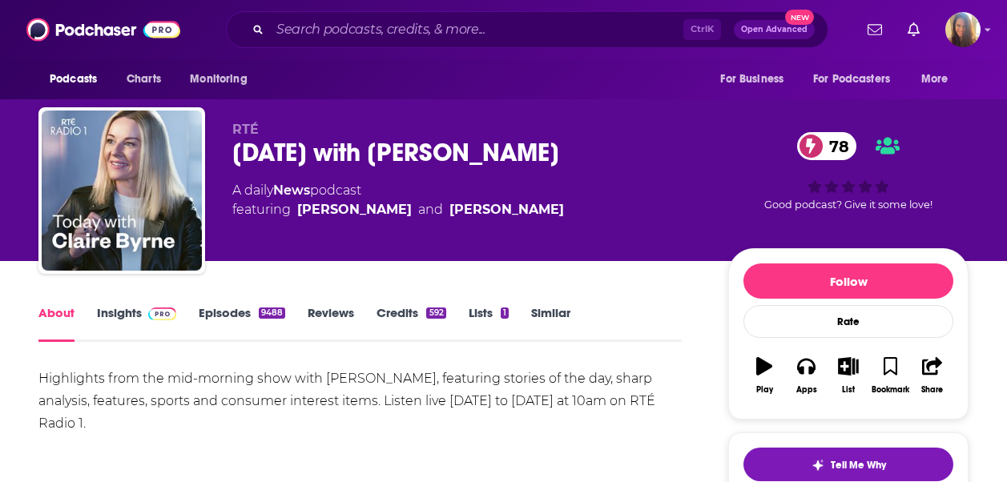
click at [124, 319] on link "Insights" at bounding box center [136, 323] width 79 height 37
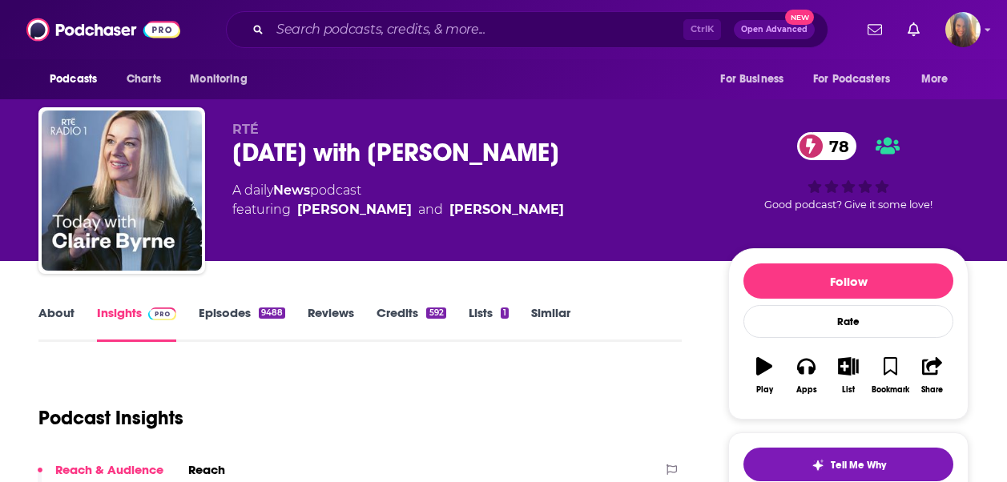
click at [54, 318] on link "About" at bounding box center [56, 323] width 36 height 37
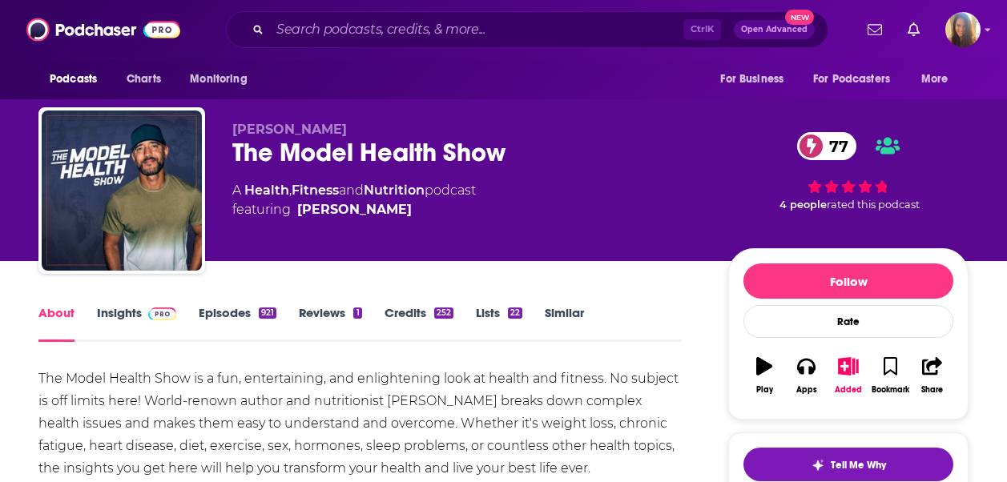
click at [124, 308] on link "Insights" at bounding box center [136, 323] width 79 height 37
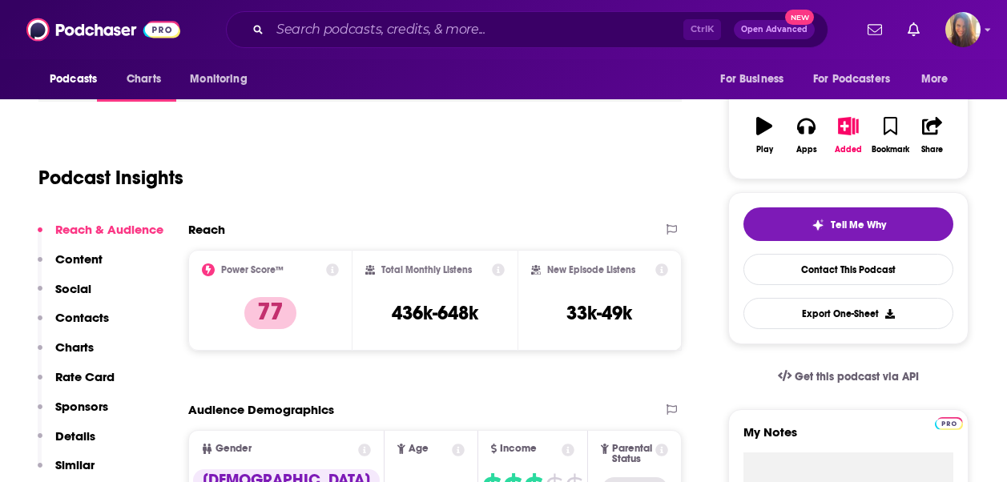
scroll to position [80, 0]
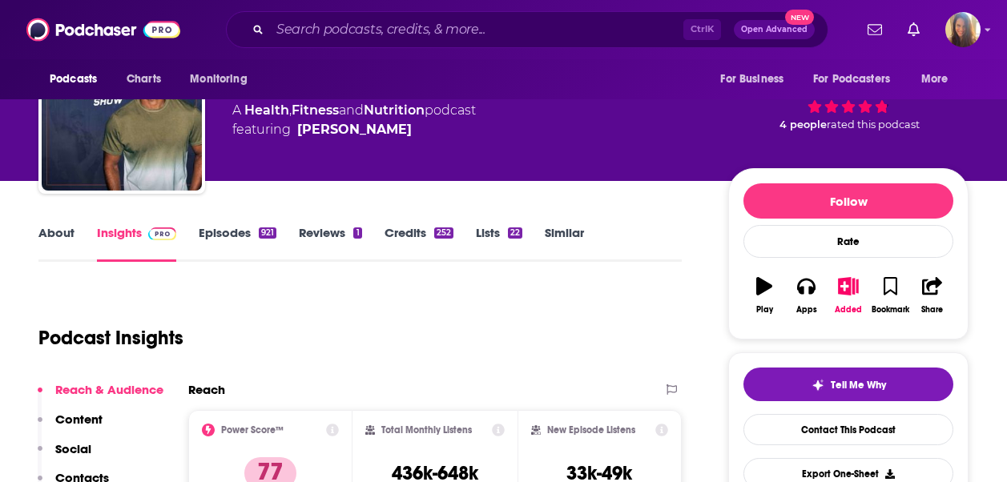
click at [59, 233] on link "About" at bounding box center [56, 243] width 36 height 37
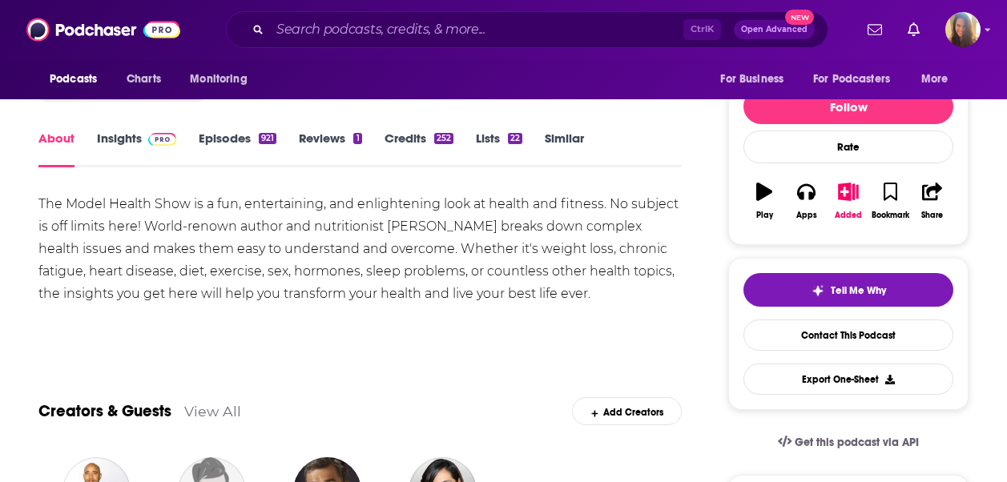
scroll to position [160, 0]
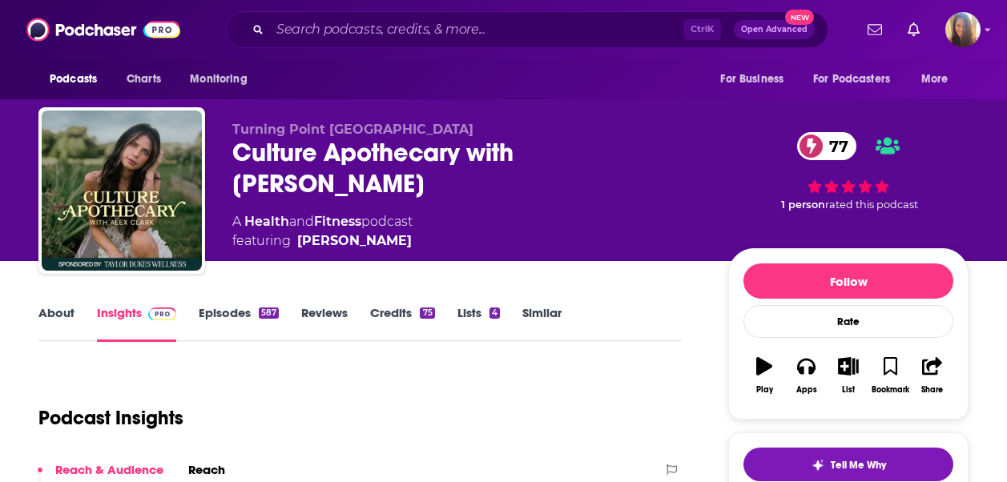
click at [65, 310] on link "About" at bounding box center [56, 323] width 36 height 37
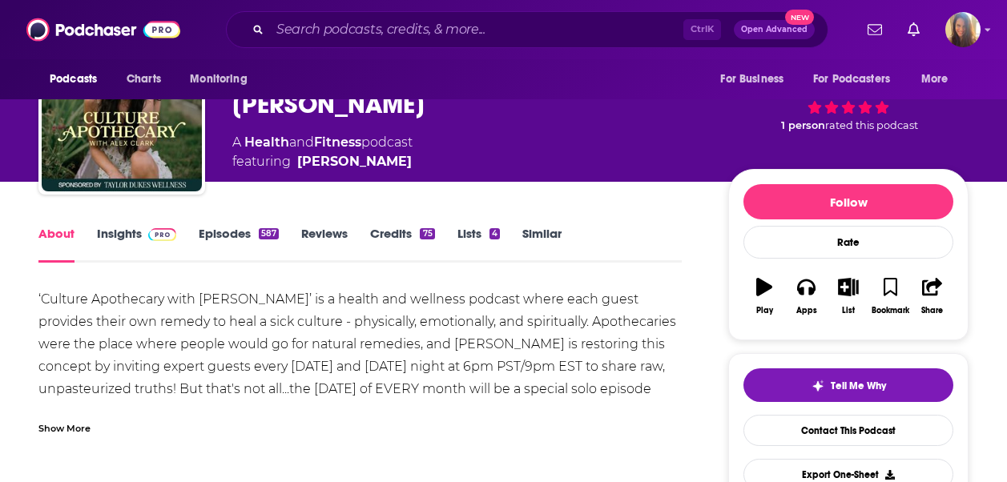
scroll to position [80, 0]
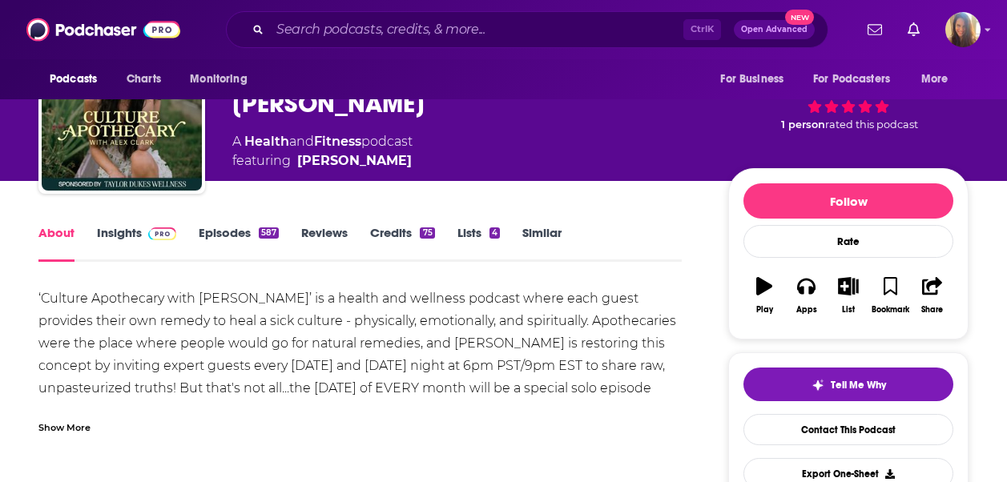
click at [75, 418] on div "Show More" at bounding box center [359, 421] width 643 height 27
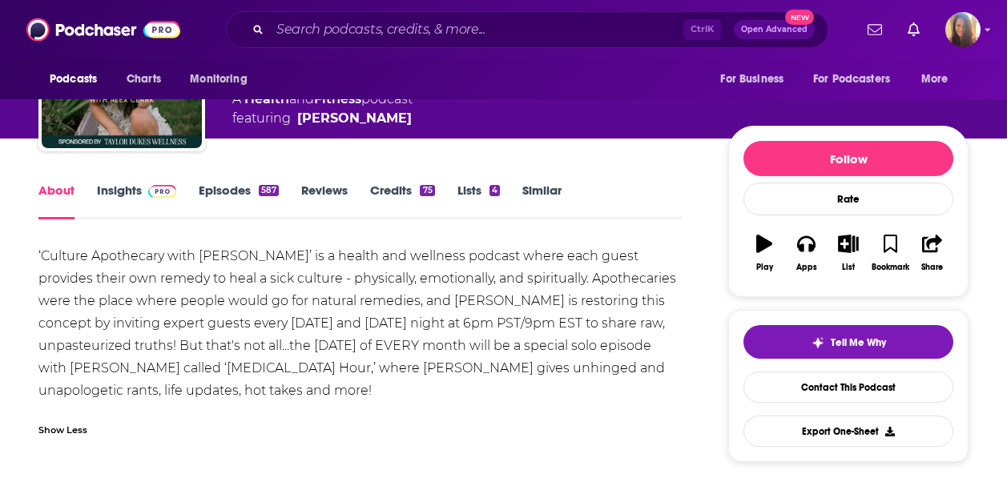
scroll to position [160, 0]
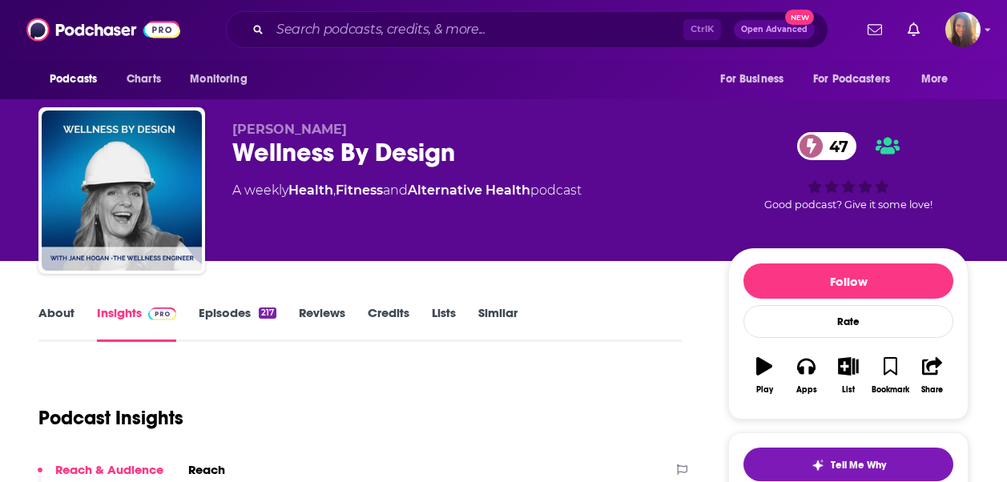
click at [50, 317] on link "About" at bounding box center [56, 323] width 36 height 37
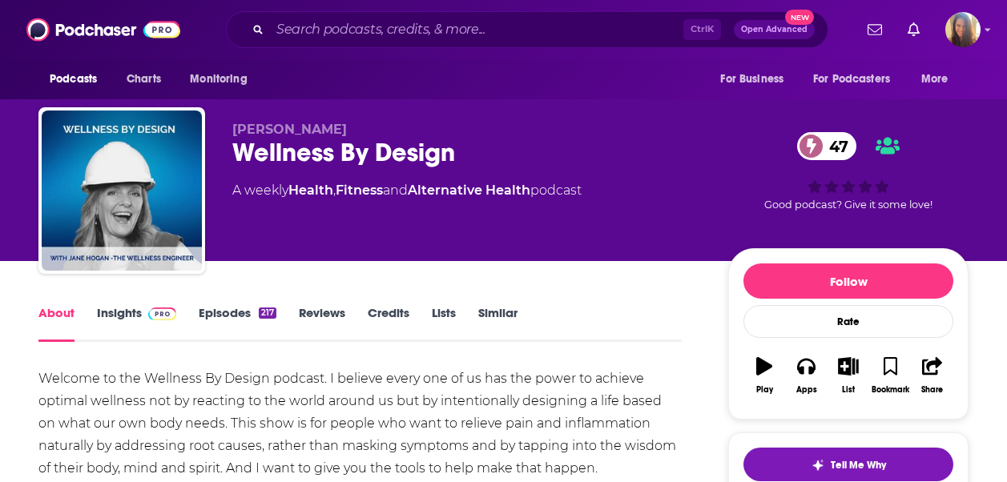
click at [140, 317] on link "Insights" at bounding box center [136, 323] width 79 height 37
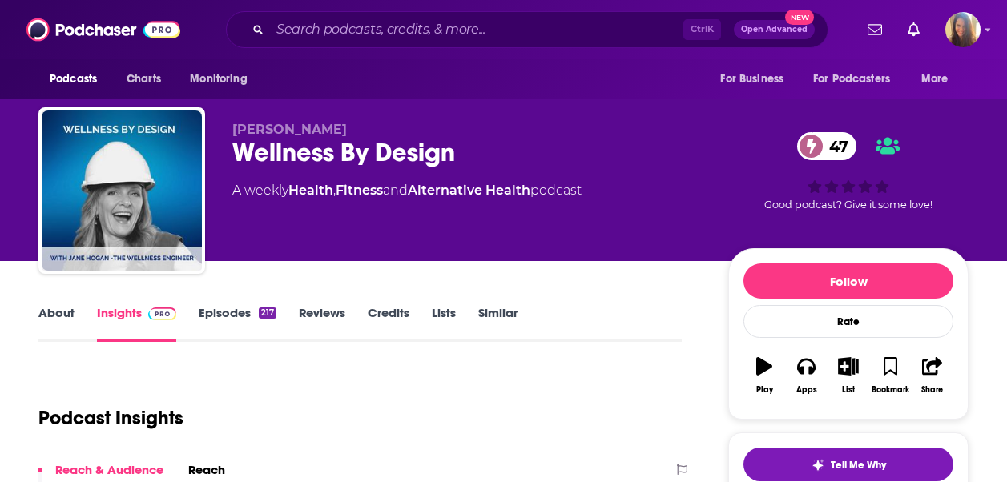
click at [60, 313] on link "About" at bounding box center [56, 323] width 36 height 37
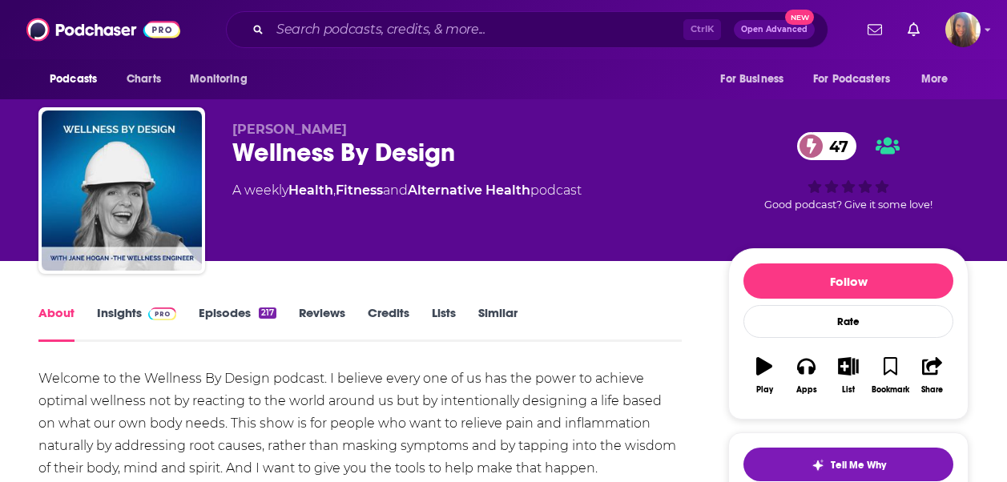
click at [236, 312] on link "Episodes 217" at bounding box center [238, 323] width 78 height 37
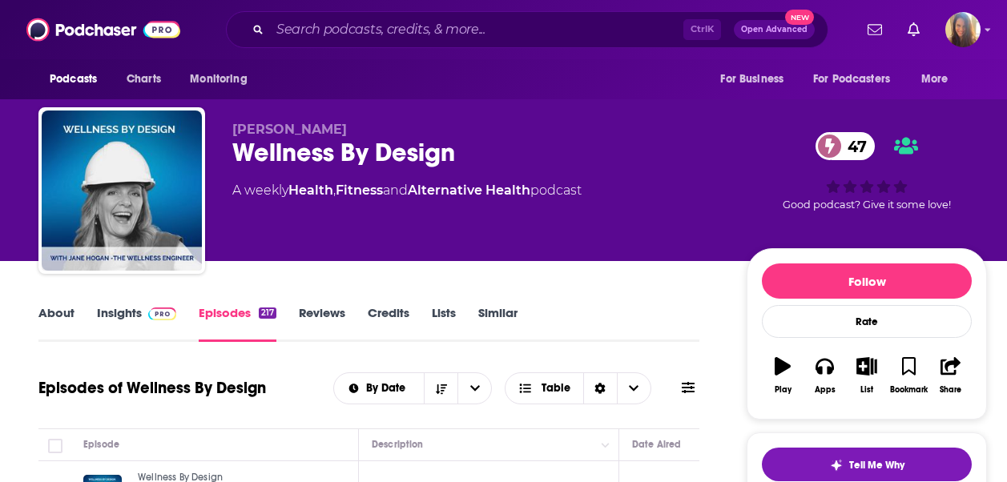
scroll to position [240, 0]
